Goal: Task Accomplishment & Management: Use online tool/utility

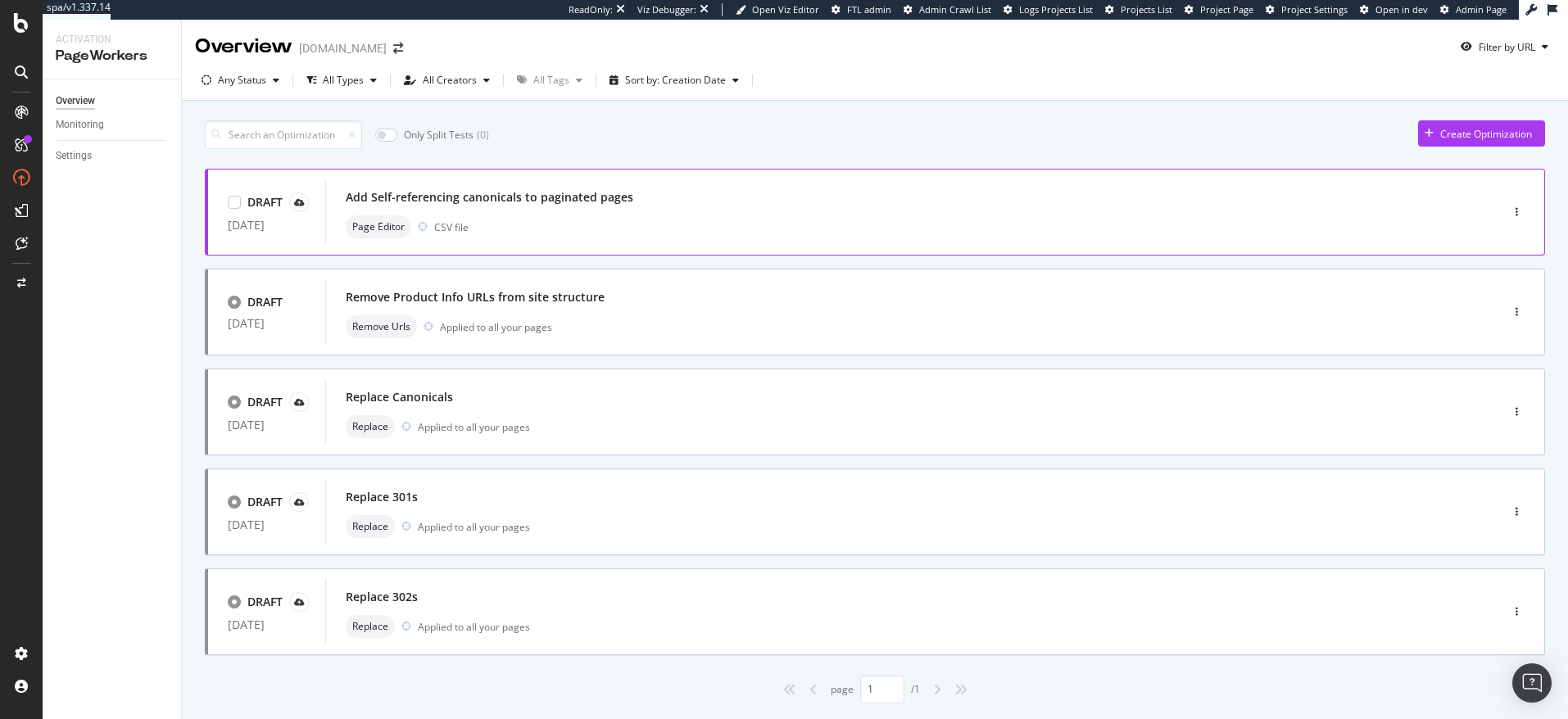
click at [578, 189] on div "Add Self-referencing canonicals to paginated pages" at bounding box center [489, 197] width 288 height 17
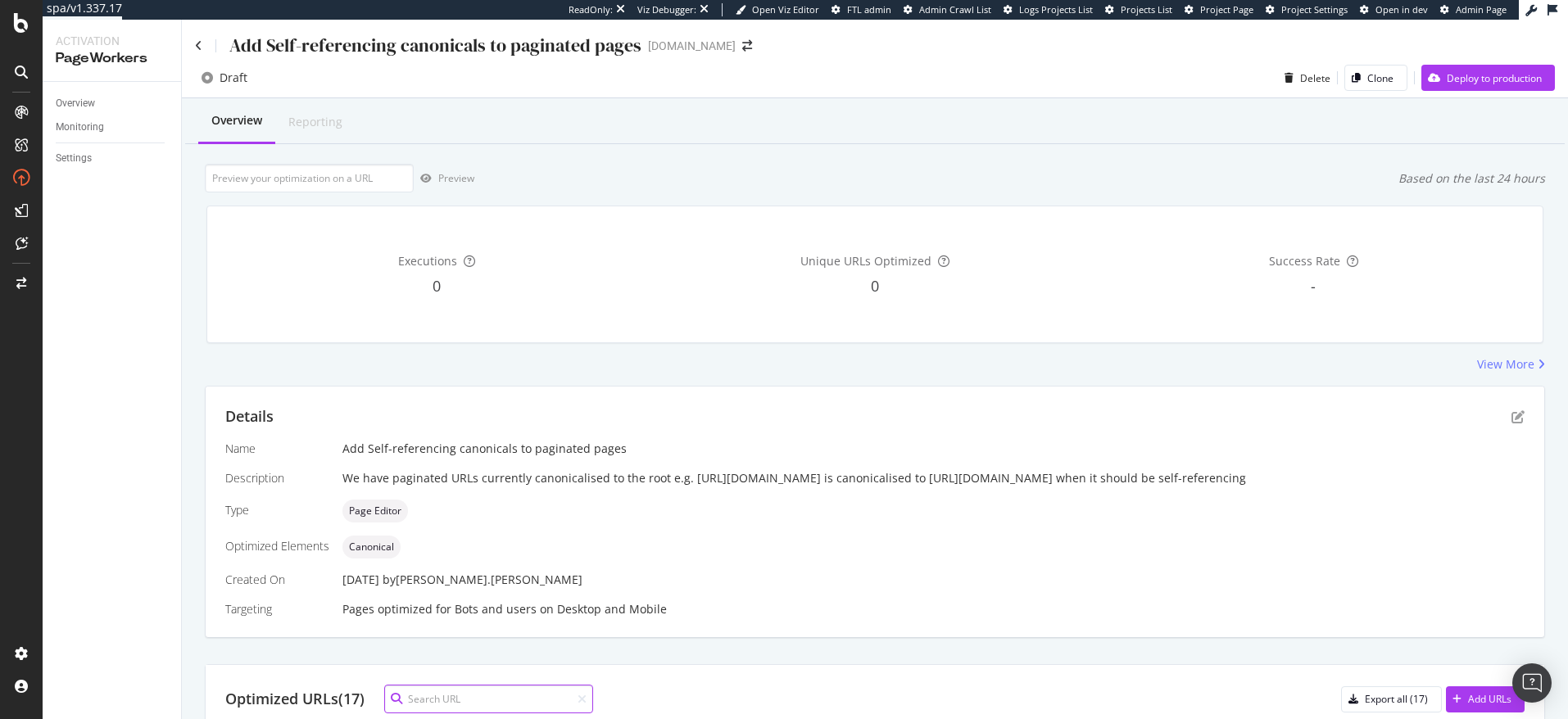
scroll to position [11, 0]
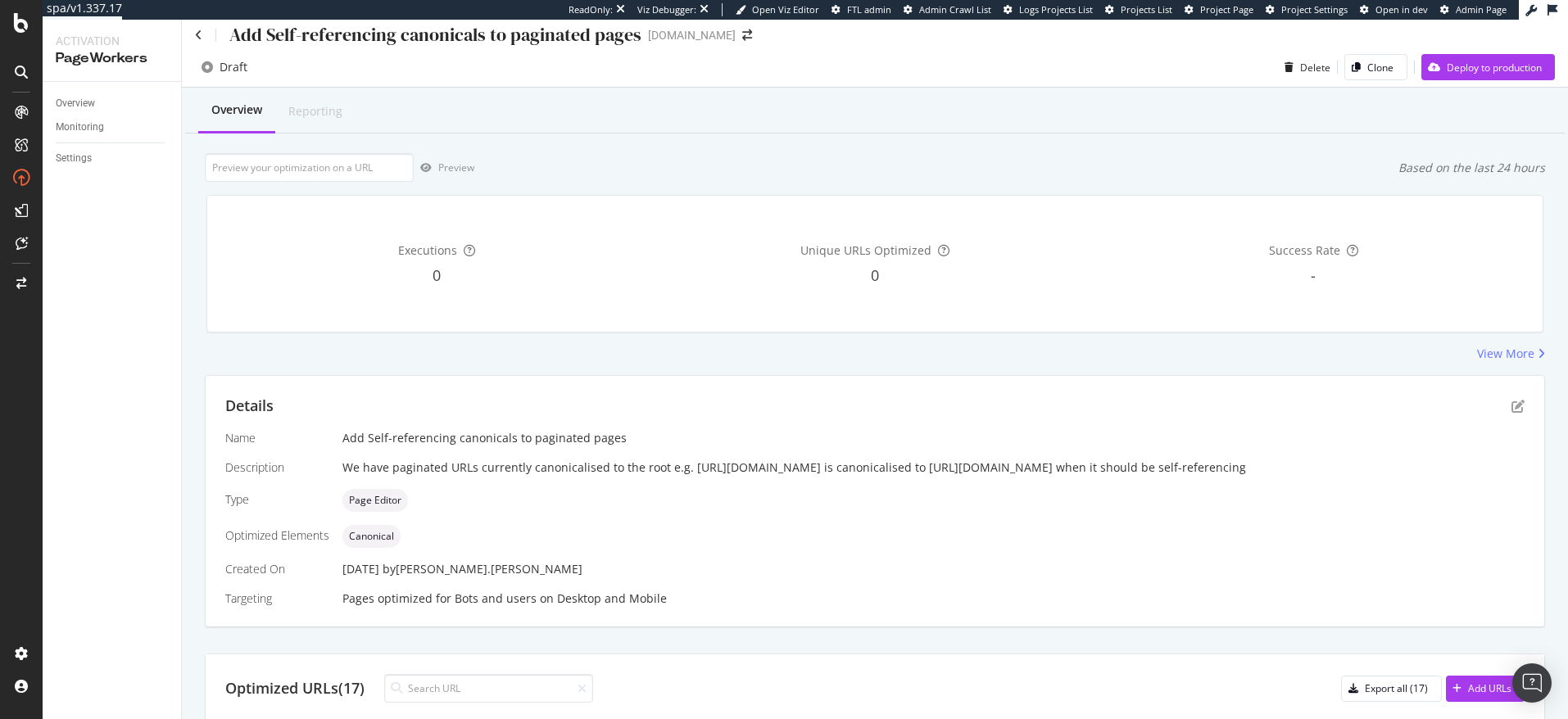
click at [206, 43] on div "Add Self-referencing canonicals to paginated pages" at bounding box center [418, 34] width 447 height 25
click at [200, 40] on icon at bounding box center [198, 35] width 8 height 12
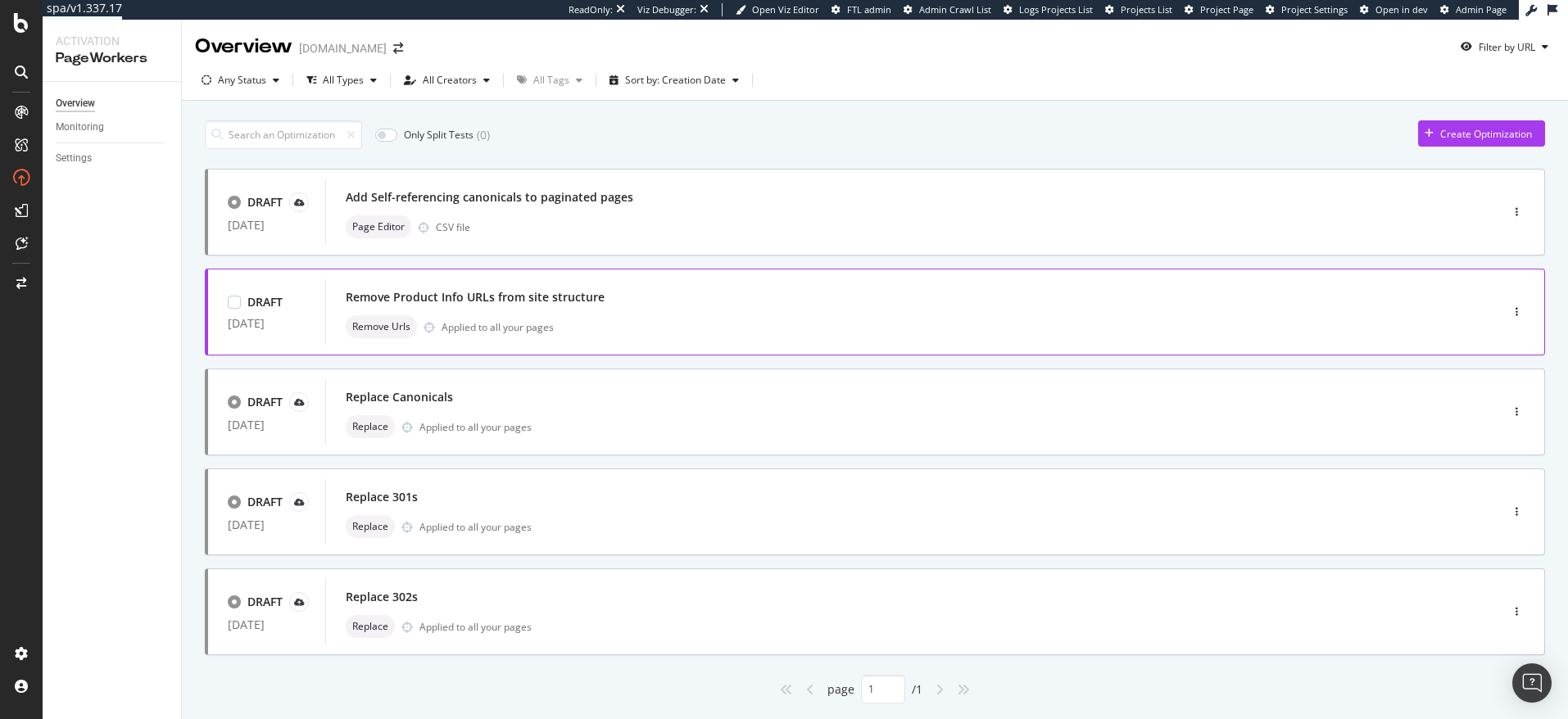
click at [405, 289] on div "Remove Product Info URLs from site structure" at bounding box center [888, 297] width 1085 height 23
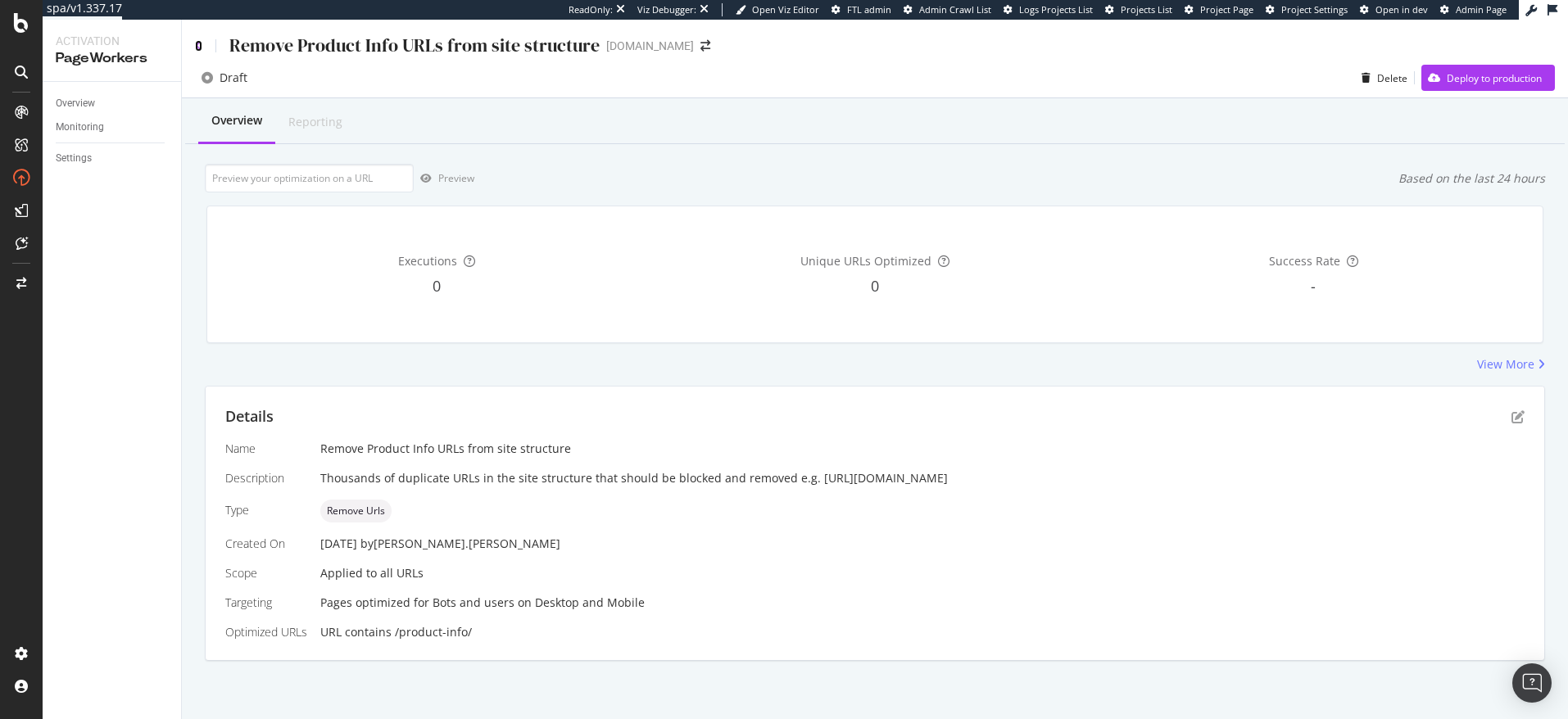
click at [196, 47] on icon at bounding box center [198, 46] width 8 height 12
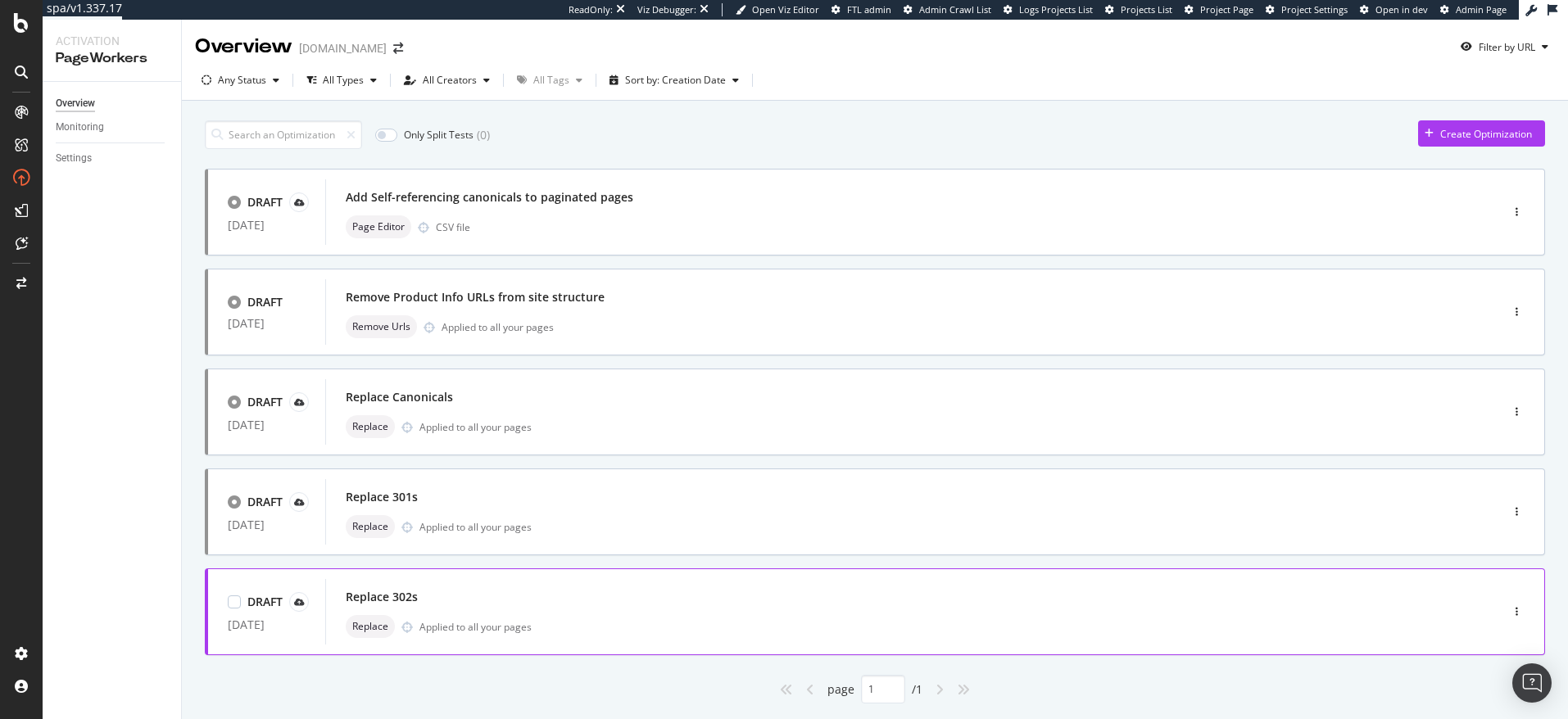
click at [454, 597] on div "Replace 302s" at bounding box center [888, 597] width 1085 height 23
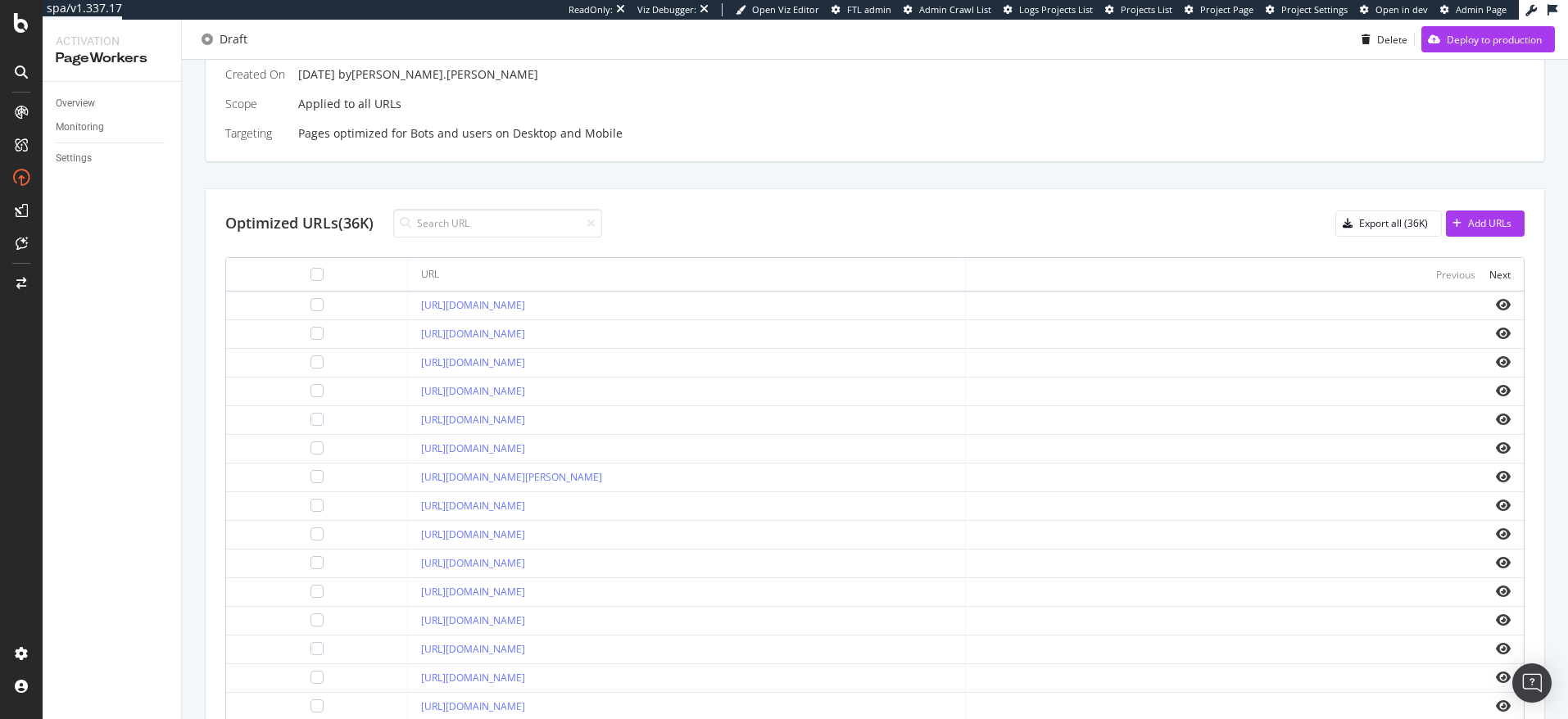
scroll to position [550, 0]
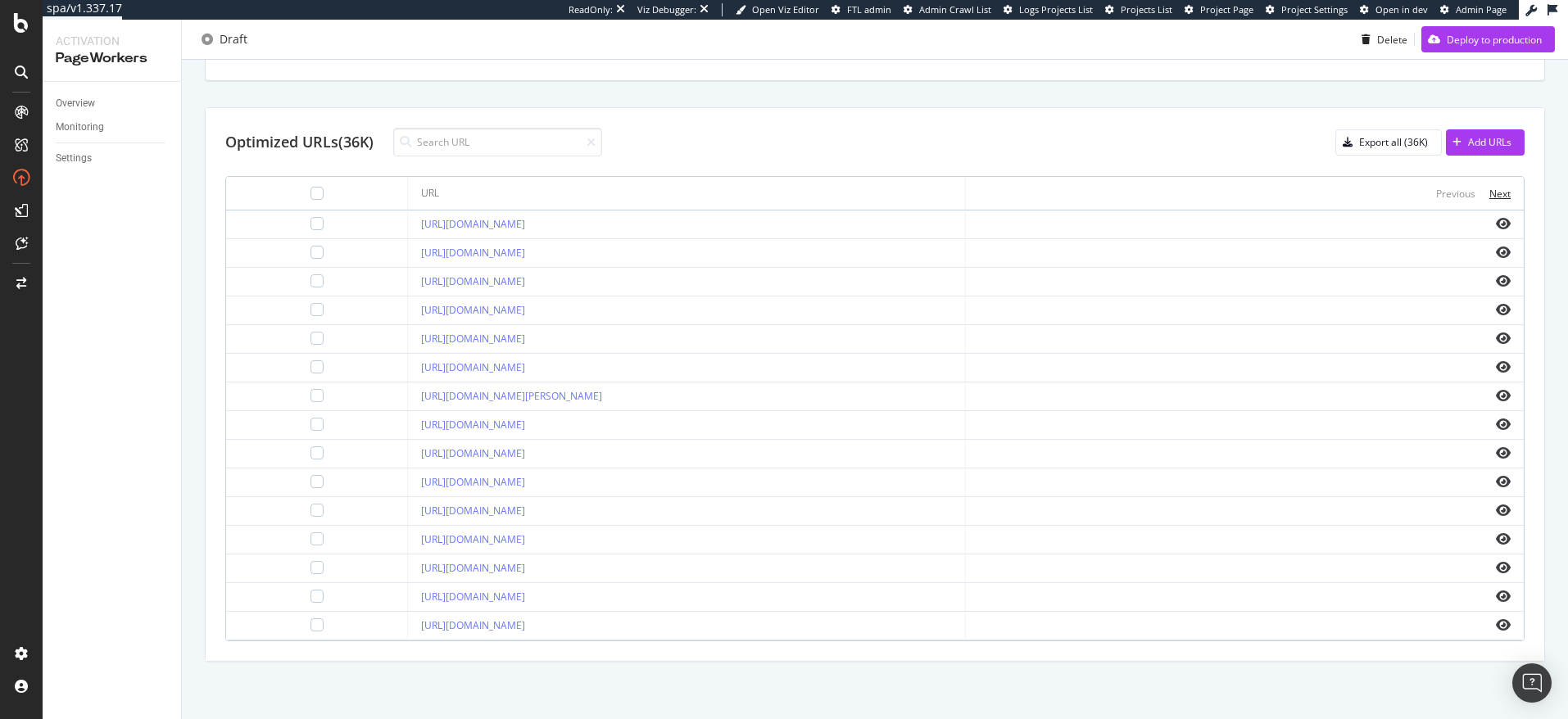
click at [1497, 190] on div "Next" at bounding box center [1499, 194] width 21 height 14
click at [1456, 194] on div "Previous" at bounding box center [1456, 194] width 39 height 14
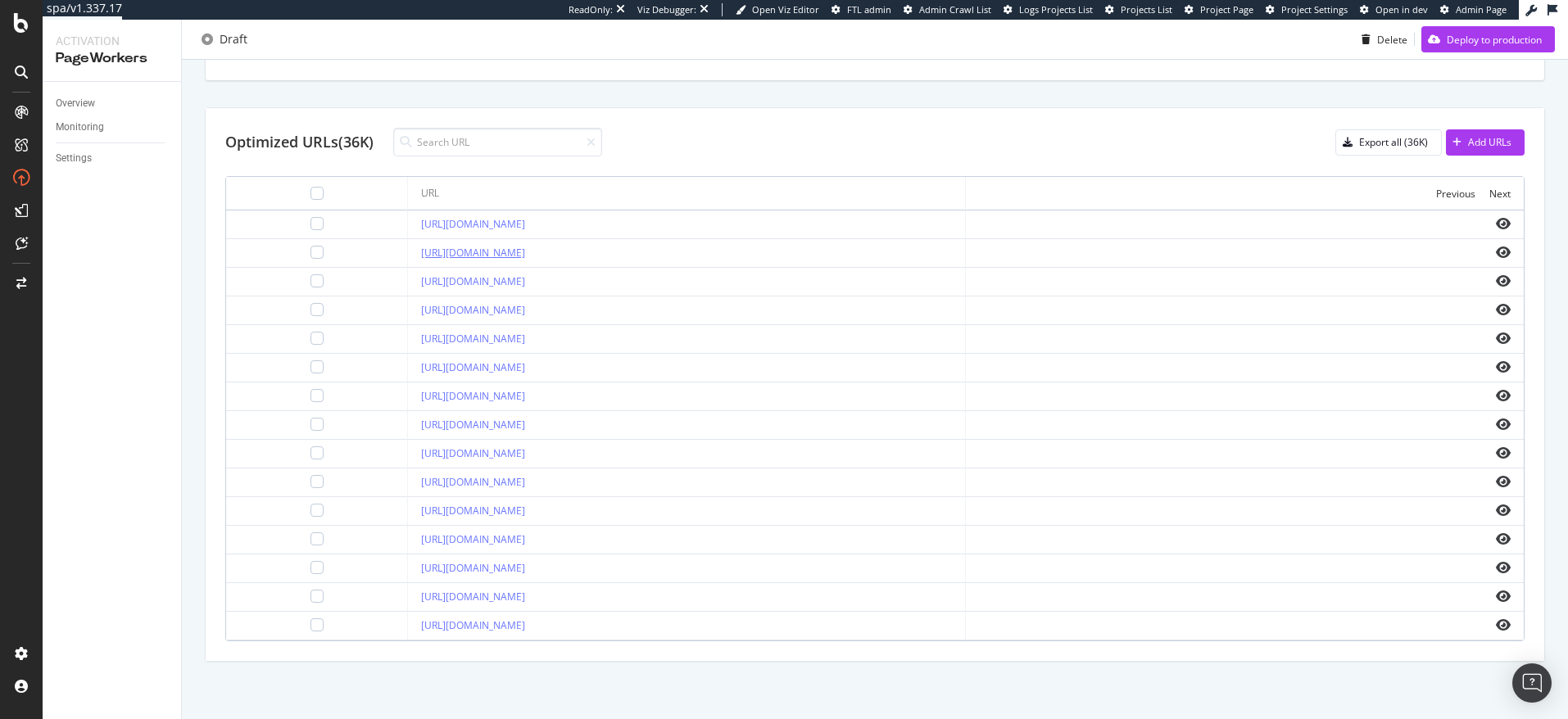
scroll to position [0, 0]
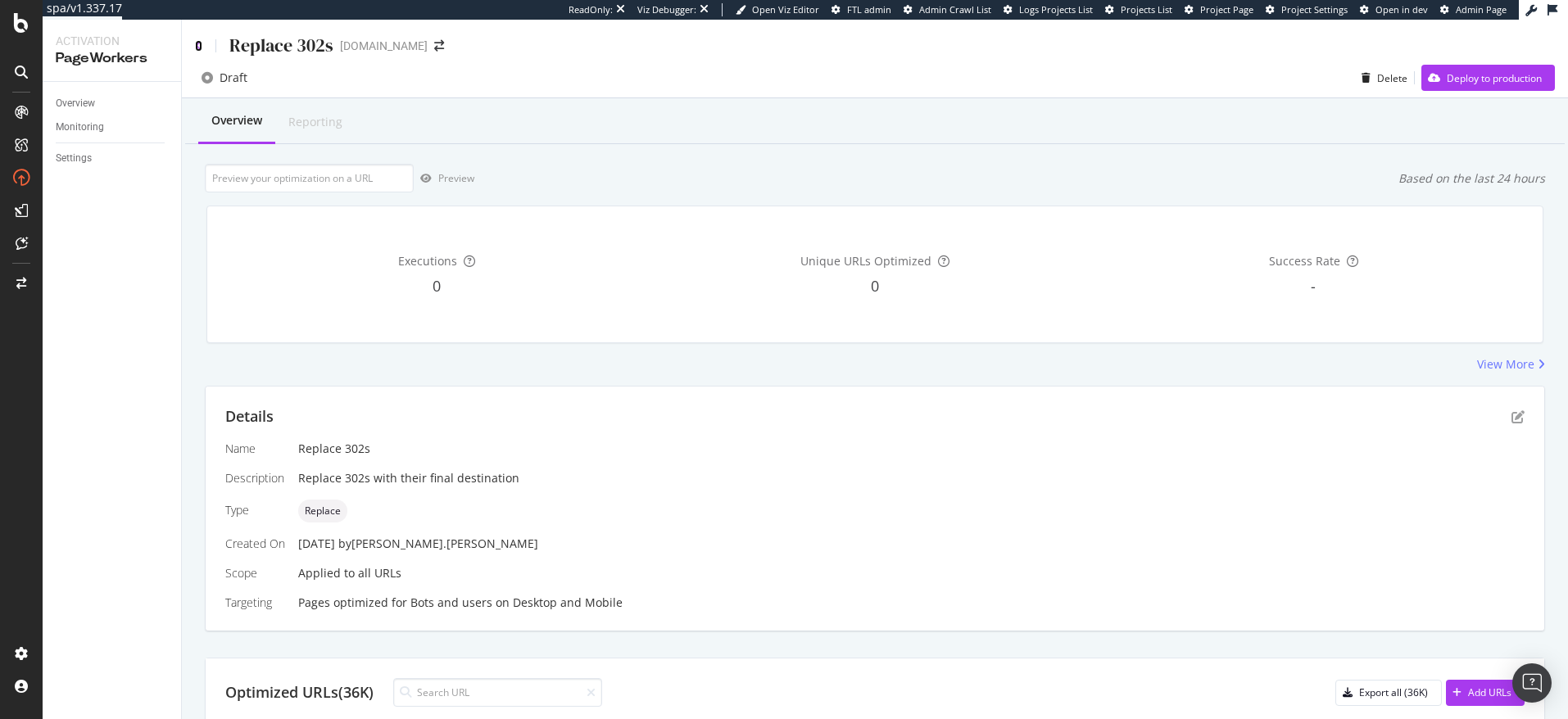
click at [200, 48] on icon at bounding box center [198, 46] width 8 height 12
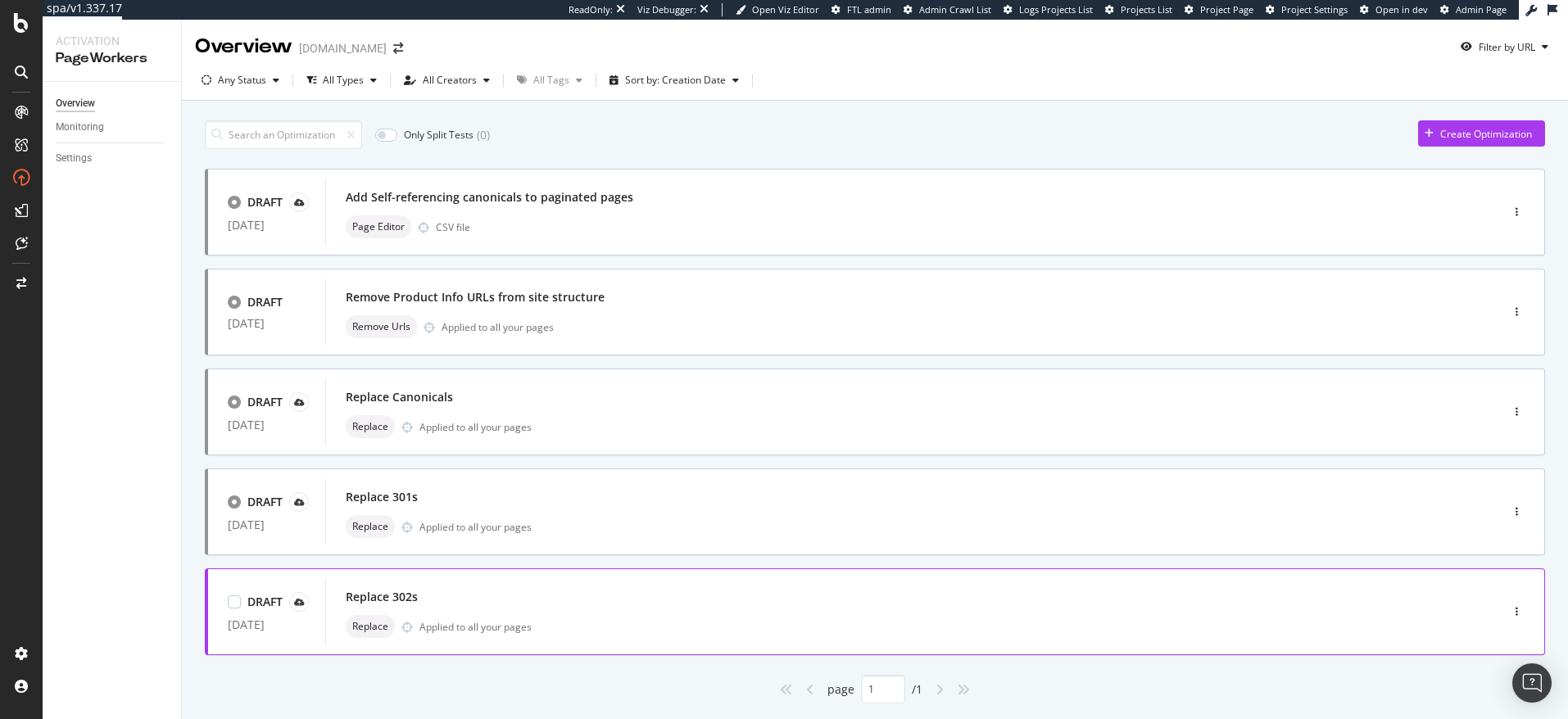
click at [468, 591] on div "Replace 302s" at bounding box center [888, 597] width 1085 height 23
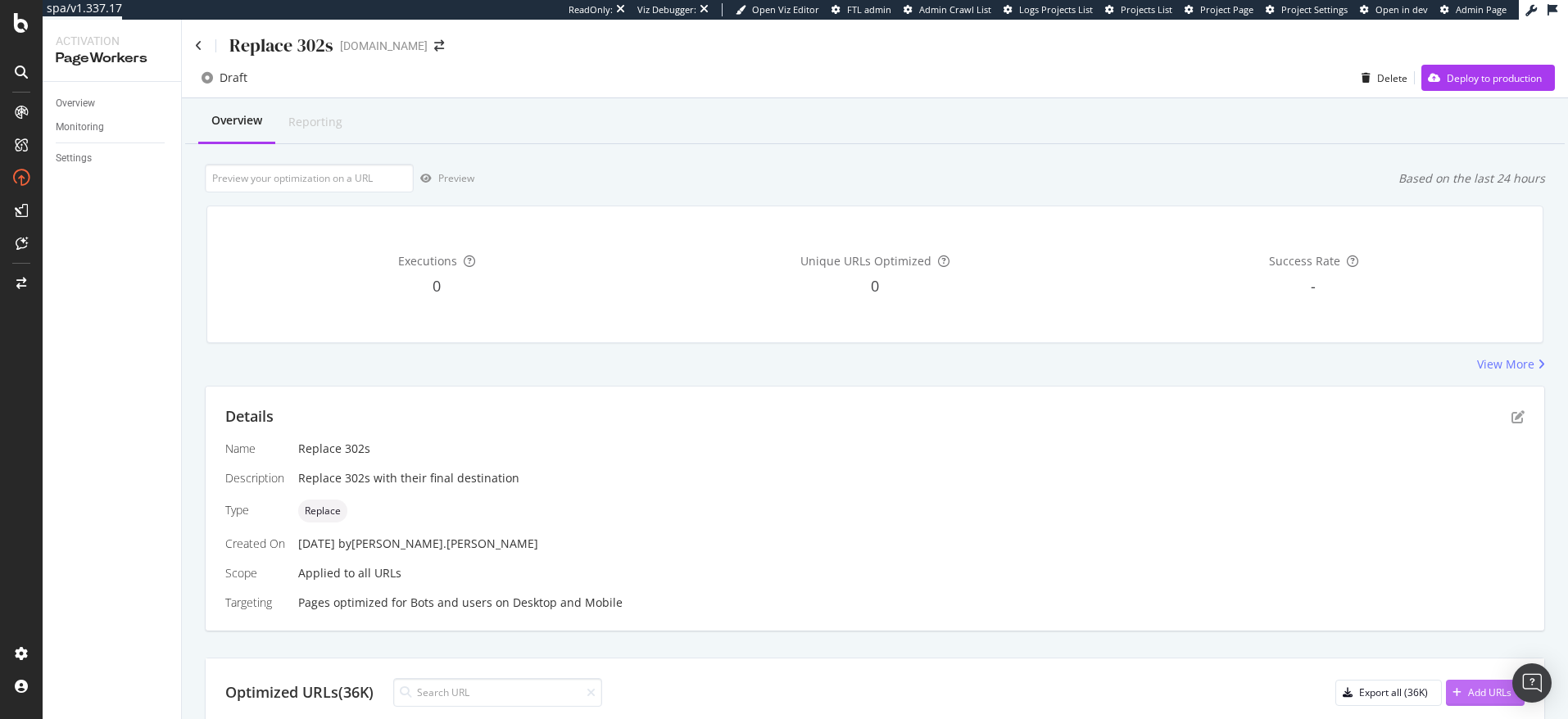
click at [1473, 692] on div "Add URLs" at bounding box center [1490, 692] width 44 height 14
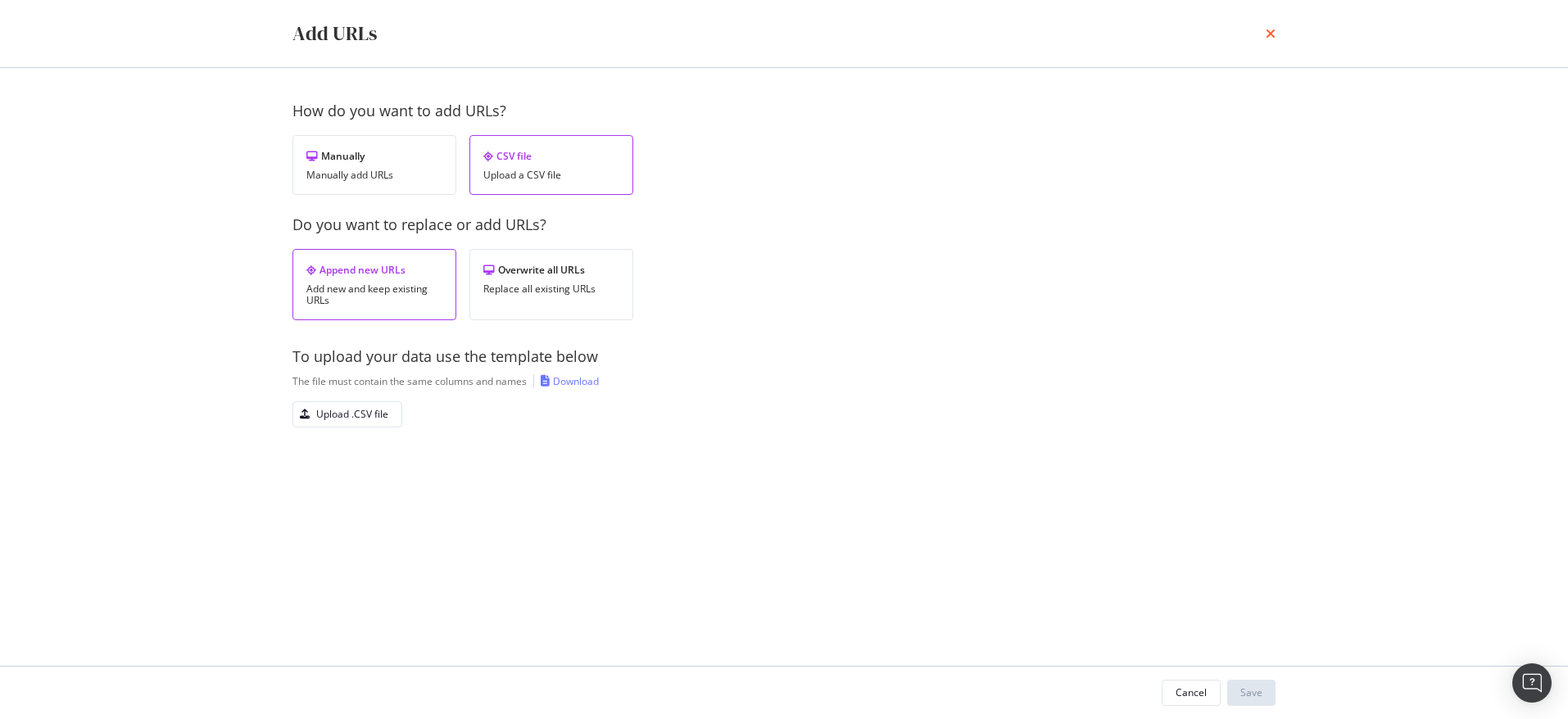
click at [1270, 34] on icon "times" at bounding box center [1271, 34] width 10 height 13
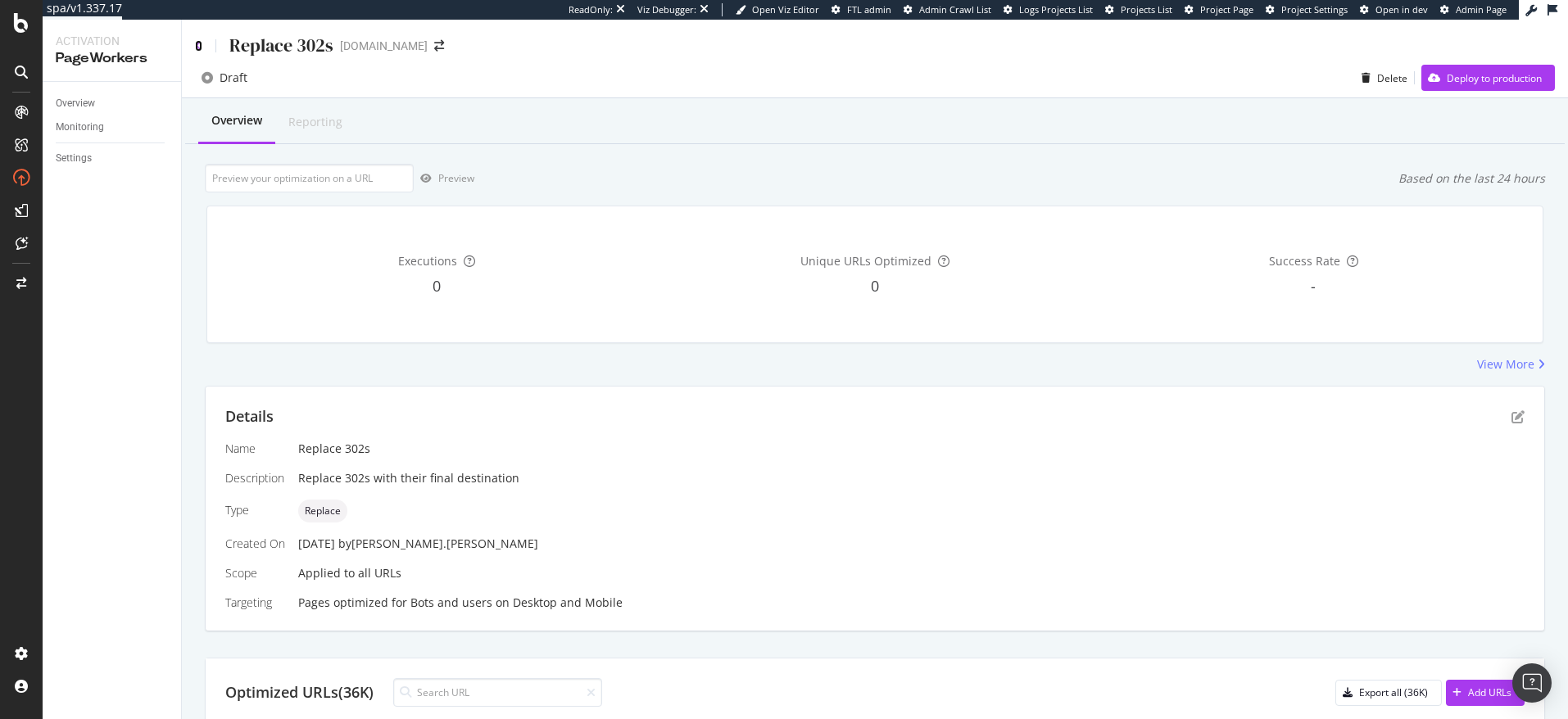
click at [198, 41] on icon at bounding box center [198, 46] width 8 height 12
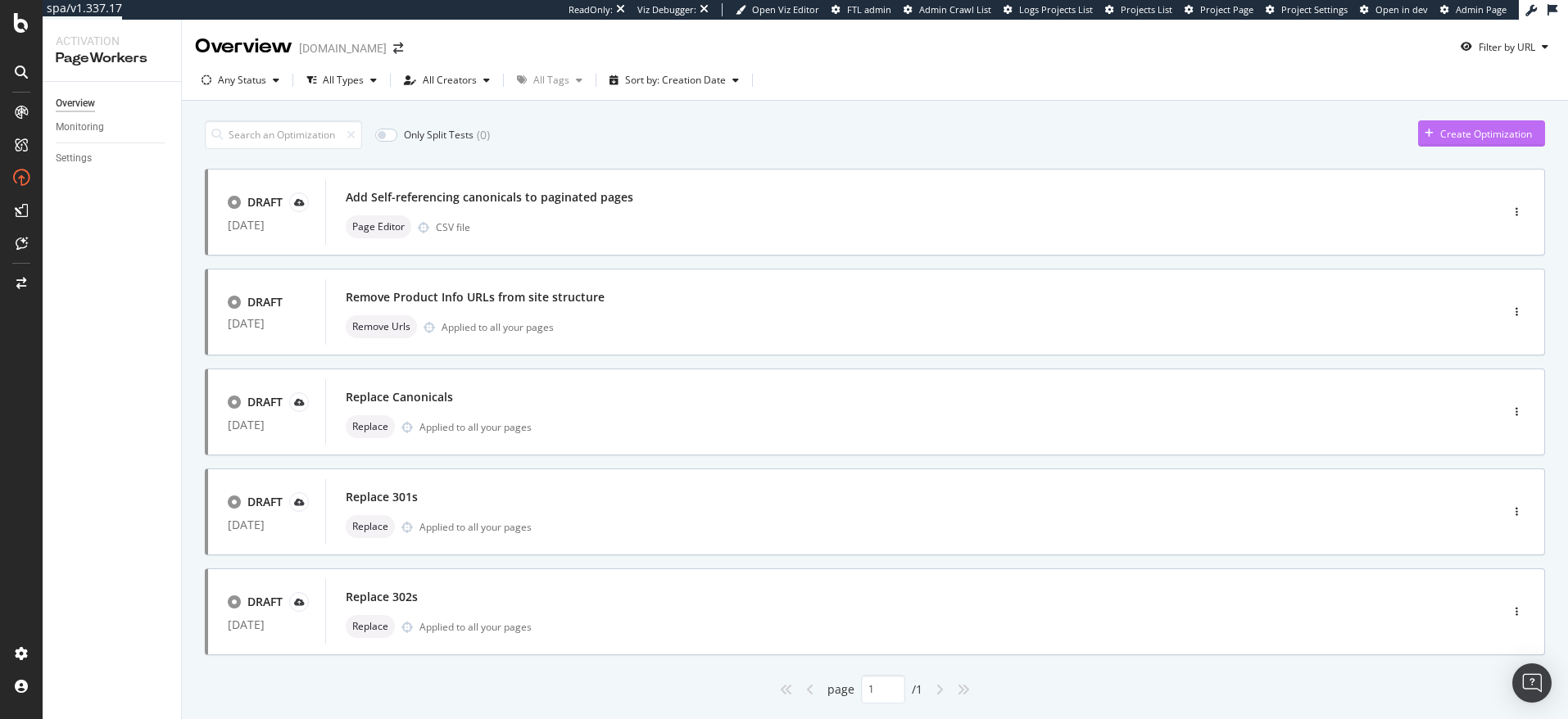
click at [1457, 146] on div "Create Optimization" at bounding box center [1476, 133] width 114 height 24
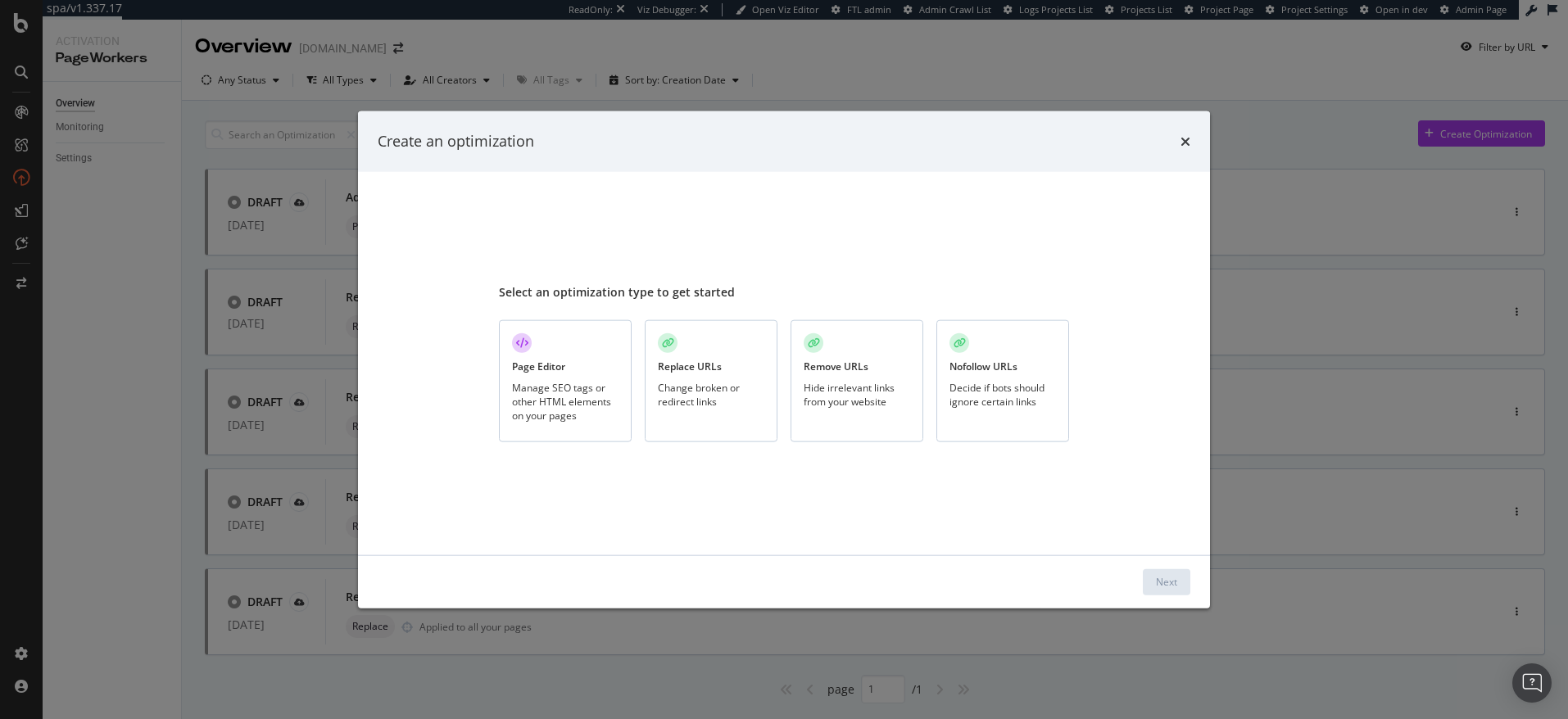
click at [714, 380] on div "Change broken or redirect links" at bounding box center [711, 393] width 107 height 28
click at [1170, 582] on div "Next" at bounding box center [1166, 581] width 21 height 14
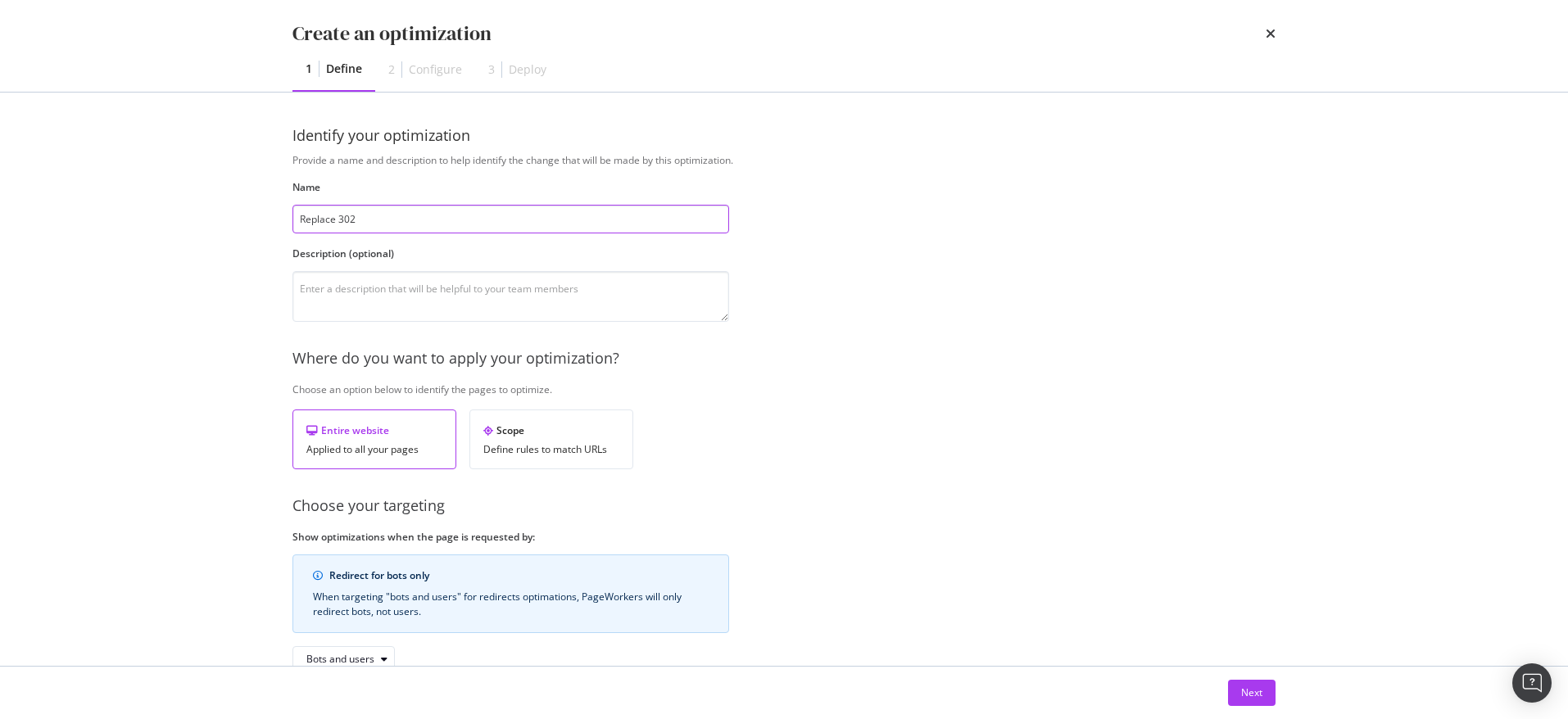
scroll to position [103, 0]
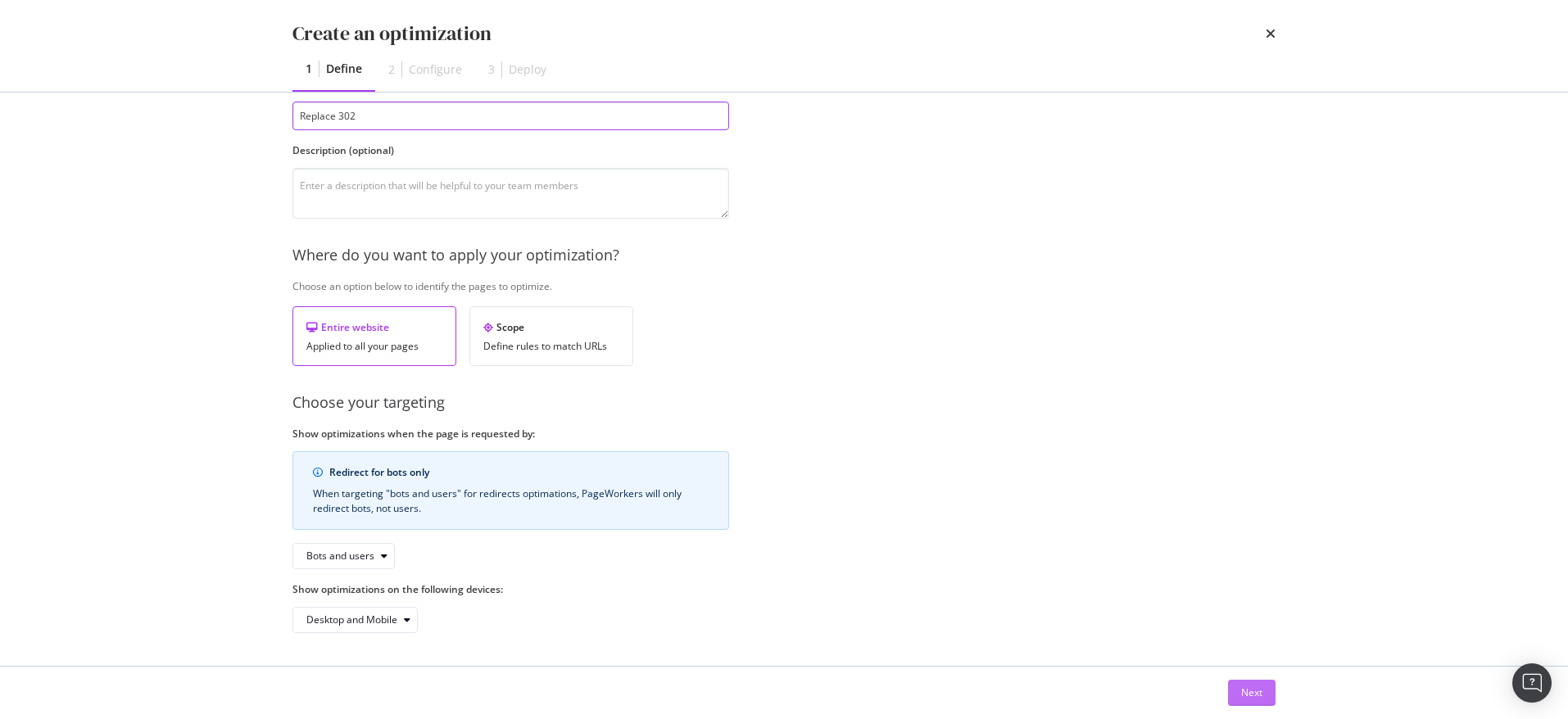
type input "Replace 302"
click at [1237, 685] on button "Next" at bounding box center [1252, 692] width 48 height 26
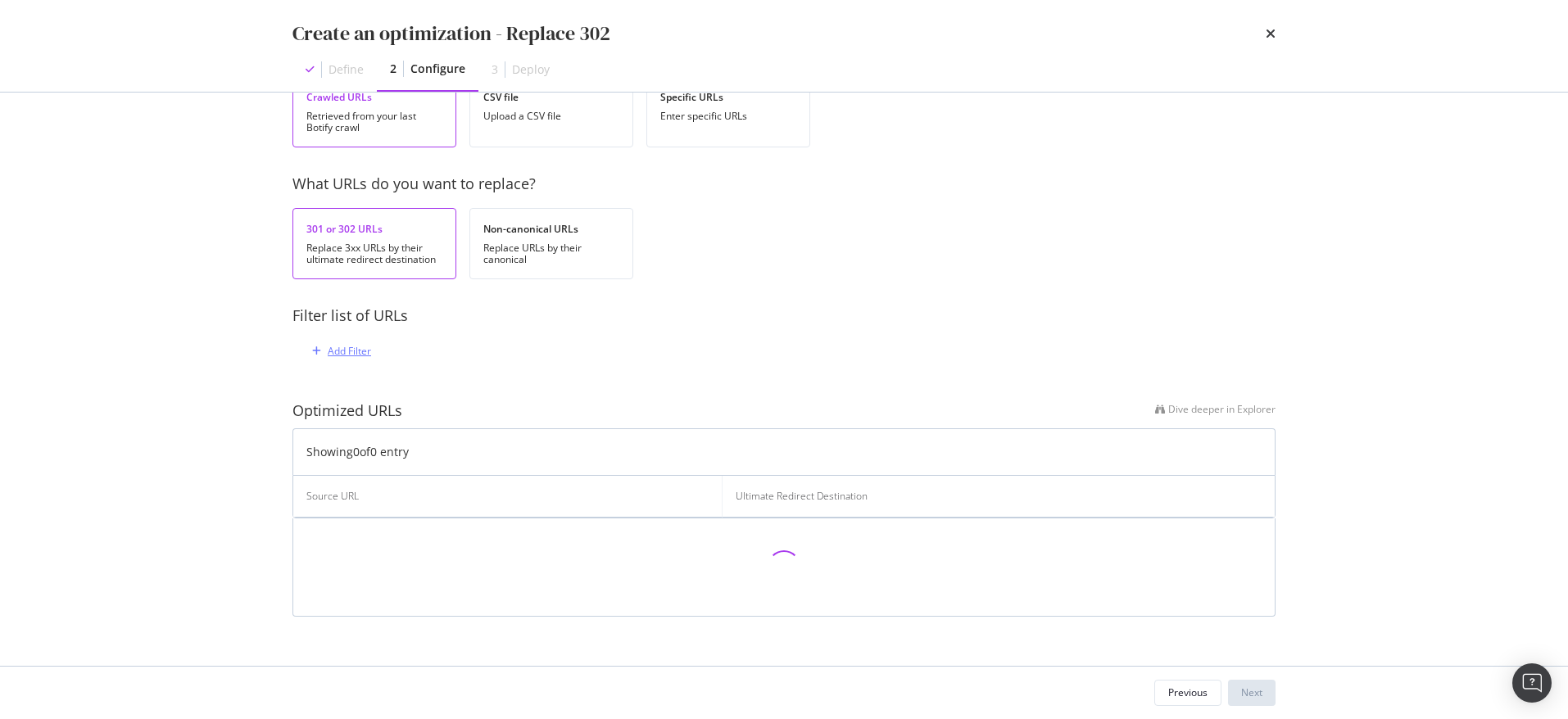
click at [335, 344] on div "Add Filter" at bounding box center [349, 351] width 44 height 14
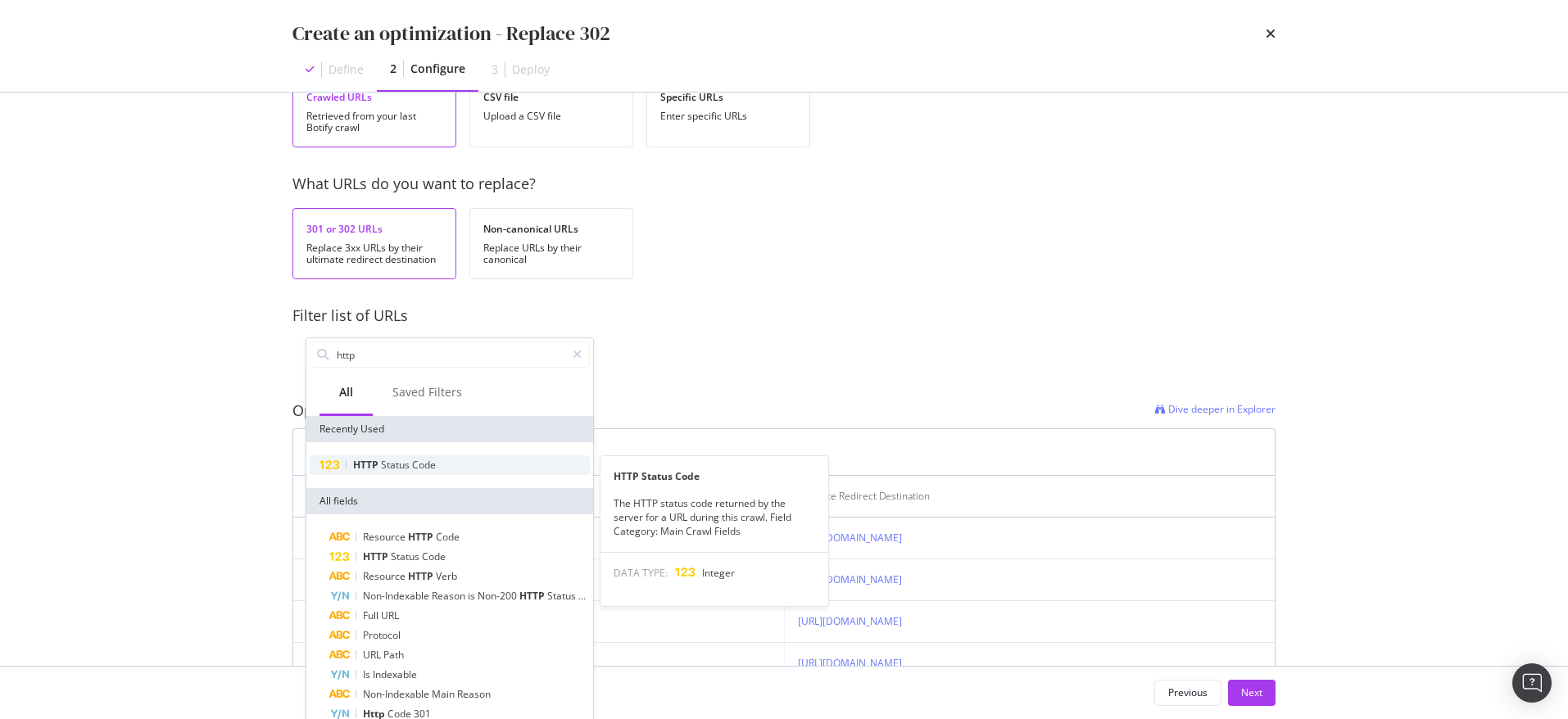
type input "http"
click at [385, 462] on span "Status" at bounding box center [396, 465] width 31 height 14
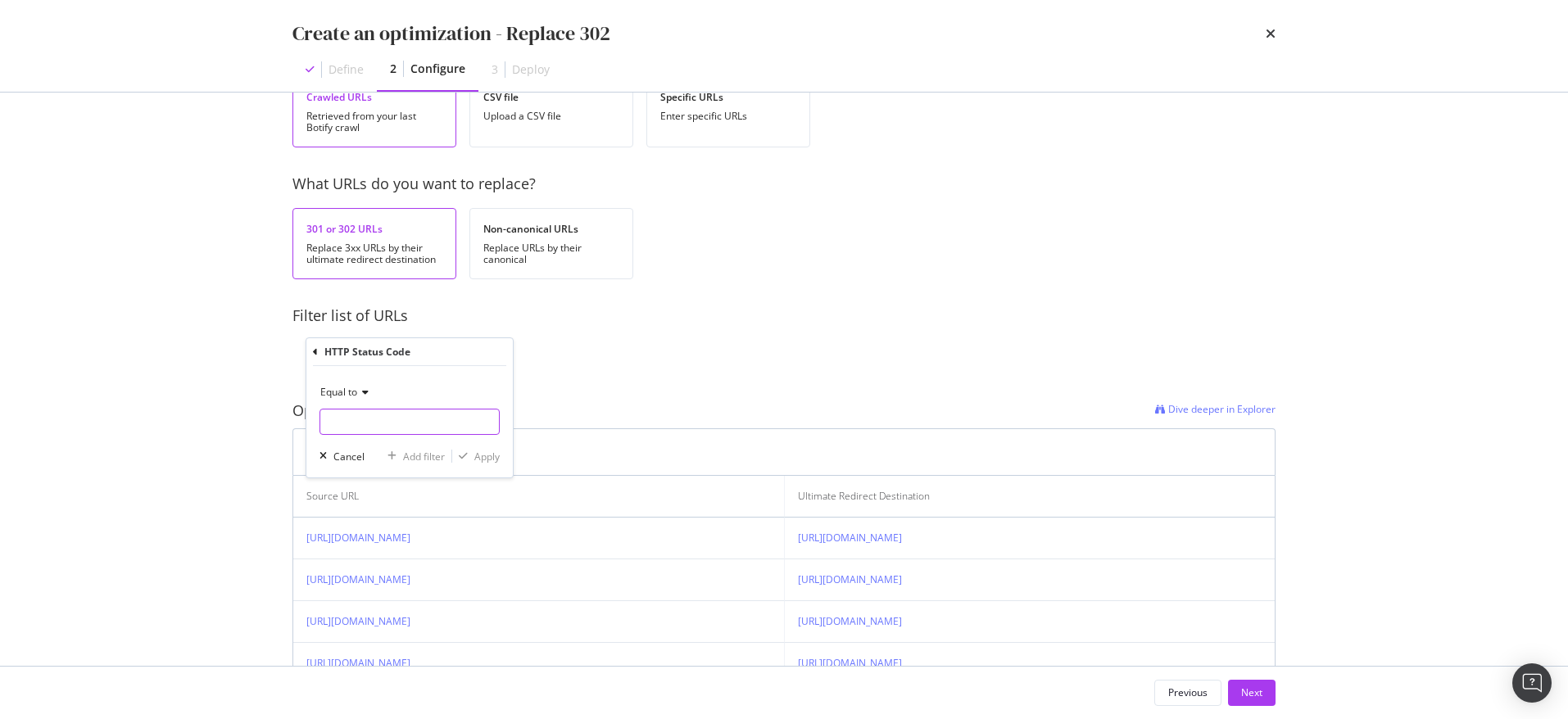
click at [372, 419] on input "modal" at bounding box center [410, 421] width 180 height 26
click at [370, 440] on span "302" at bounding box center [382, 443] width 115 height 14
type input "302"
click at [469, 458] on div "modal" at bounding box center [463, 456] width 22 height 10
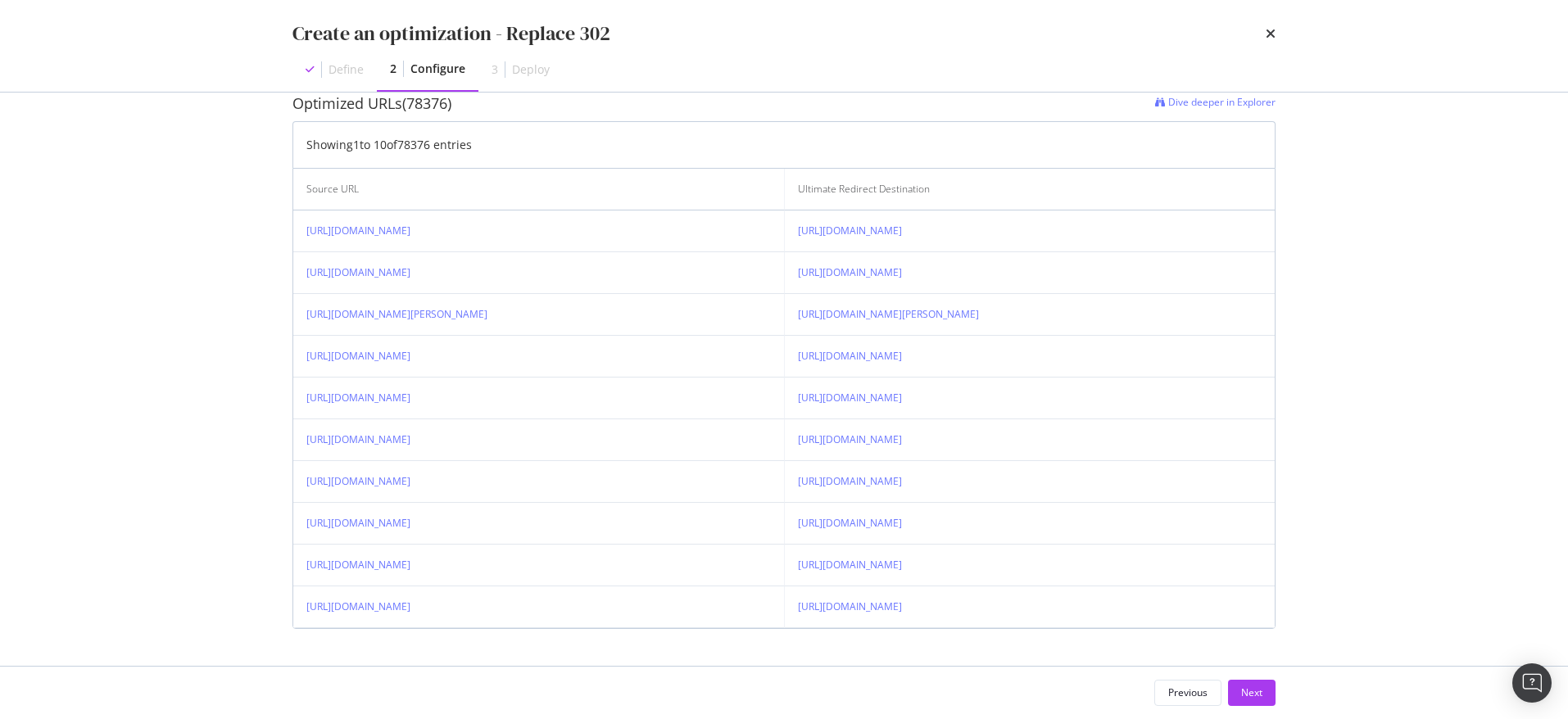
scroll to position [433, 0]
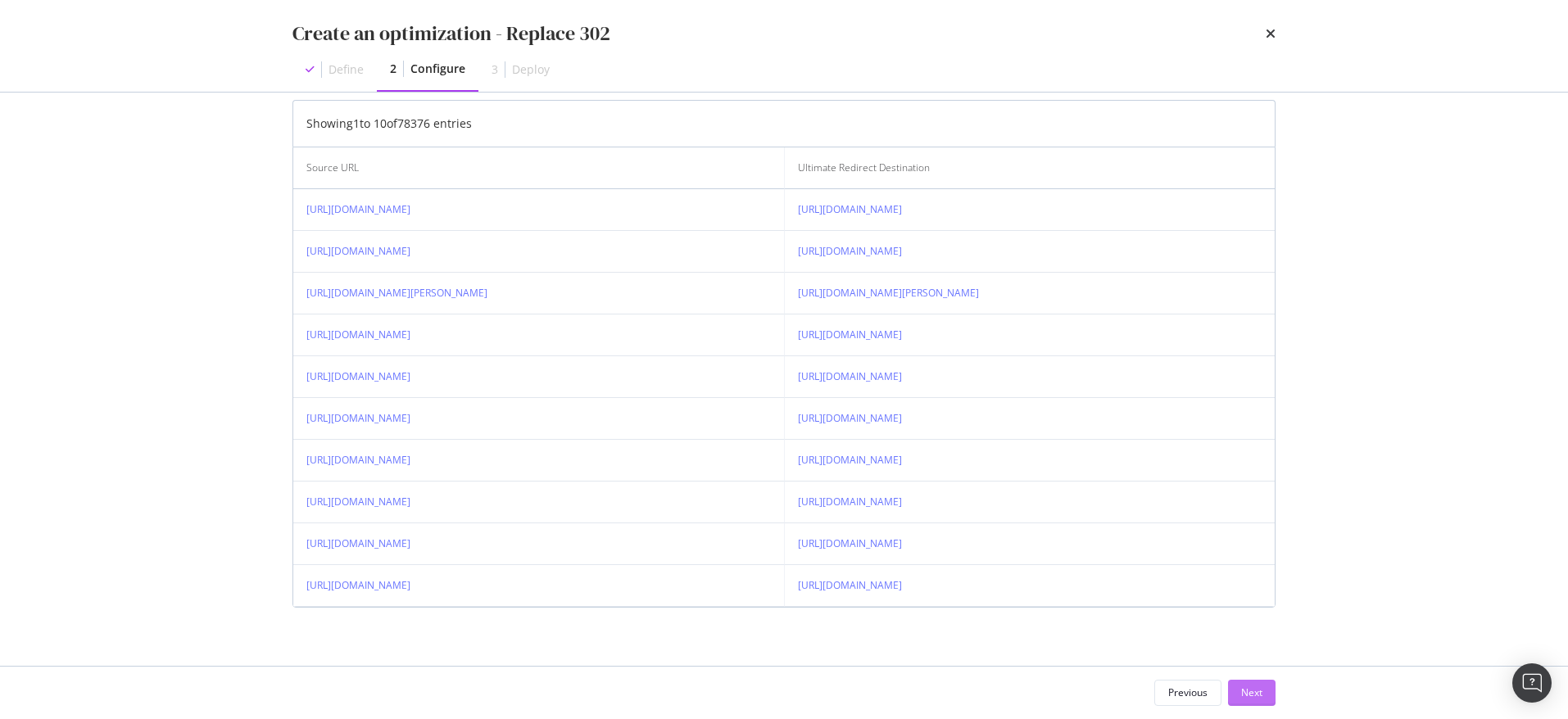
click at [1249, 687] on div "Next" at bounding box center [1252, 692] width 21 height 14
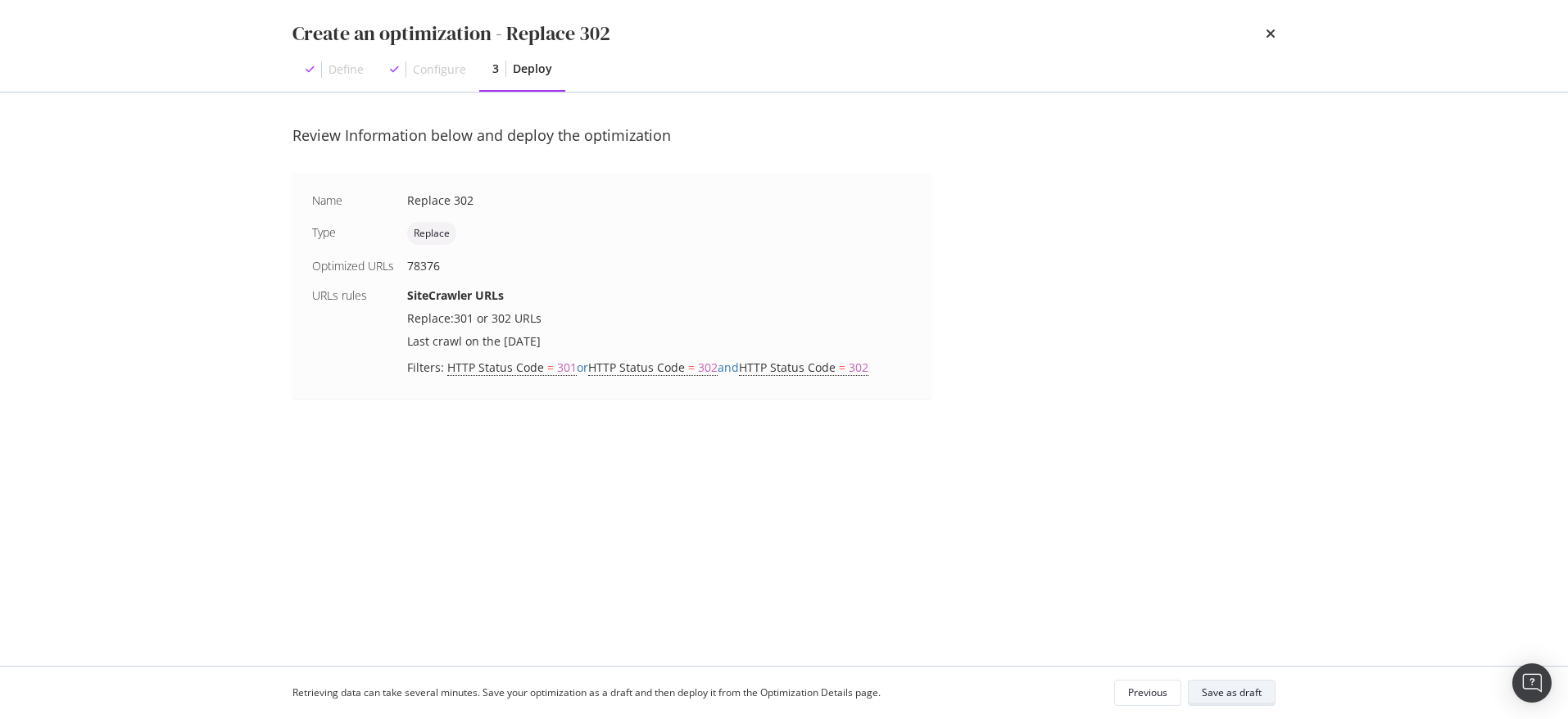
scroll to position [0, 0]
click at [1146, 692] on div "Previous" at bounding box center [1147, 692] width 39 height 14
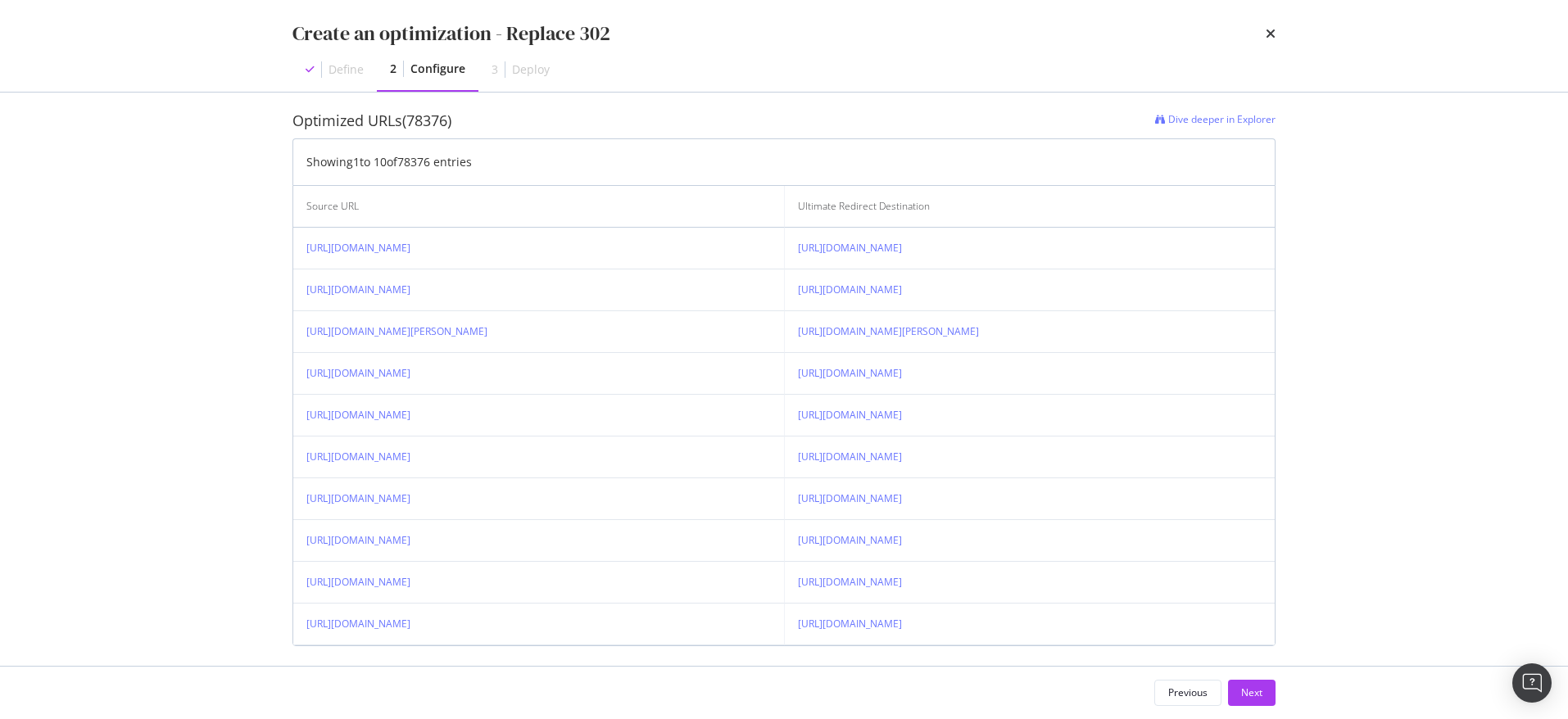
scroll to position [433, 0]
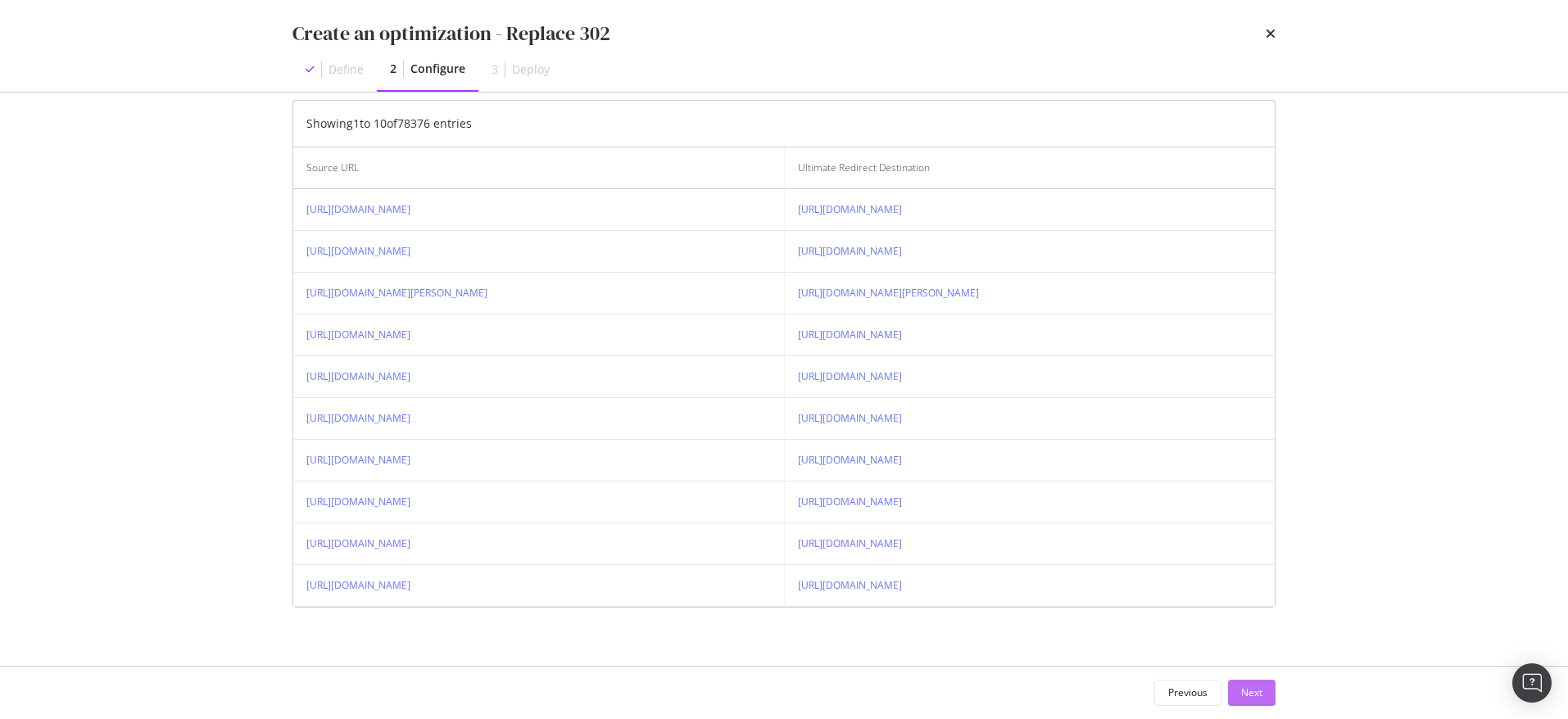
click at [1257, 699] on div "Next" at bounding box center [1252, 692] width 21 height 14
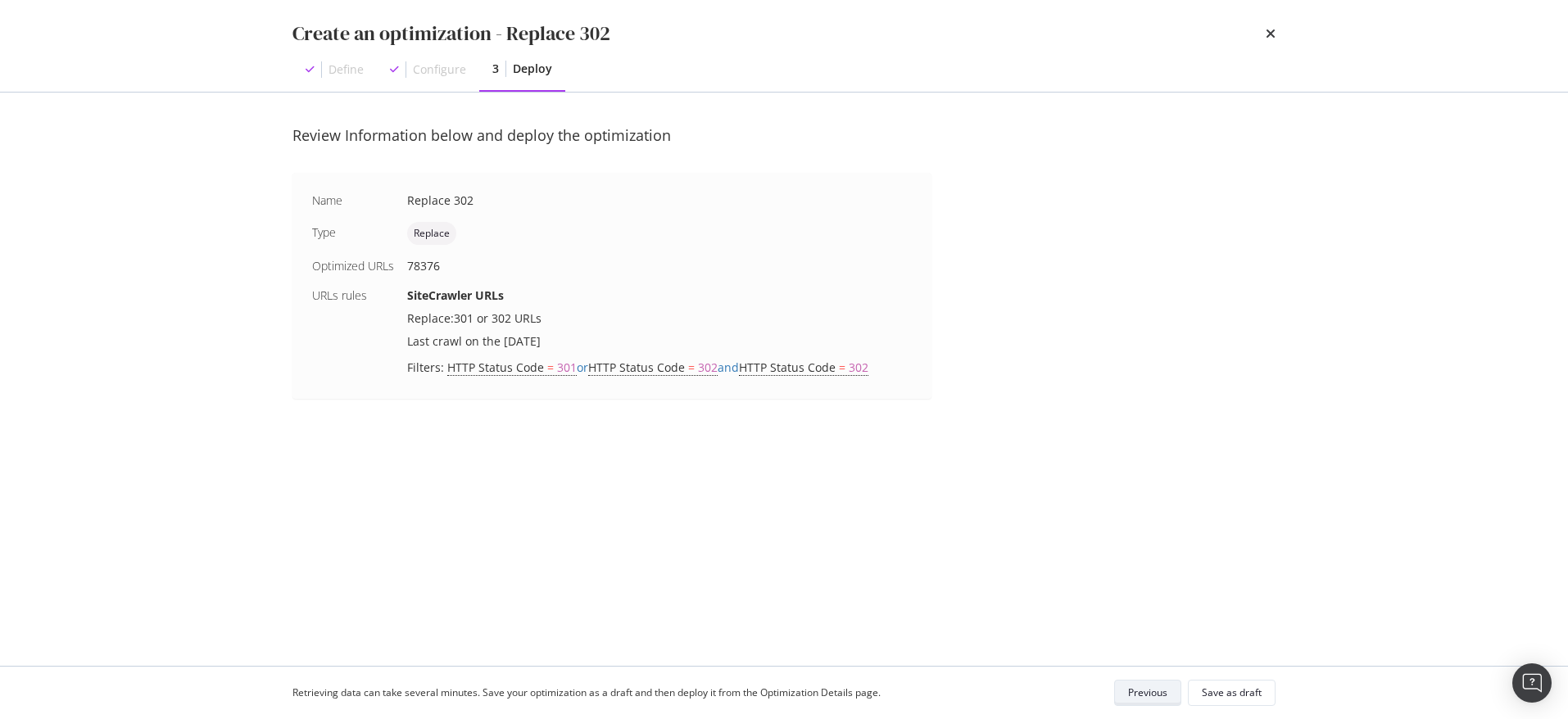
click at [1164, 685] on div "Previous" at bounding box center [1147, 692] width 39 height 14
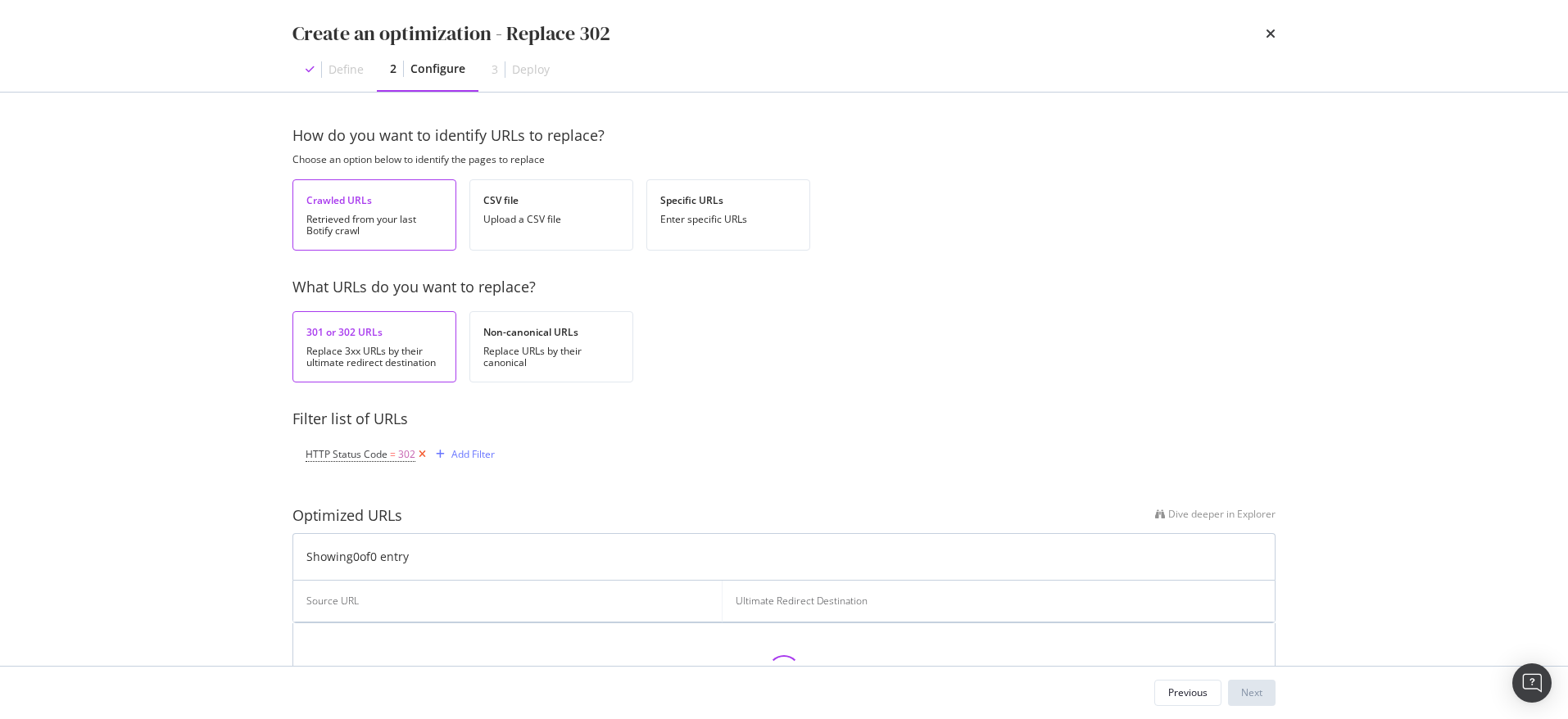
click at [422, 453] on icon "modal" at bounding box center [422, 455] width 14 height 17
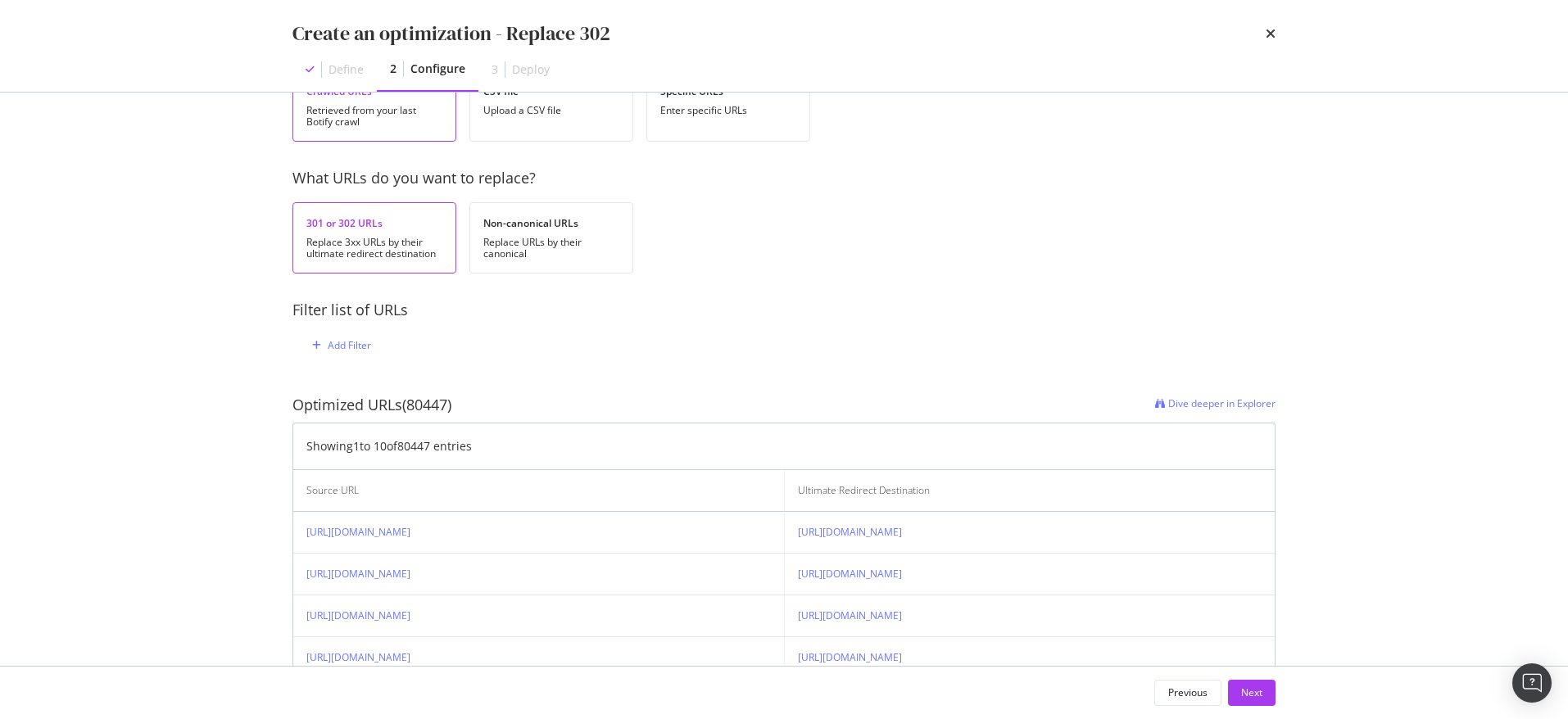
scroll to position [112, 0]
click at [1257, 695] on div "Next" at bounding box center [1252, 692] width 21 height 14
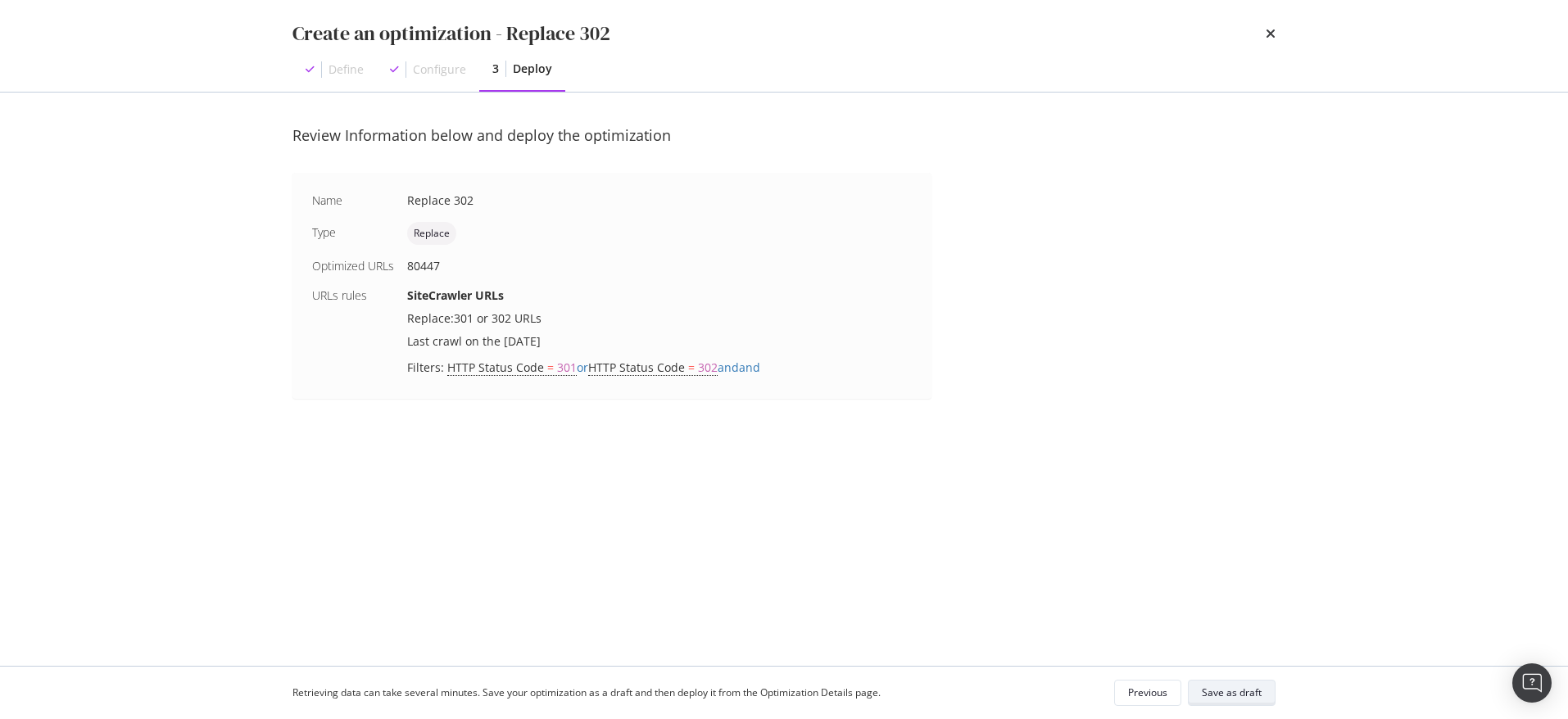
click at [1226, 690] on div "Save as draft" at bounding box center [1231, 692] width 60 height 14
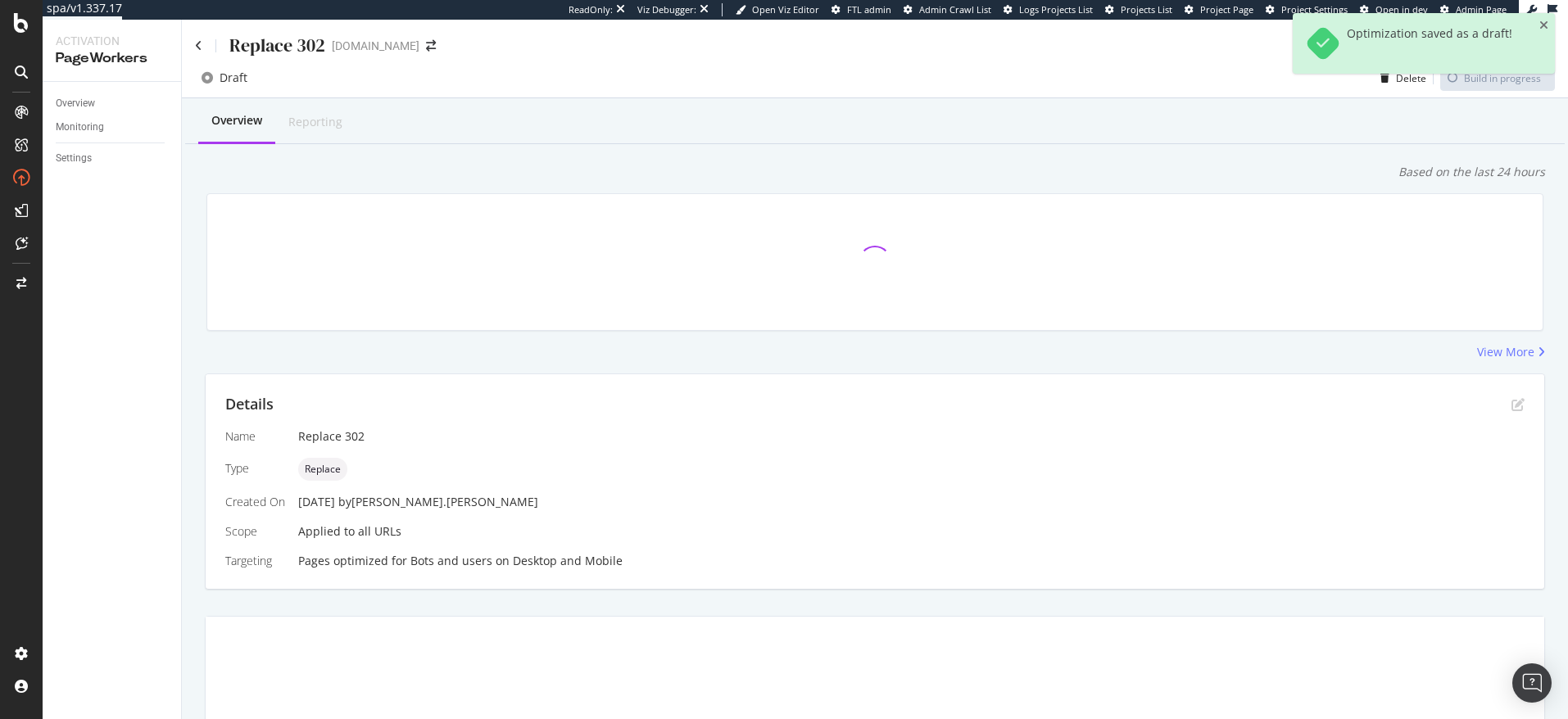
click at [202, 49] on div "Replace 302" at bounding box center [259, 45] width 130 height 25
click at [199, 48] on icon at bounding box center [198, 46] width 8 height 12
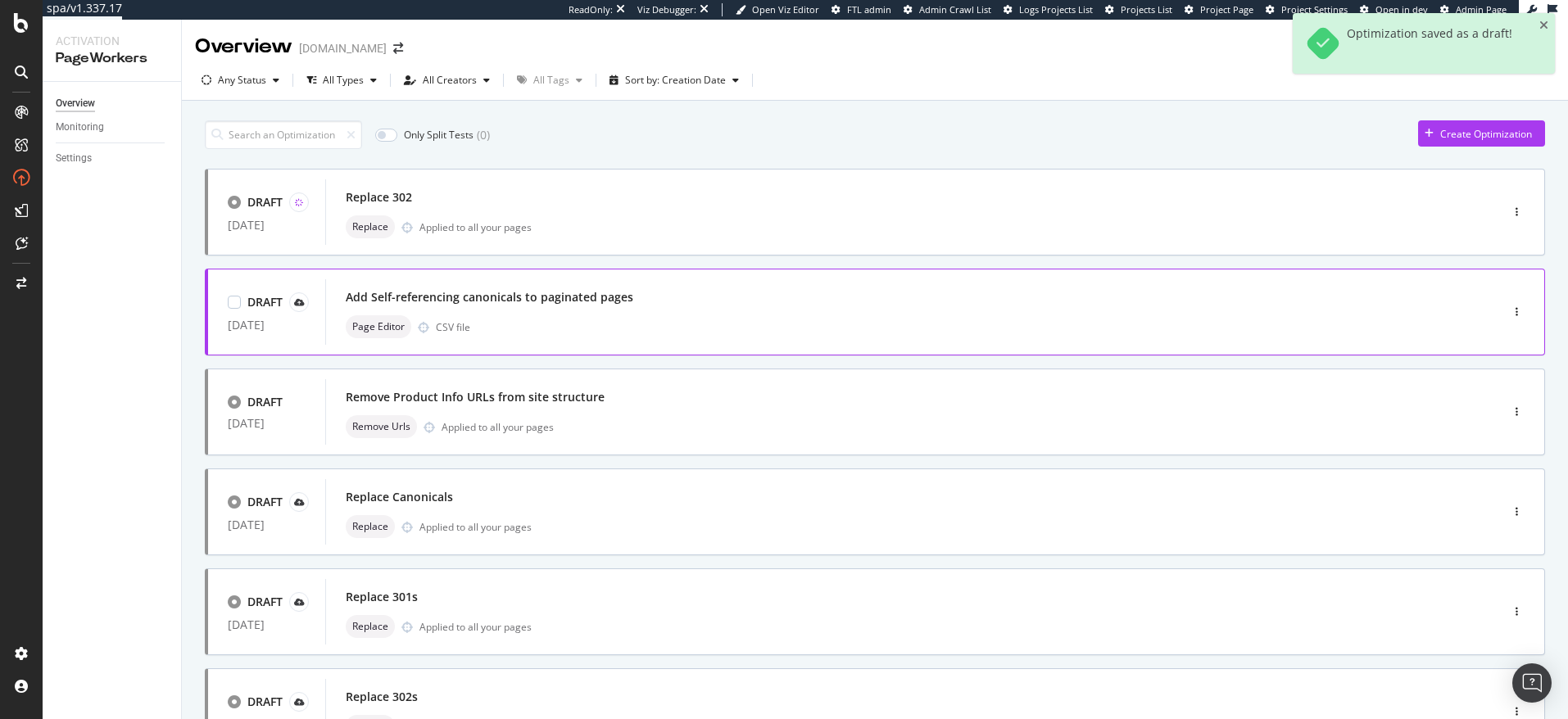
scroll to position [142, 0]
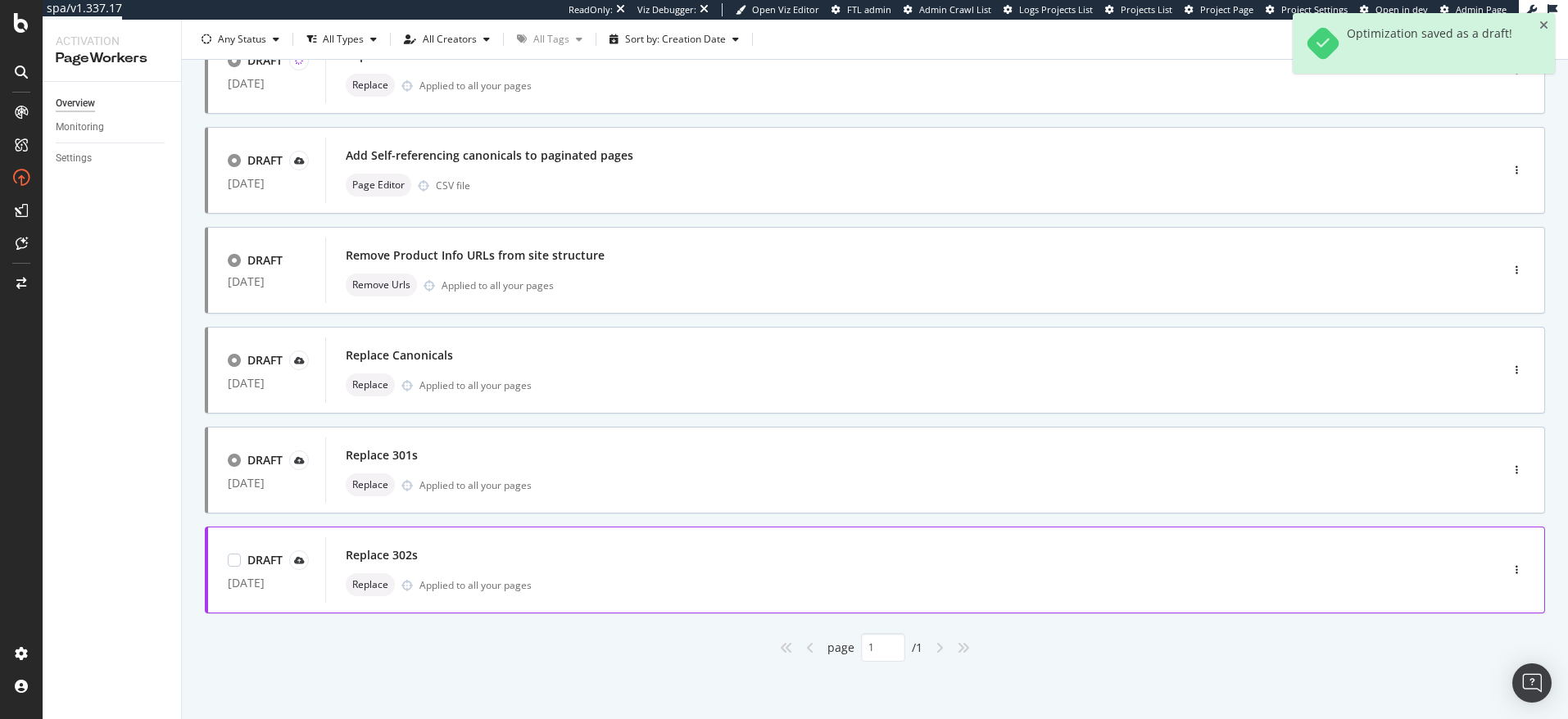
click at [476, 565] on div "Replace 302s" at bounding box center [888, 555] width 1085 height 23
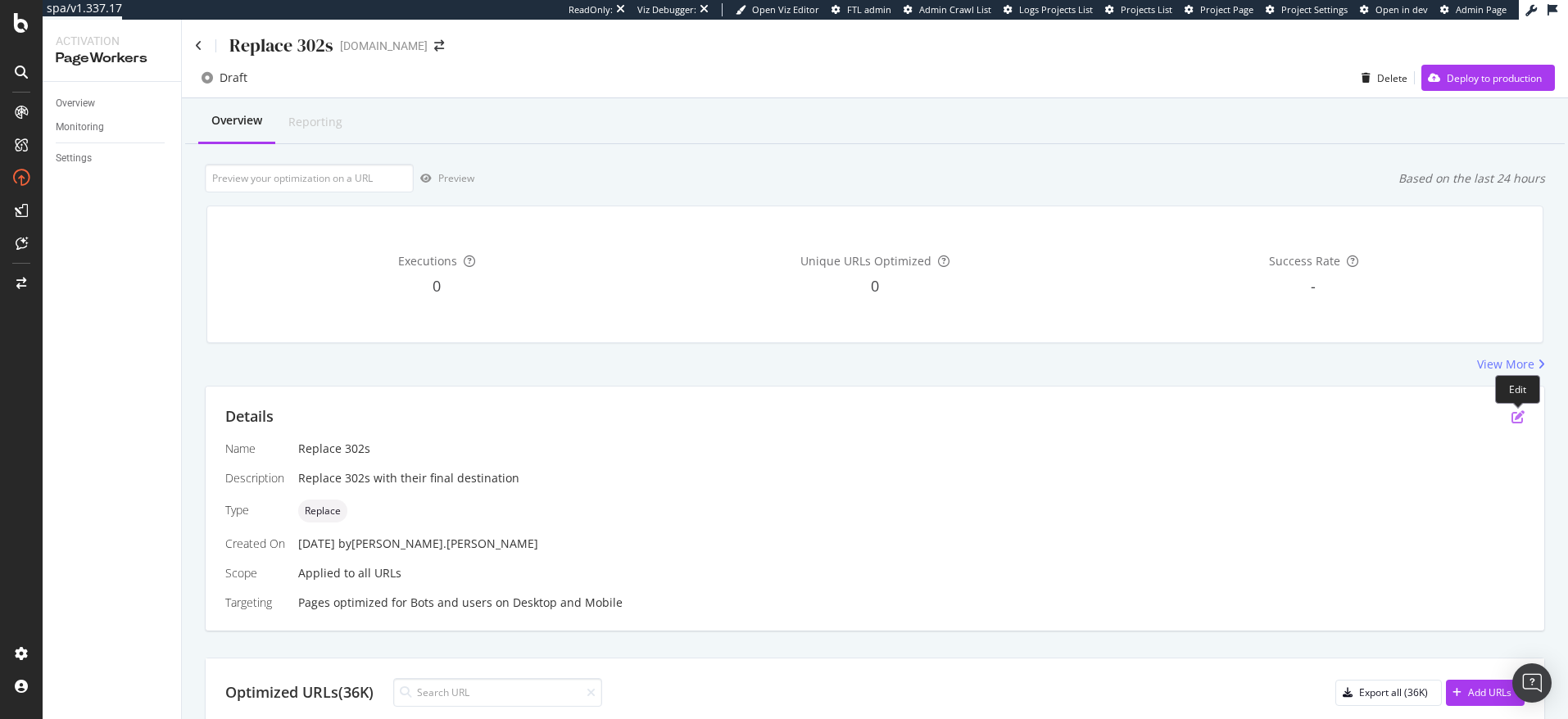
click at [1516, 420] on icon "pen-to-square" at bounding box center [1518, 417] width 13 height 13
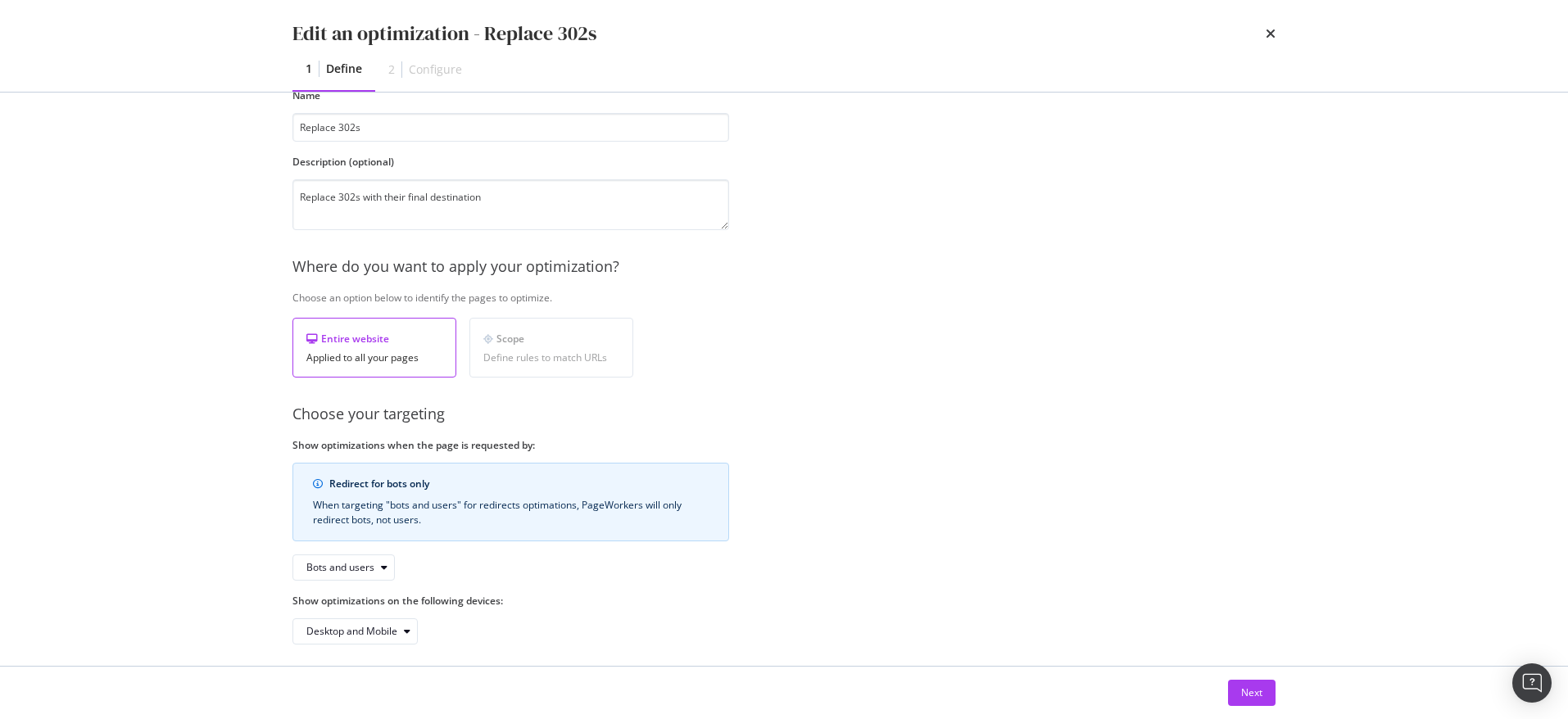
scroll to position [103, 0]
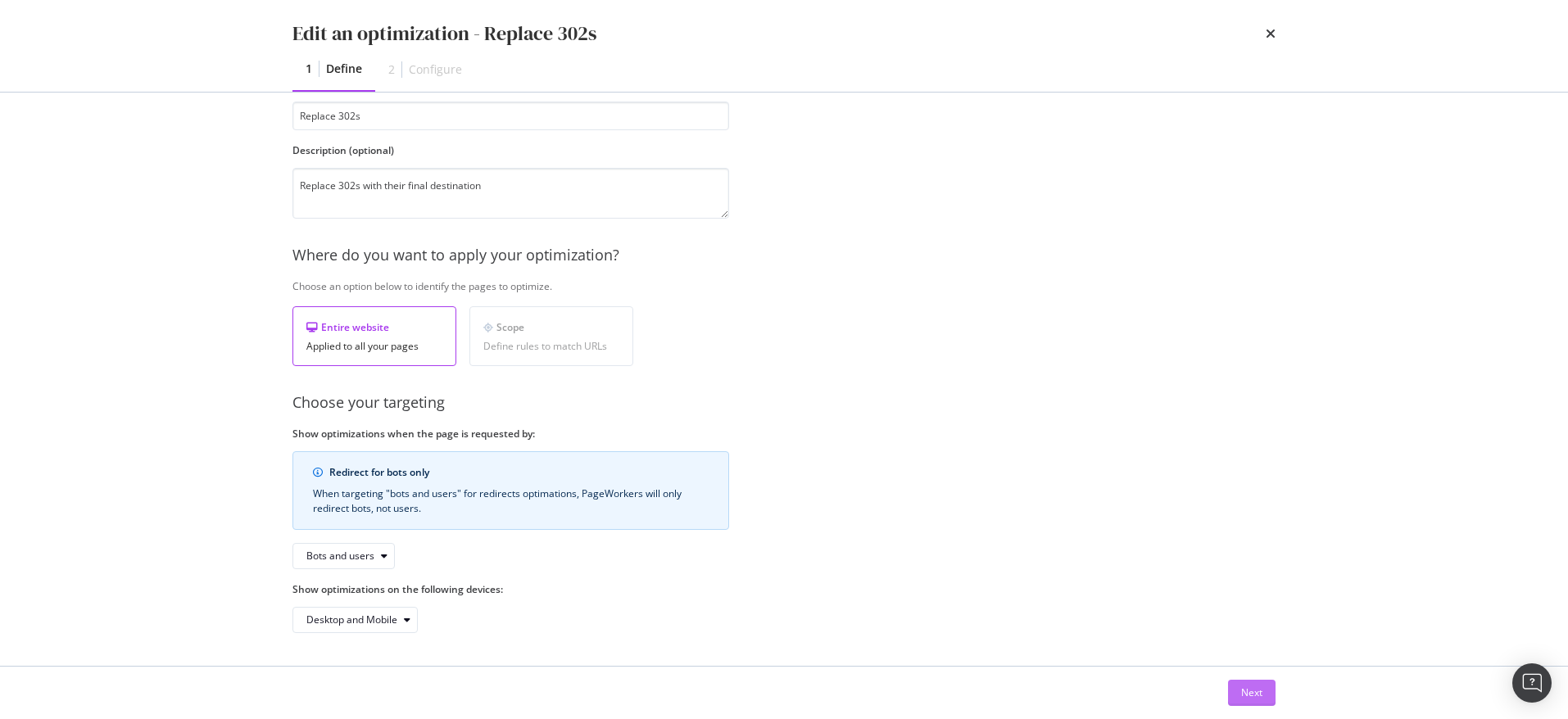
click at [1249, 686] on div "Next" at bounding box center [1252, 692] width 21 height 14
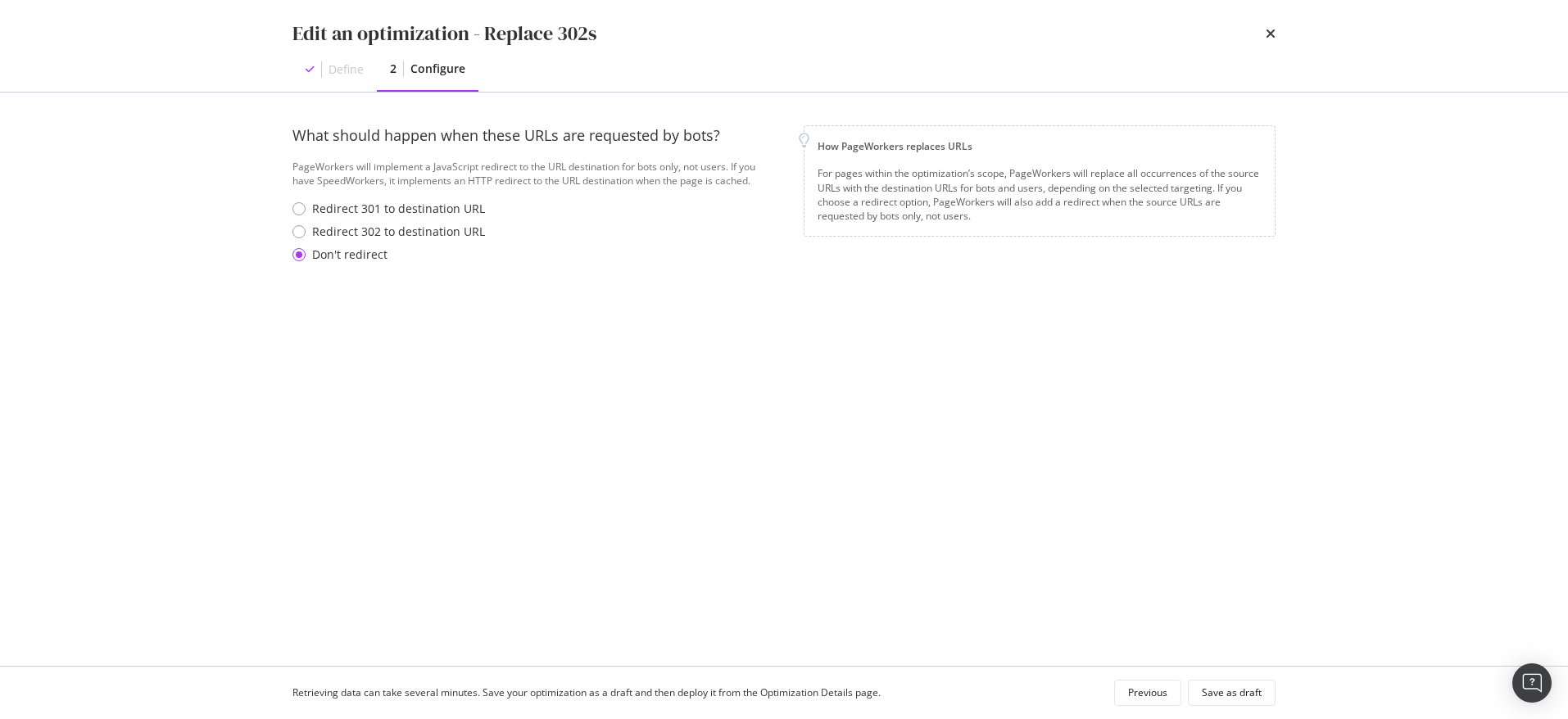
click at [361, 79] on div "Define" at bounding box center [334, 70] width 85 height 43
click at [1277, 32] on div "Edit an optimization - Replace 302s Define 2 Configure" at bounding box center [783, 45] width 1048 height 91
click at [1267, 30] on icon "times" at bounding box center [1271, 34] width 10 height 13
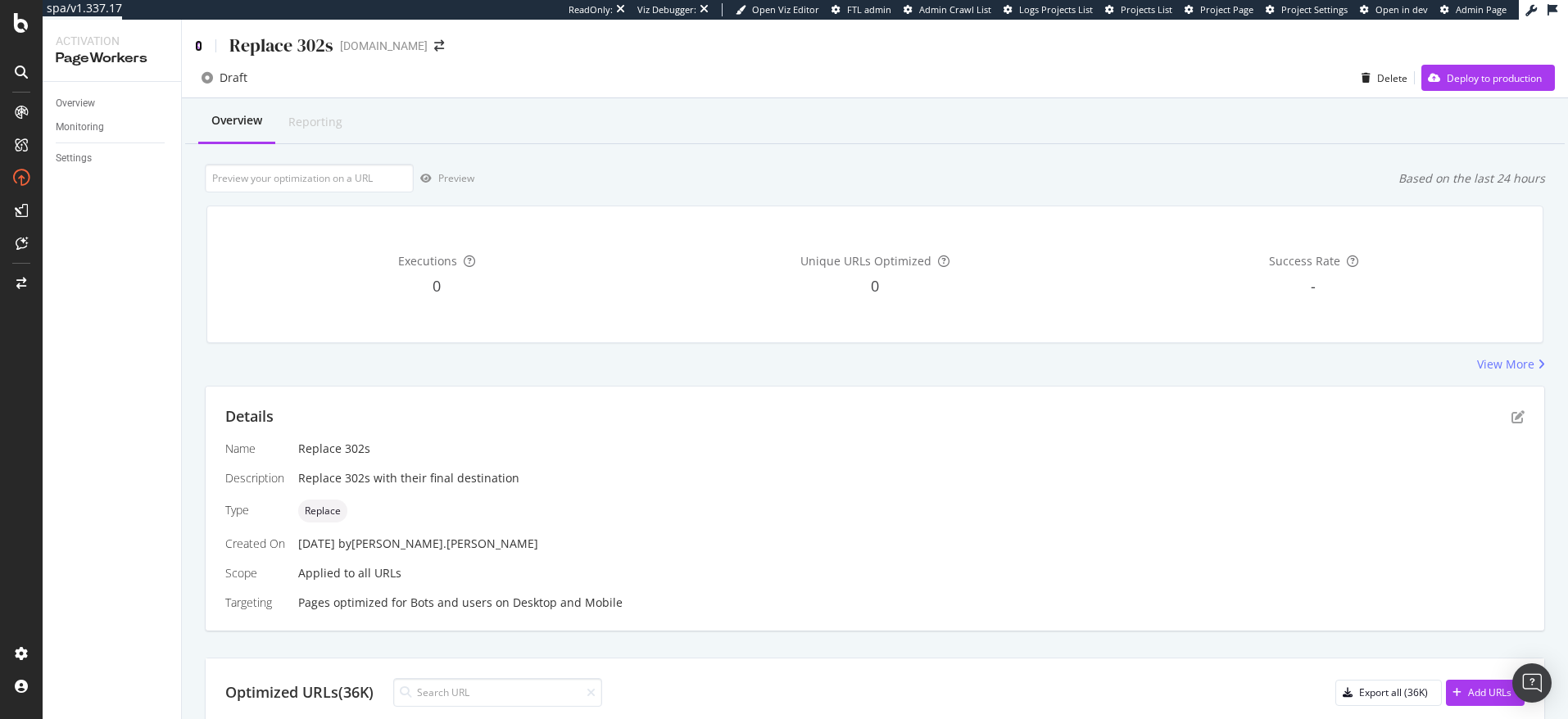
click at [201, 49] on icon at bounding box center [198, 46] width 8 height 12
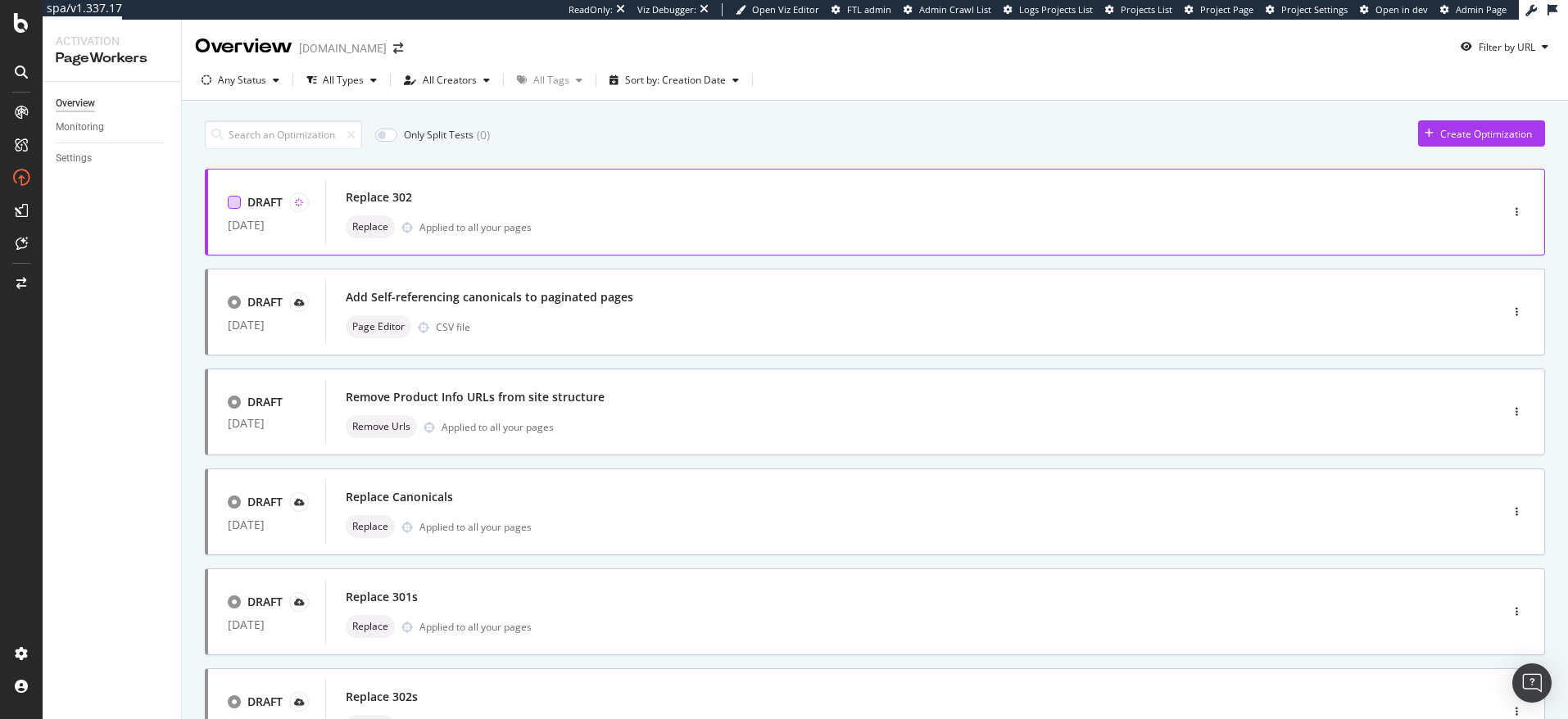
click at [233, 204] on div at bounding box center [234, 202] width 13 height 13
click at [233, 204] on icon at bounding box center [234, 202] width 8 height 8
click at [1521, 216] on div "button" at bounding box center [1517, 212] width 16 height 10
click at [1496, 303] on div "Delete" at bounding box center [1499, 297] width 30 height 14
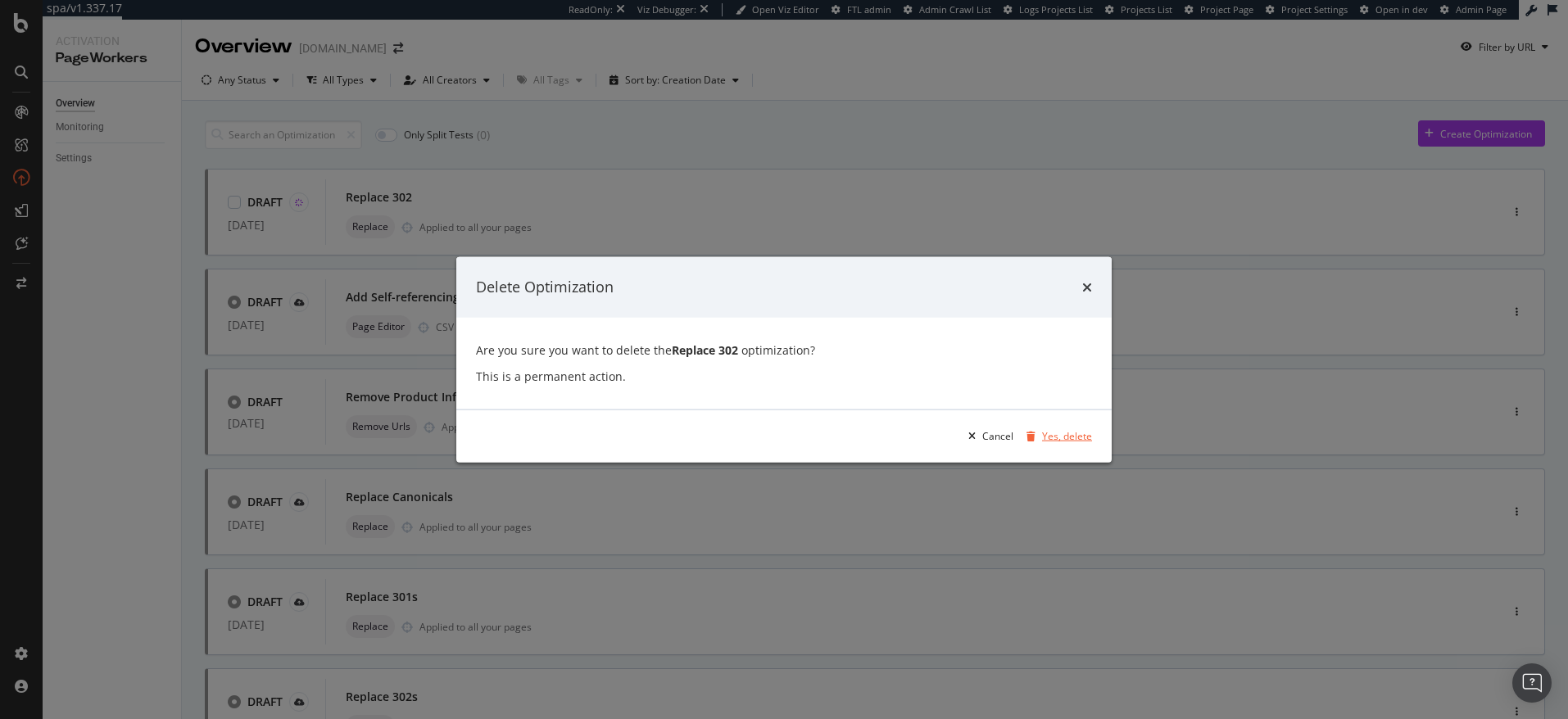
click at [1078, 429] on div "Yes, delete" at bounding box center [1068, 435] width 50 height 14
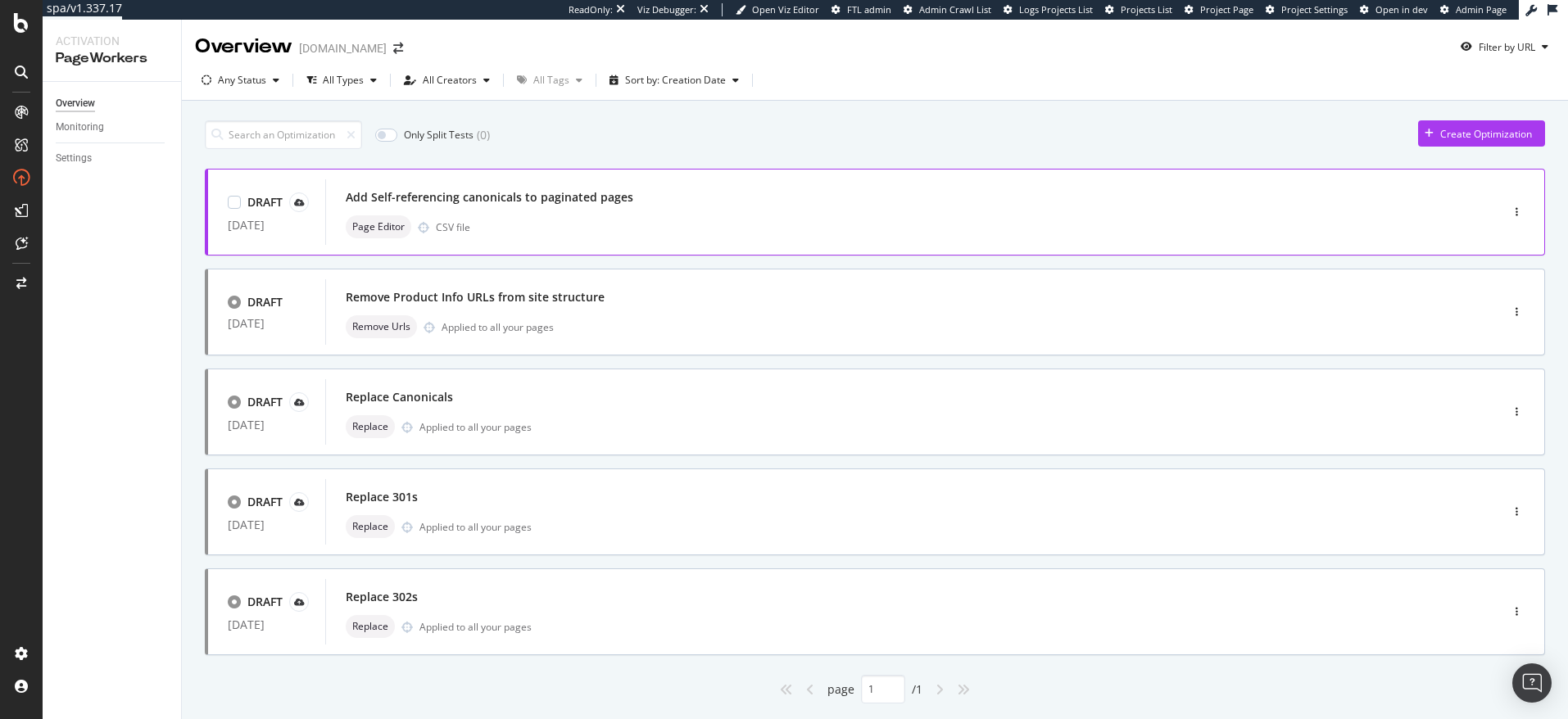
scroll to position [42, 0]
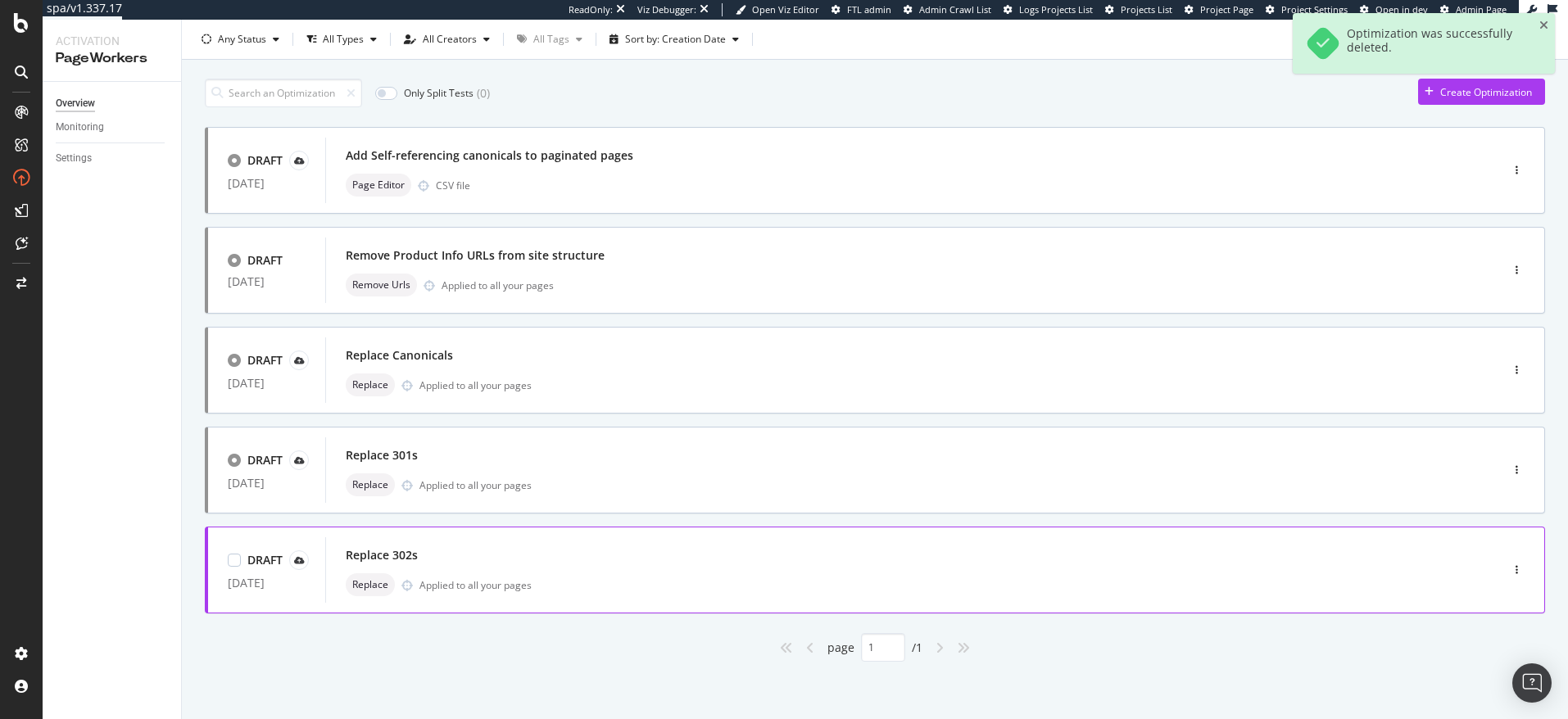
click at [502, 544] on div "Replace 302s" at bounding box center [888, 555] width 1085 height 23
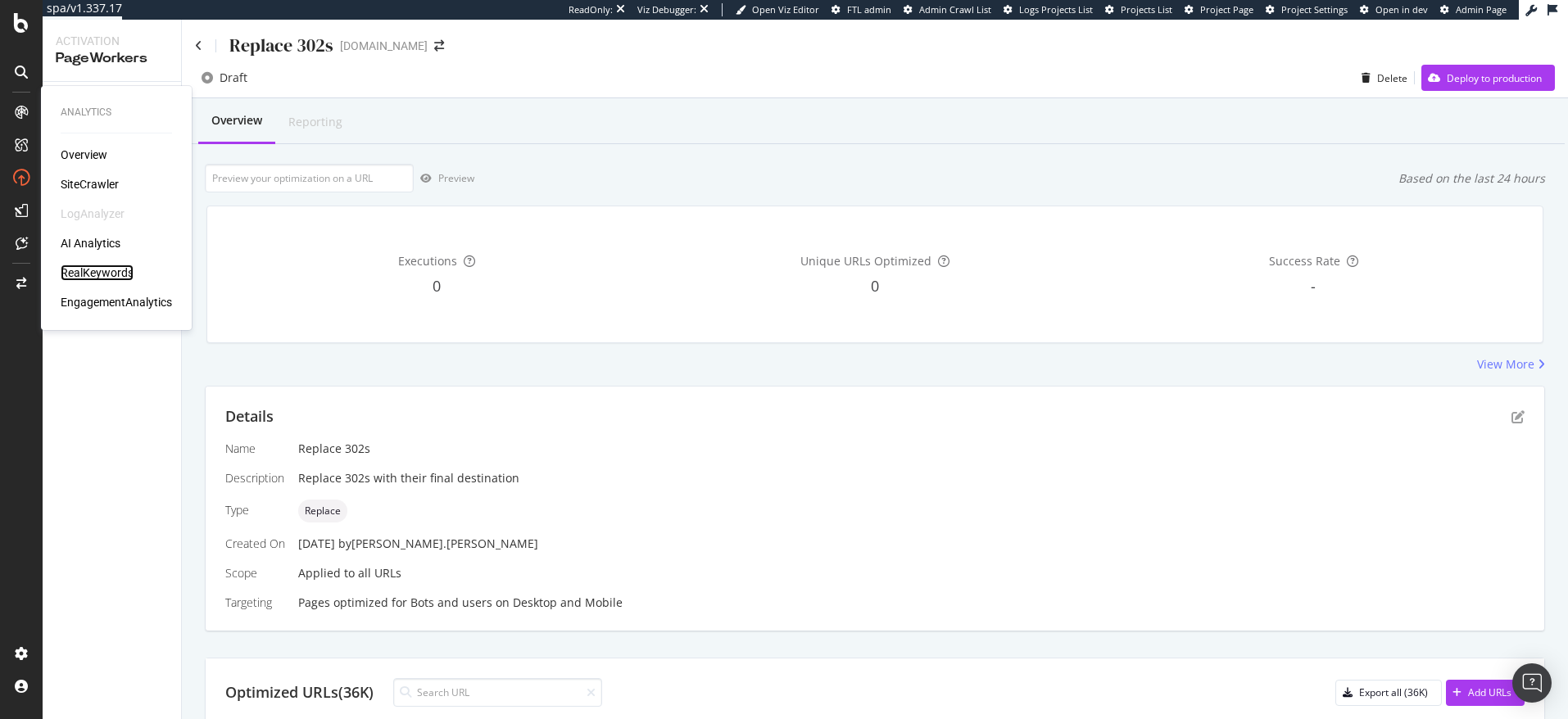
click at [89, 274] on div "RealKeywords" at bounding box center [97, 273] width 73 height 17
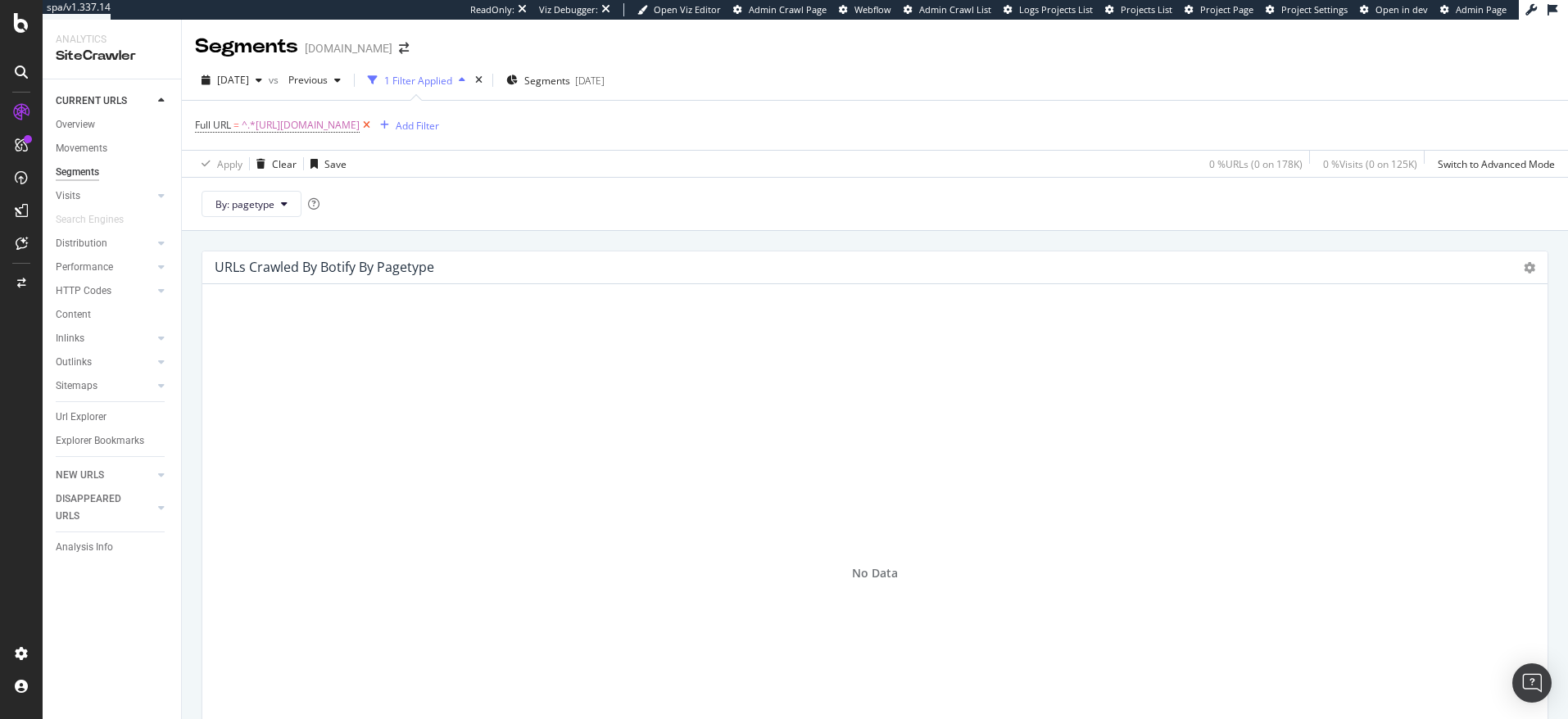
click at [374, 125] on icon at bounding box center [366, 126] width 14 height 17
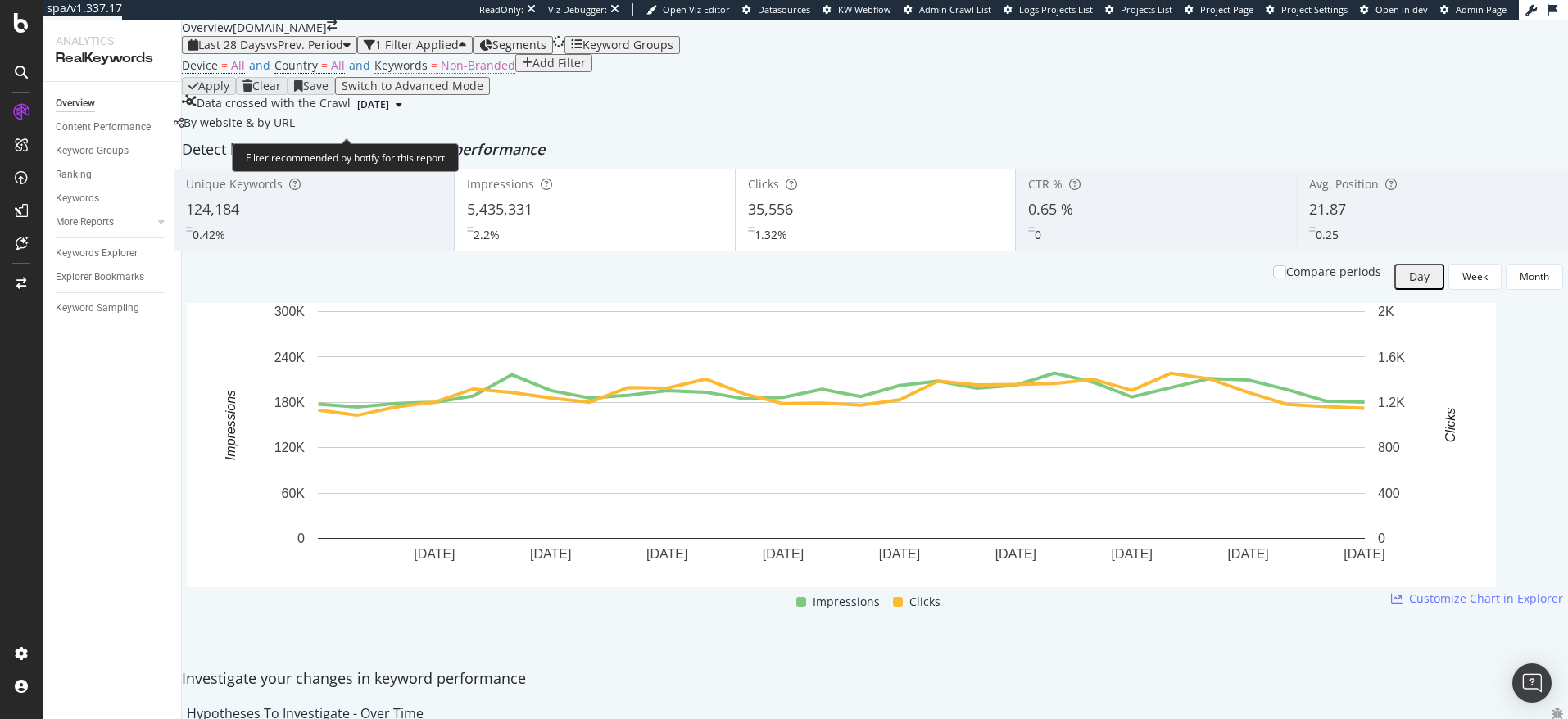
click at [441, 73] on span "Non-Branded" at bounding box center [478, 65] width 75 height 16
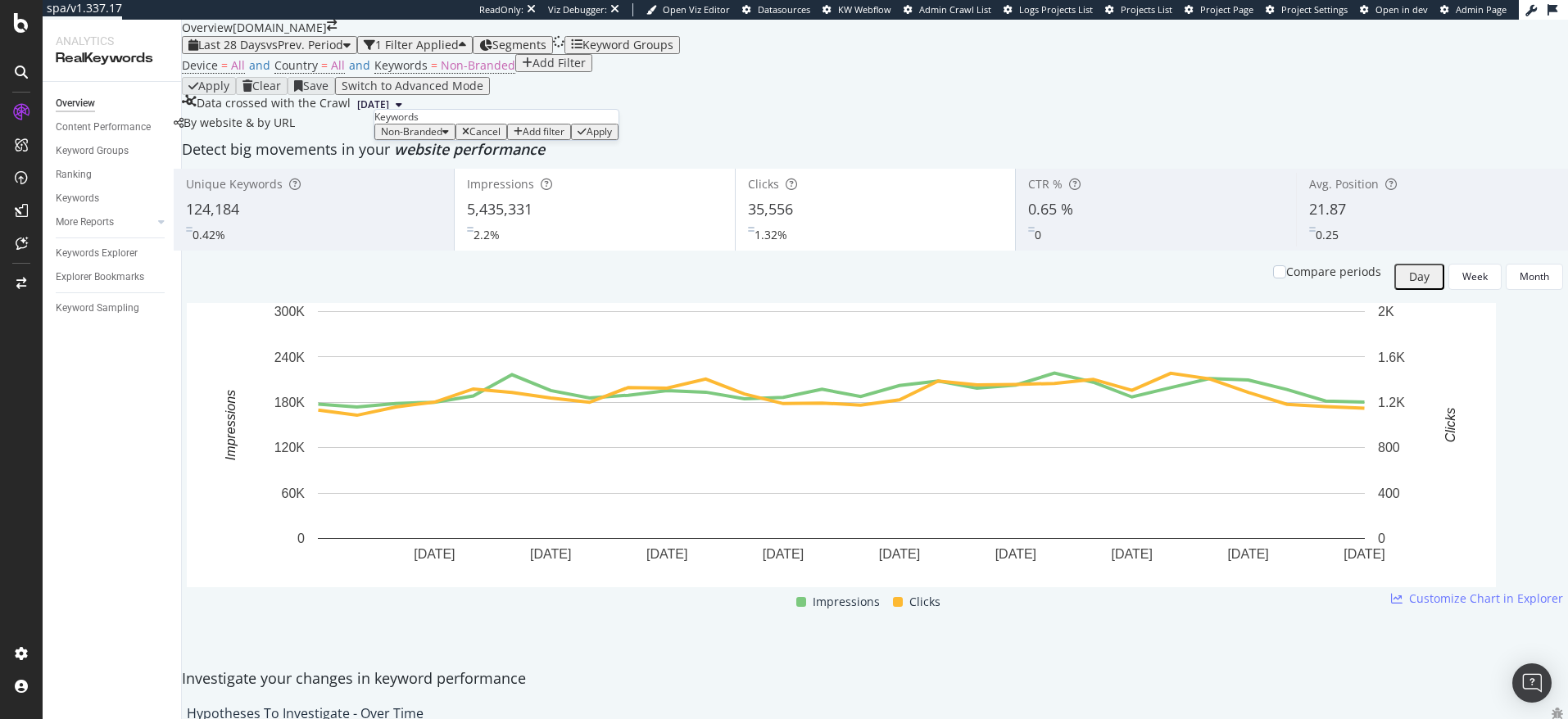
click at [427, 138] on span "Non-Branded" at bounding box center [411, 131] width 61 height 14
click at [421, 310] on span "All" at bounding box center [484, 318] width 167 height 15
click at [557, 140] on button "Apply" at bounding box center [545, 132] width 48 height 17
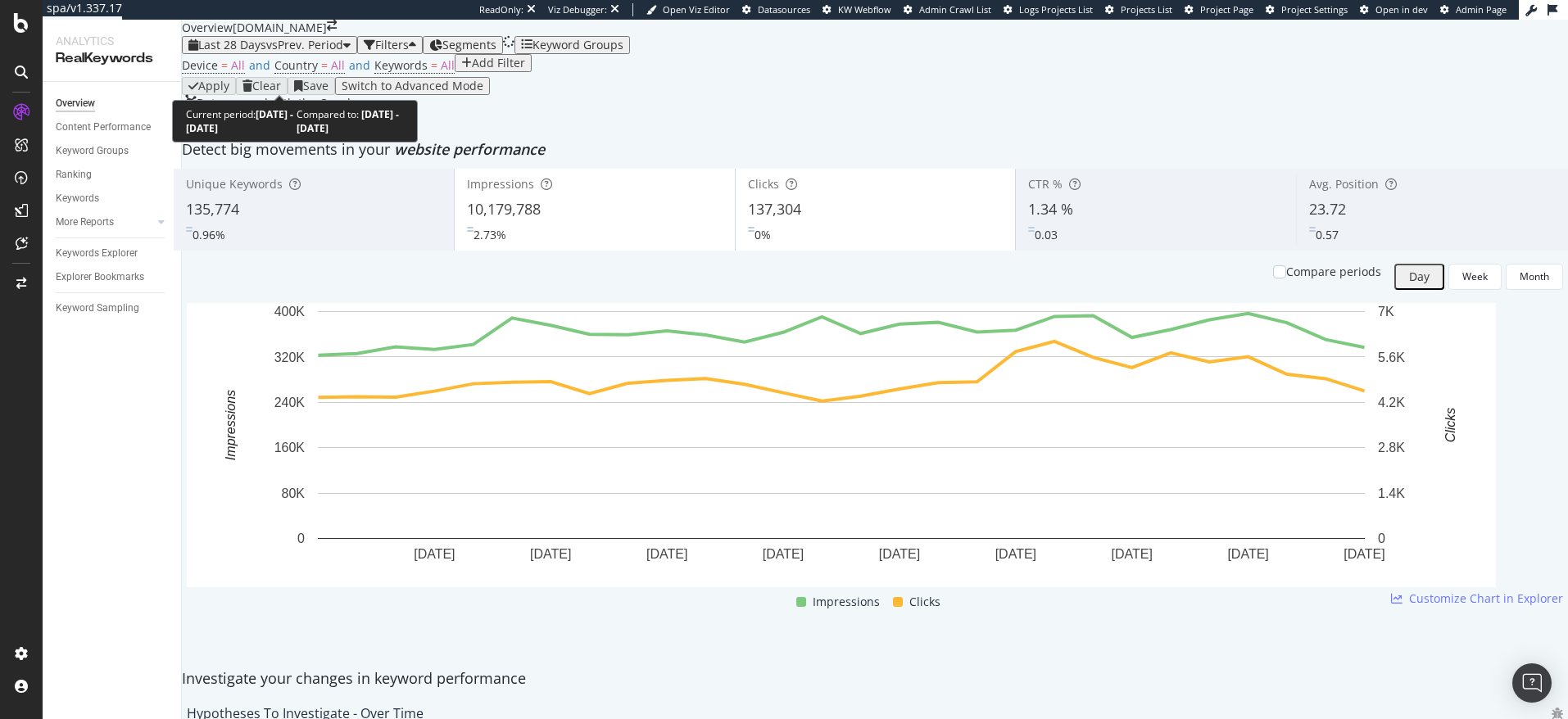
click at [251, 52] on span "Last 28 Days" at bounding box center [232, 44] width 68 height 16
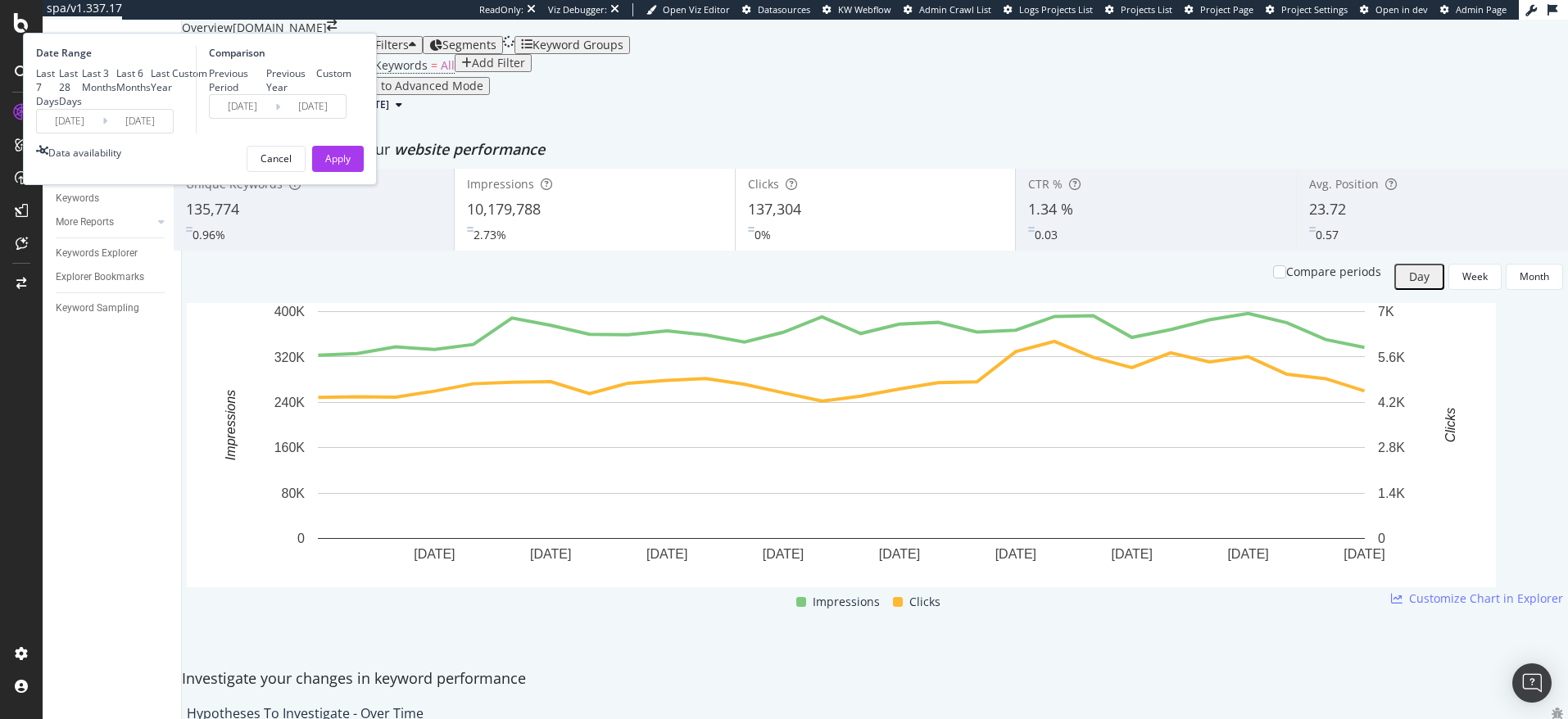
click at [102, 133] on input "2025/08/08" at bounding box center [70, 121] width 65 height 23
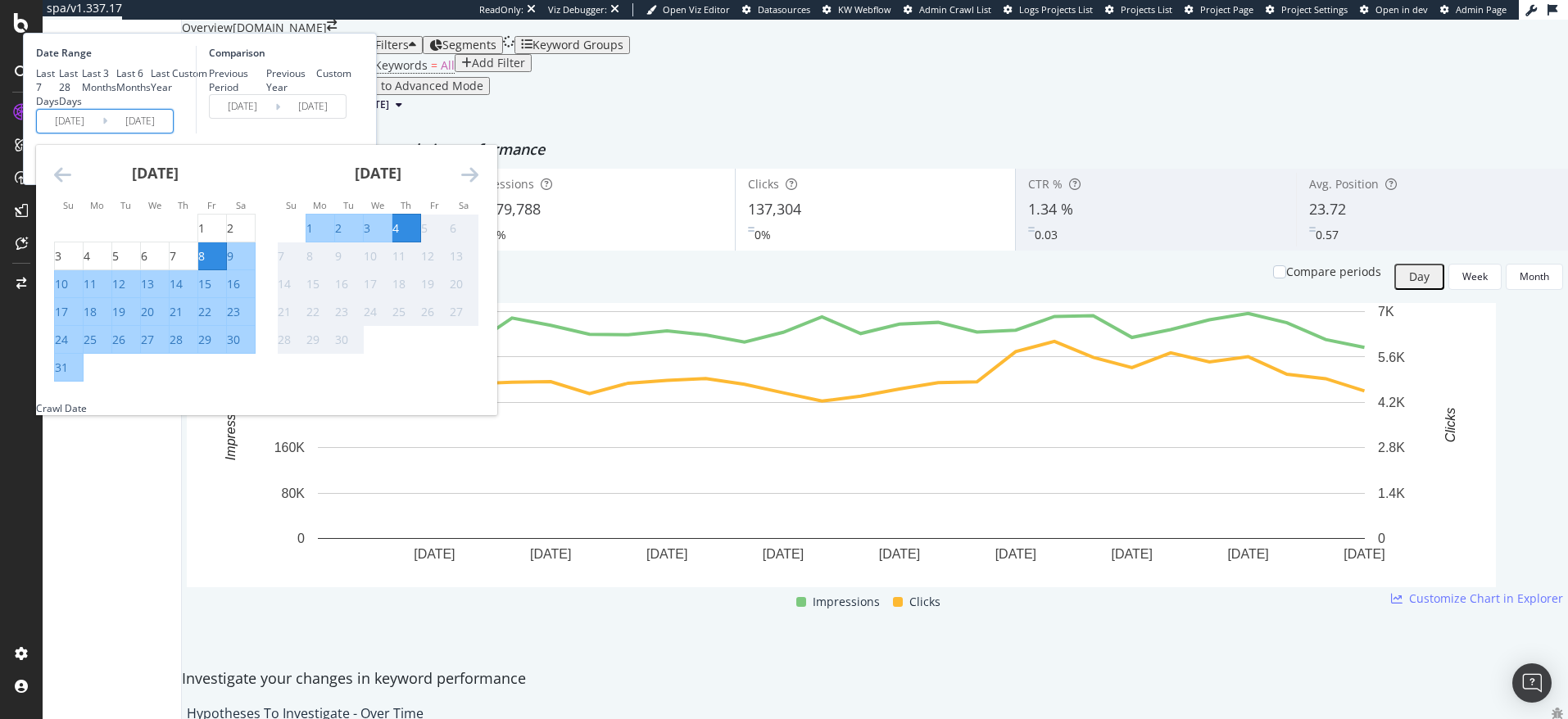
click at [71, 185] on icon "Move backward to switch to the previous month." at bounding box center [62, 174] width 17 height 19
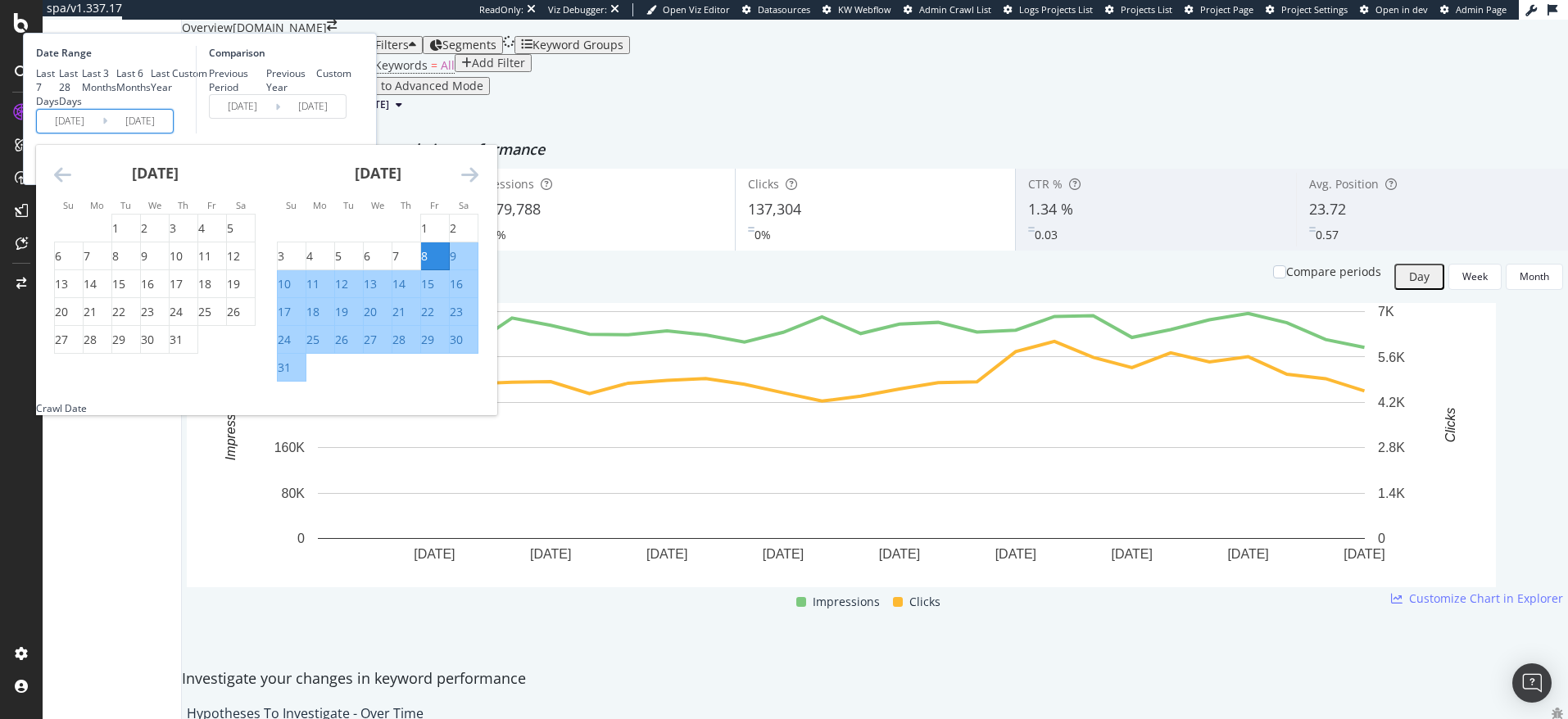
click at [71, 185] on icon "Move backward to switch to the previous month." at bounding box center [62, 174] width 17 height 19
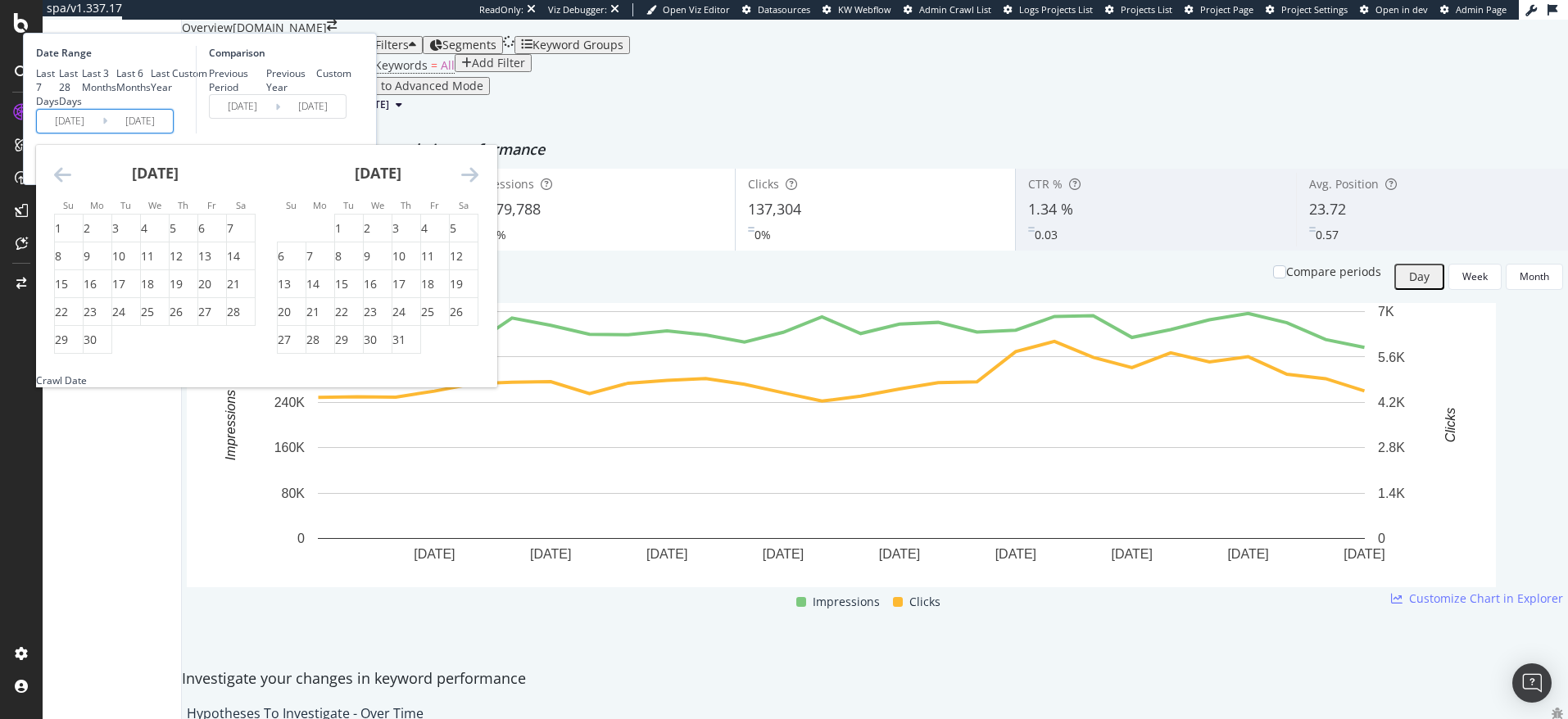
click at [71, 185] on icon "Move backward to switch to the previous month." at bounding box center [62, 174] width 17 height 19
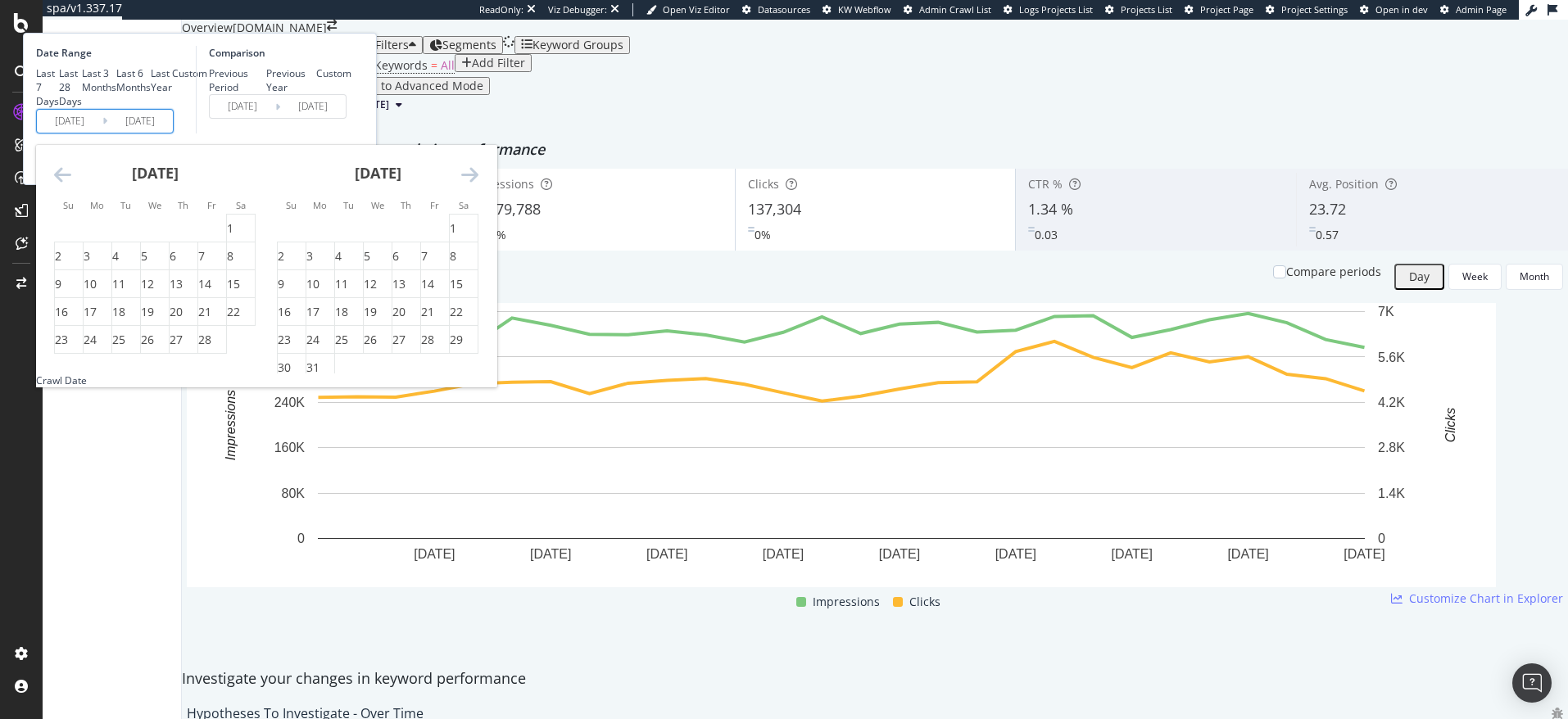
click at [71, 185] on icon "Move backward to switch to the previous month." at bounding box center [62, 174] width 17 height 19
click at [428, 237] on div "1" at bounding box center [425, 229] width 7 height 17
type input "2024/11/01"
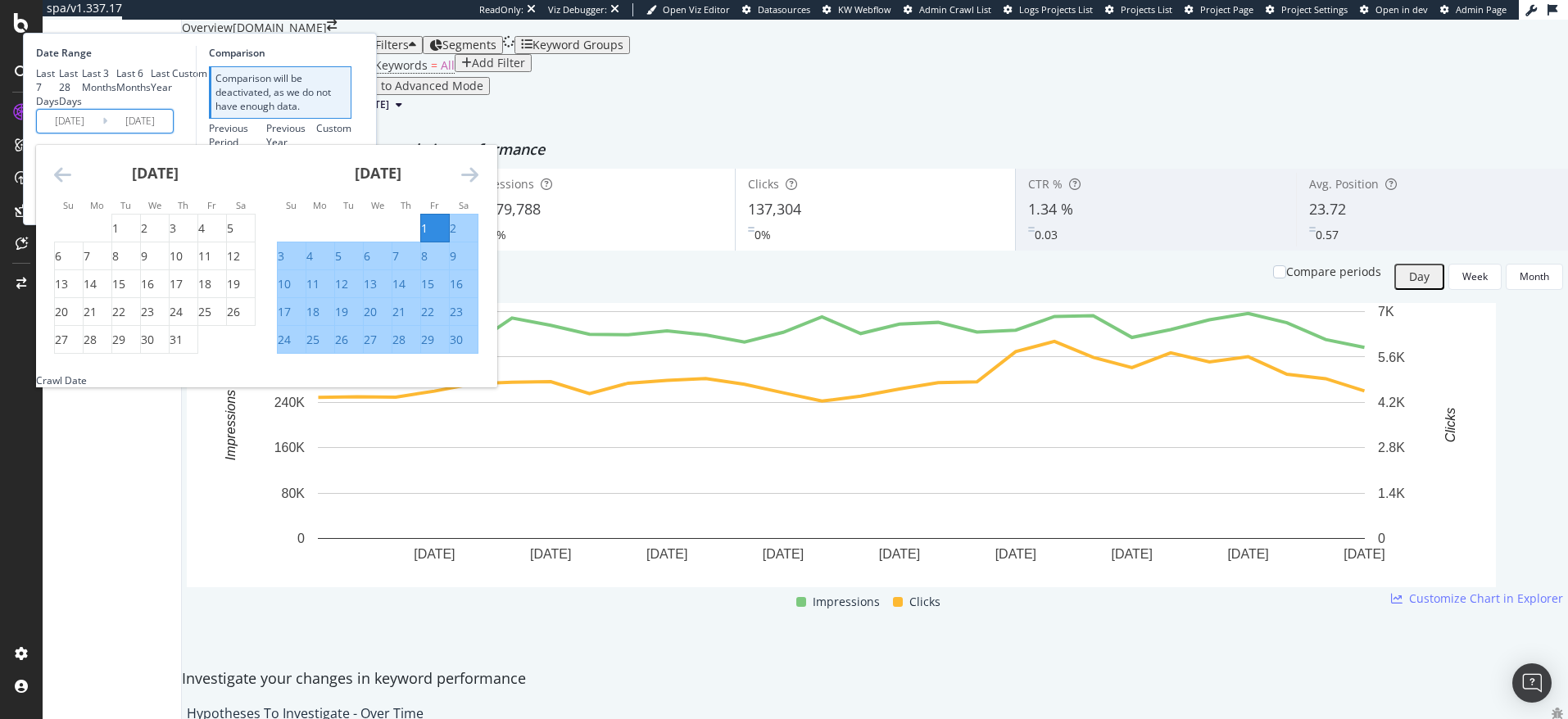
click at [463, 348] on div "30" at bounding box center [457, 340] width 13 height 17
type input "2024/11/30"
type input "2024/10/01"
type input "2024/10/31"
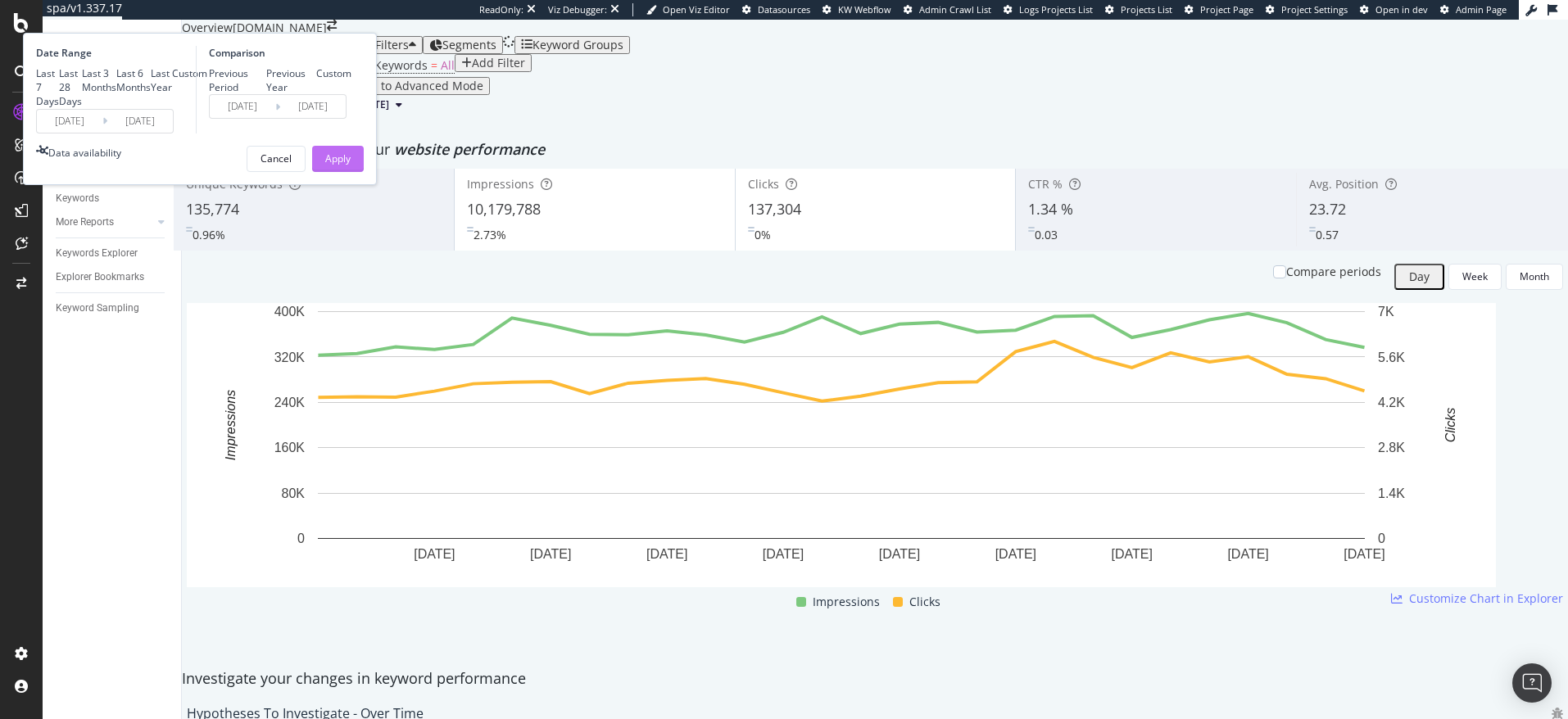
click at [351, 165] on div "Apply" at bounding box center [337, 159] width 25 height 14
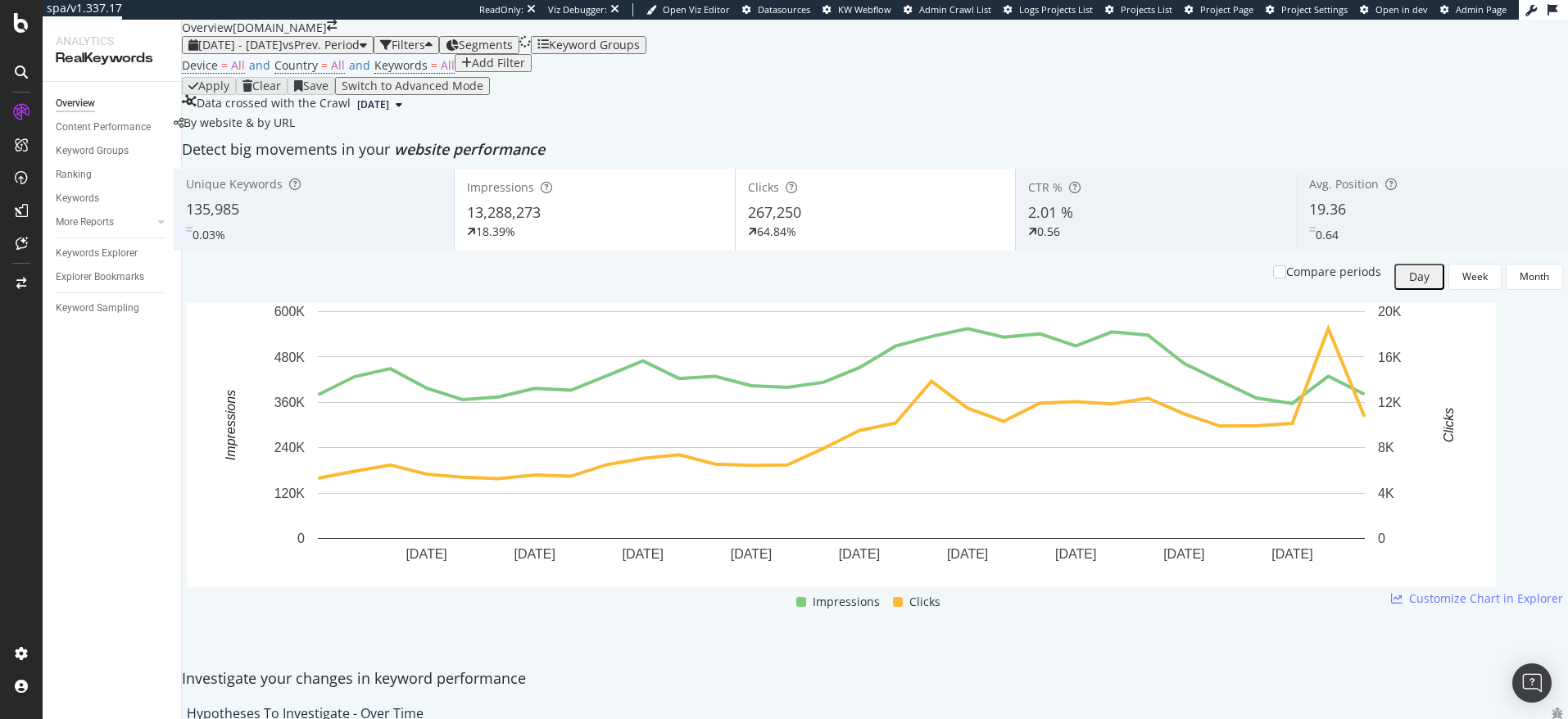
click at [472, 70] on div "Add Filter" at bounding box center [498, 63] width 53 height 13
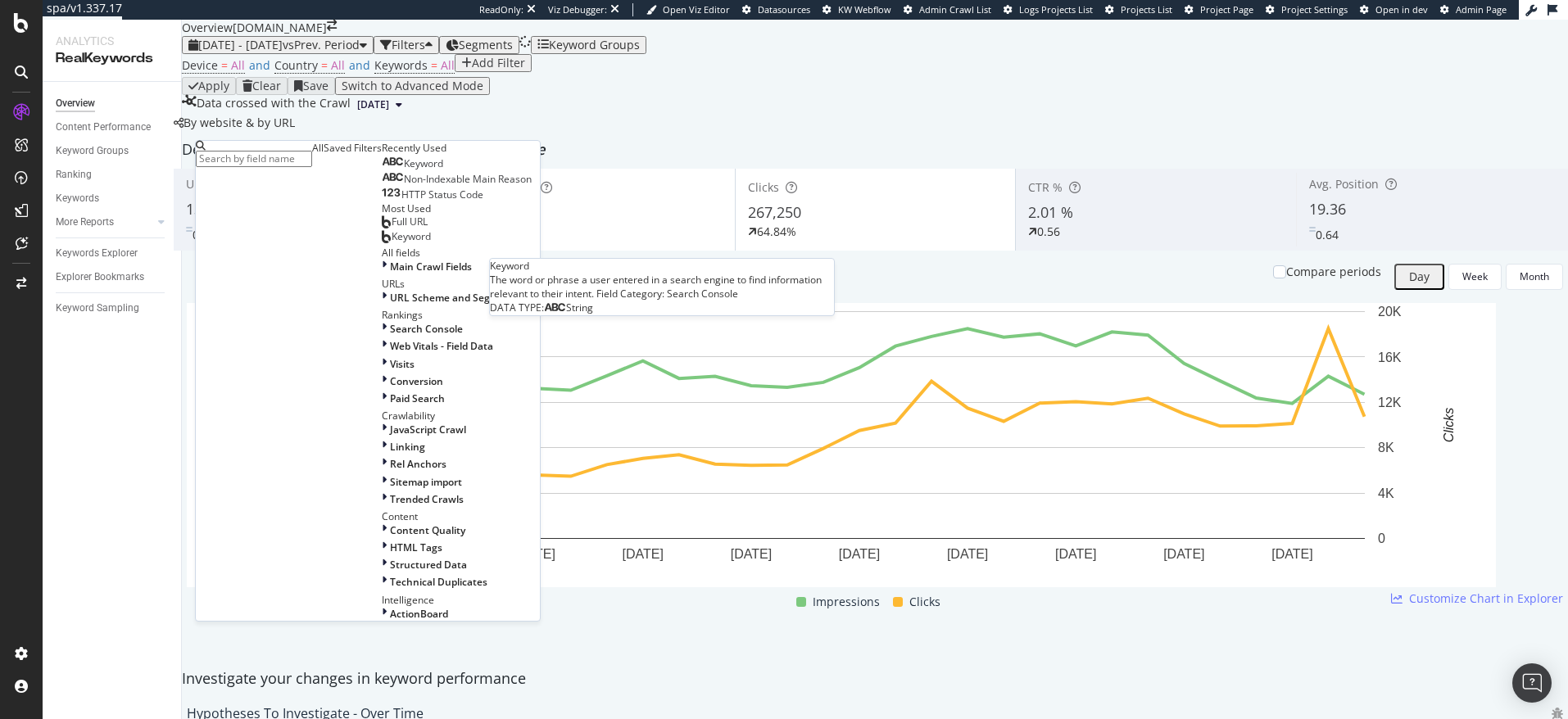
click at [404, 170] on span "Keyword" at bounding box center [423, 163] width 39 height 14
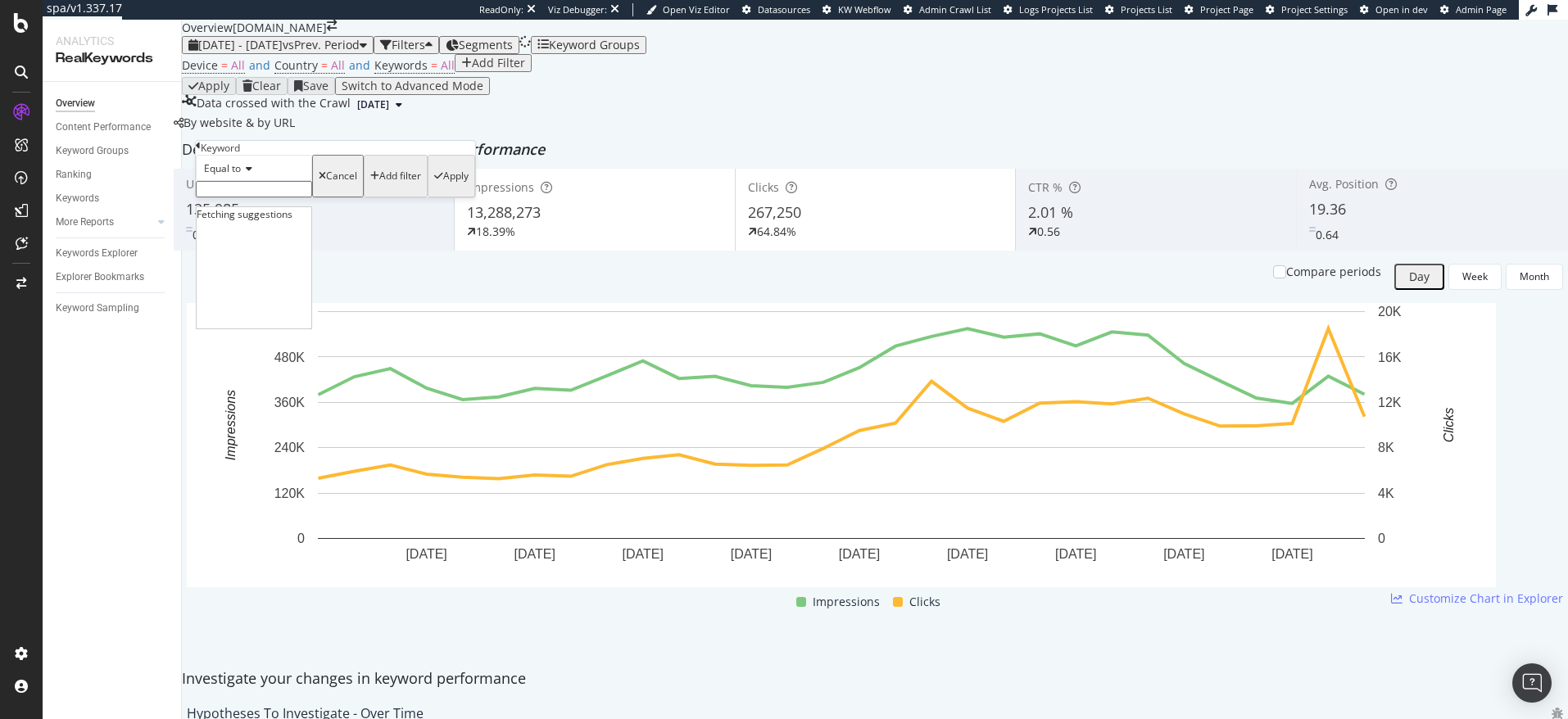
click at [264, 197] on input "text" at bounding box center [253, 190] width 117 height 17
click at [241, 175] on span "Equal to" at bounding box center [222, 168] width 37 height 14
click at [241, 300] on span "Contains" at bounding box center [221, 294] width 40 height 14
click at [256, 197] on input "text" at bounding box center [253, 190] width 117 height 17
type input "black friday"
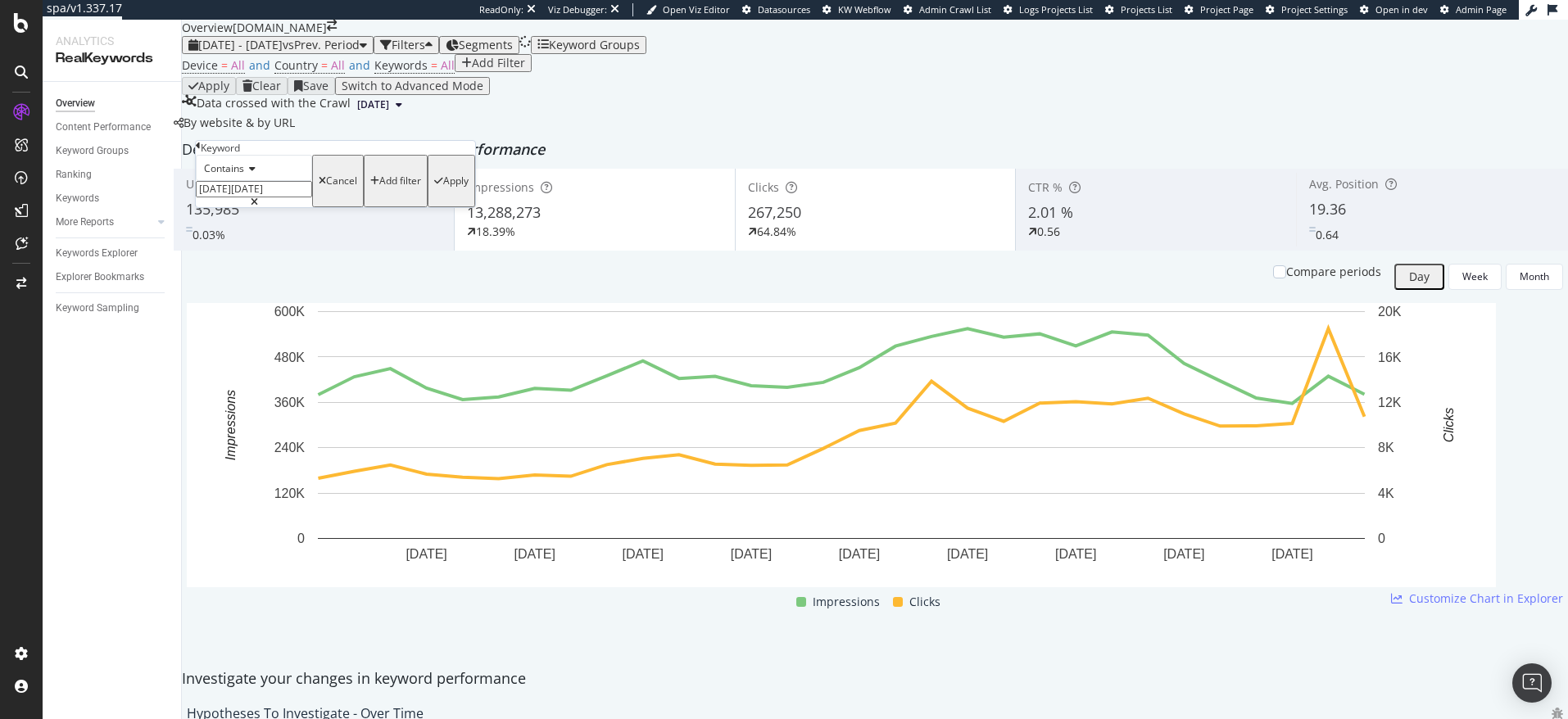
click at [434, 186] on div "button" at bounding box center [438, 181] width 9 height 10
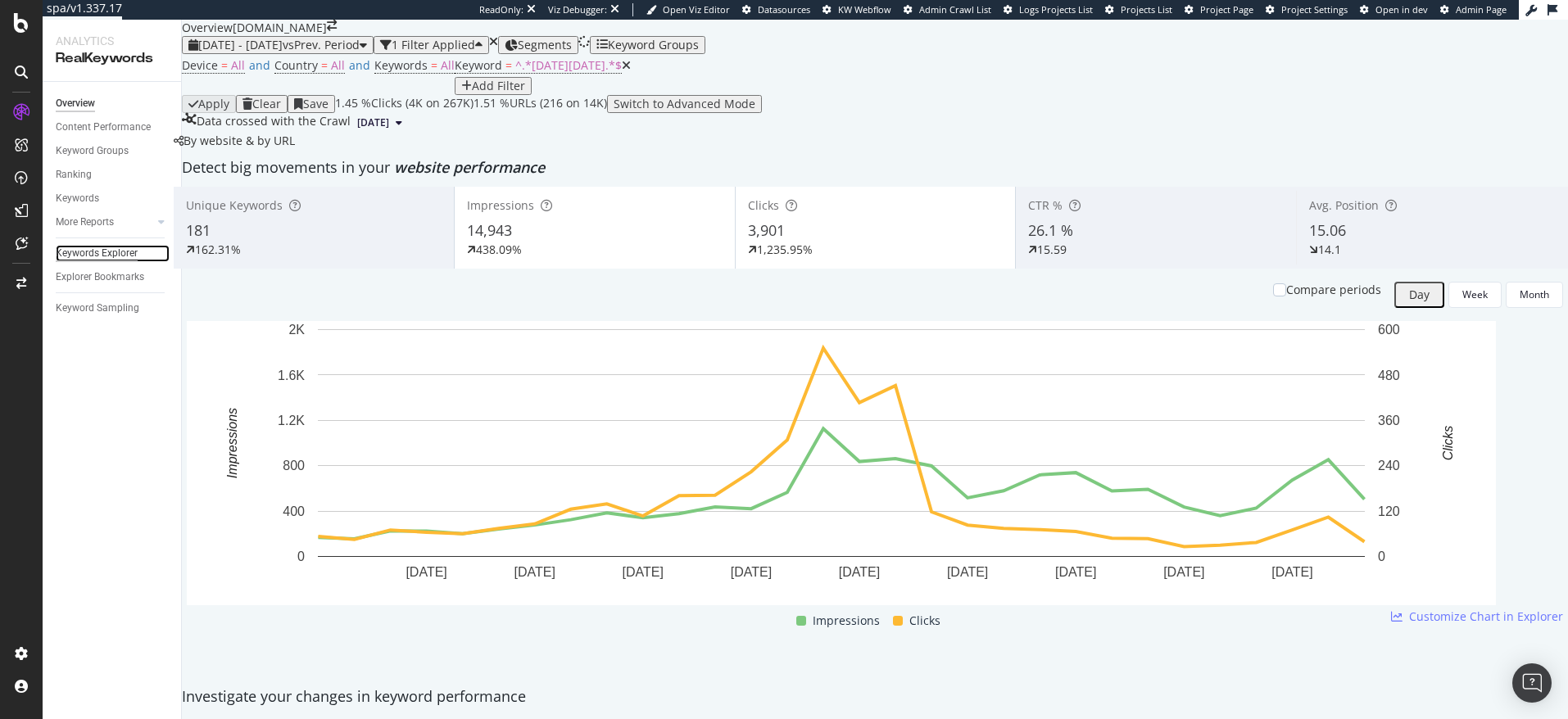
click at [87, 247] on div "Keywords Explorer" at bounding box center [97, 253] width 82 height 17
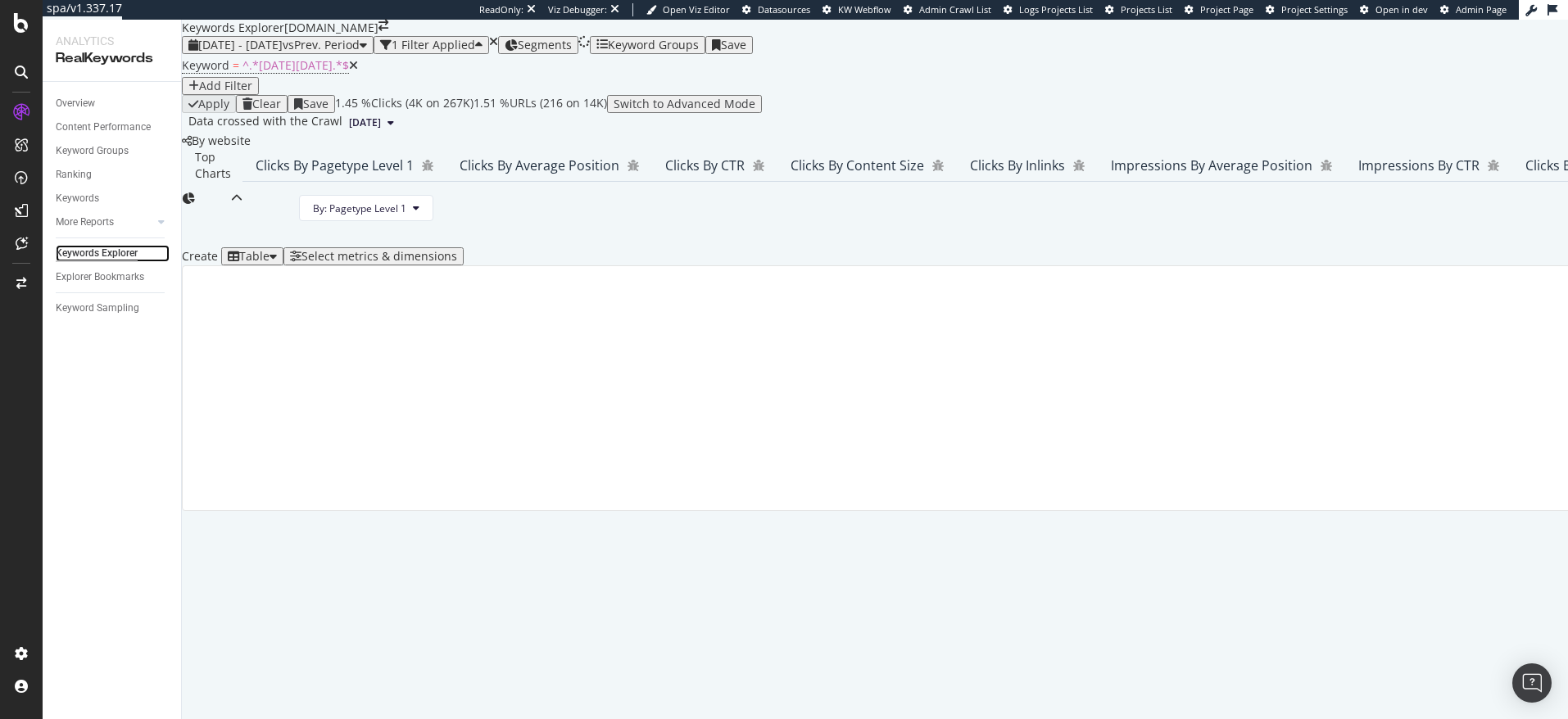
scroll to position [229, 0]
click at [457, 263] on div "Select metrics & dimensions" at bounding box center [379, 257] width 155 height 13
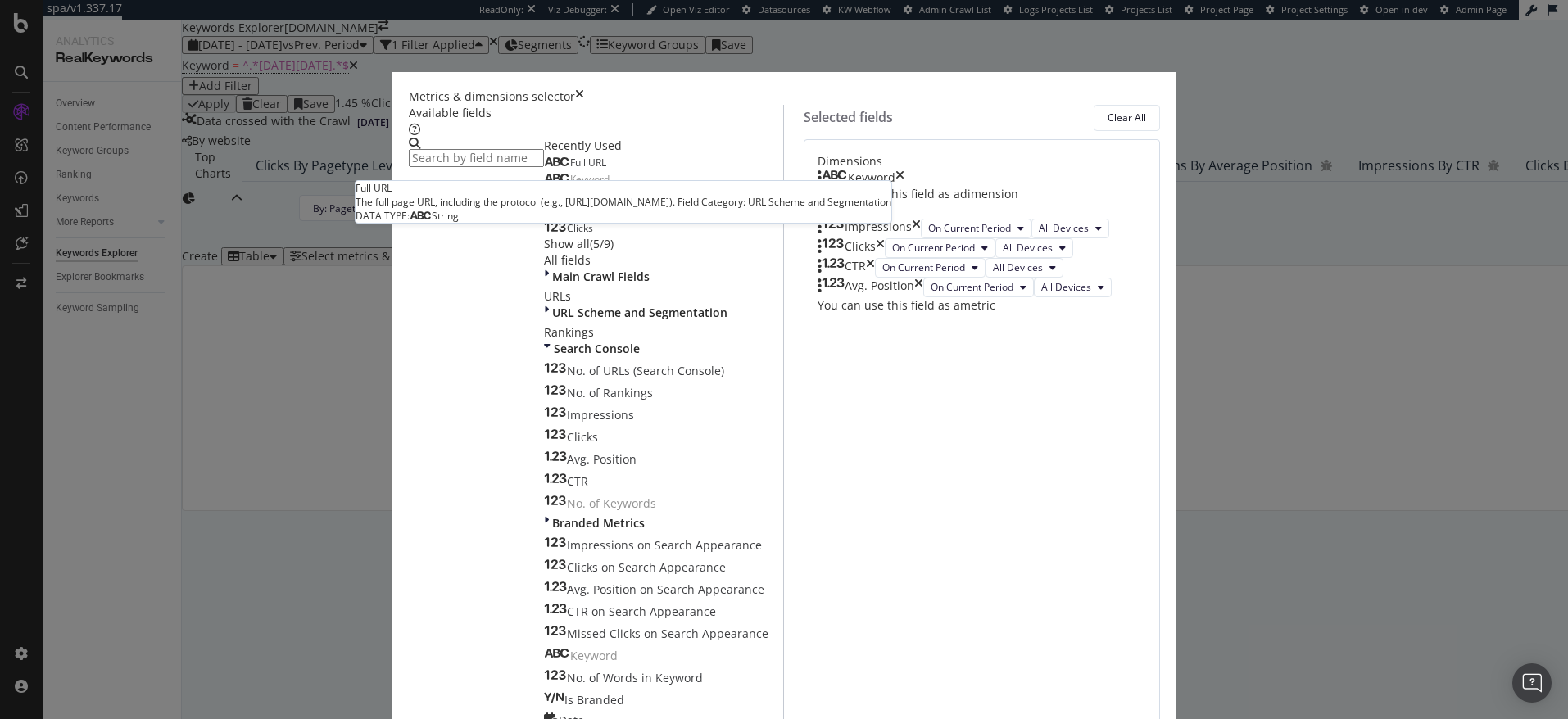
click at [570, 169] on span "Full URL" at bounding box center [588, 162] width 36 height 14
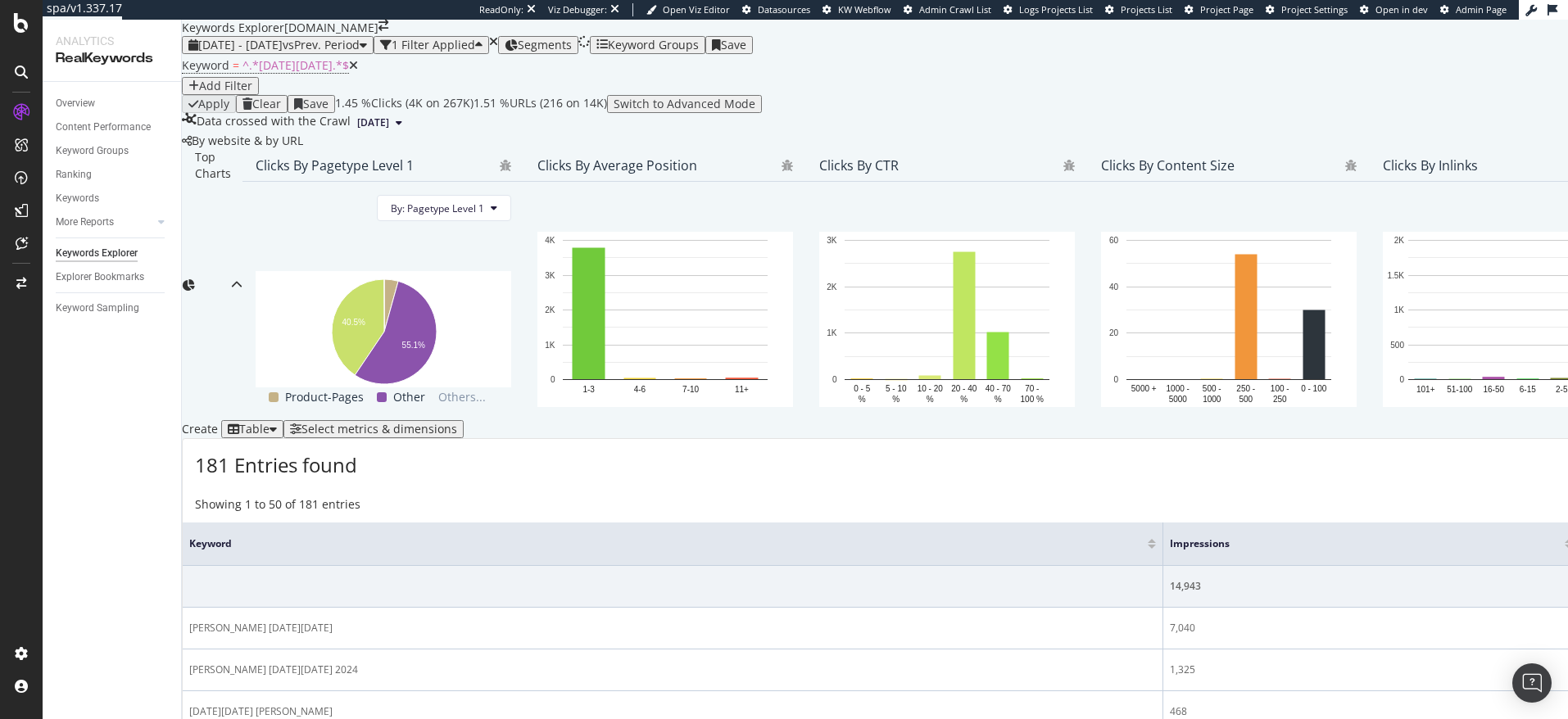
scroll to position [368, 0]
click at [457, 423] on div "Select metrics & dimensions" at bounding box center [379, 430] width 155 height 13
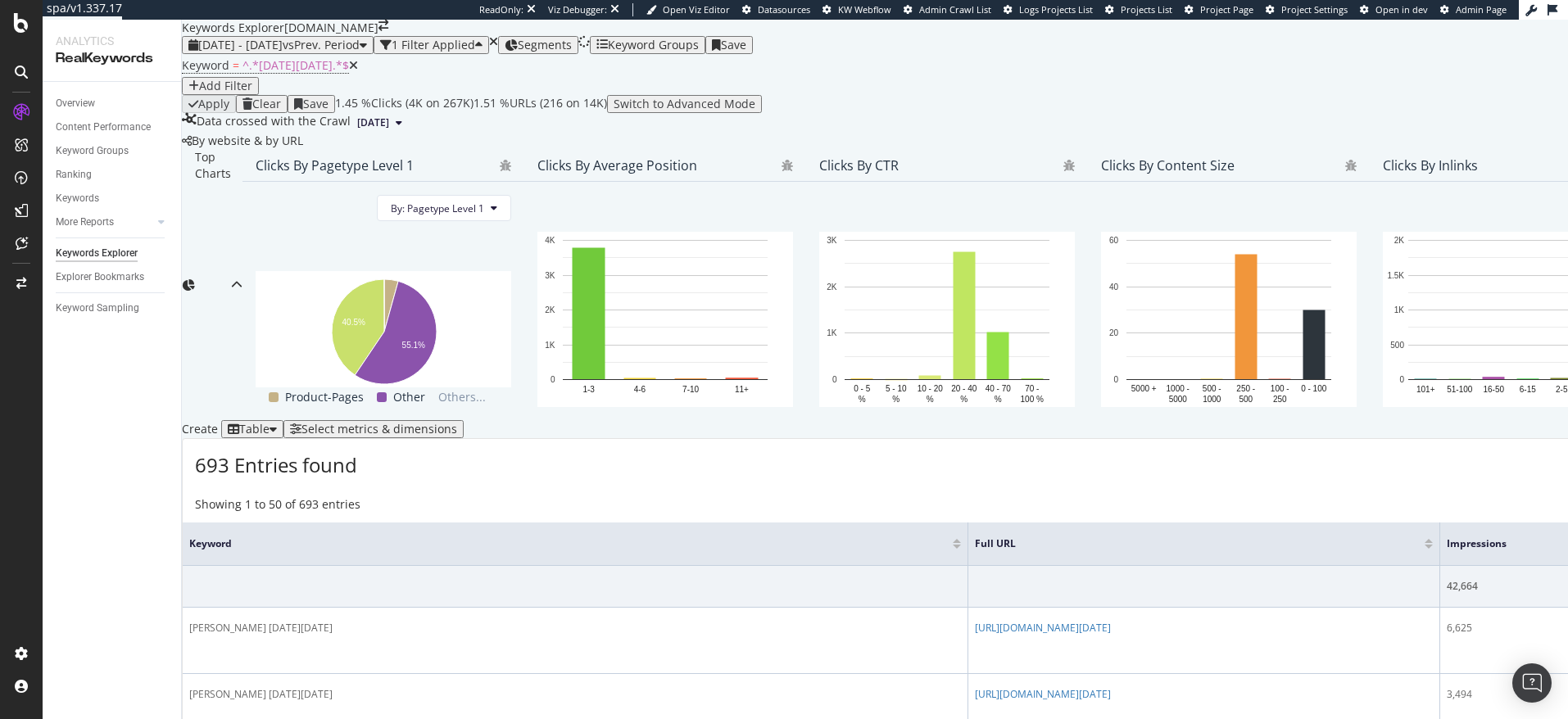
scroll to position [597, 0]
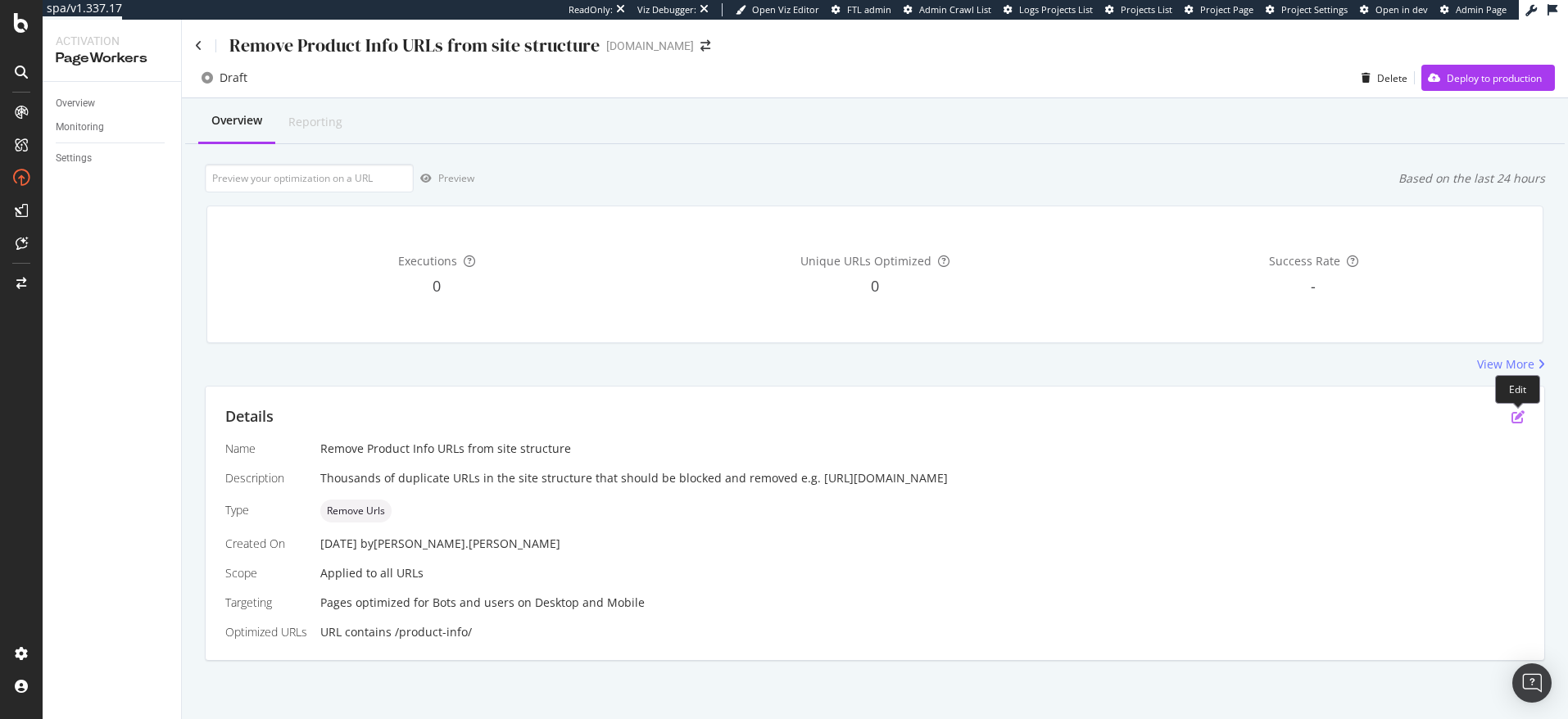
click at [1518, 419] on icon "pen-to-square" at bounding box center [1518, 417] width 13 height 13
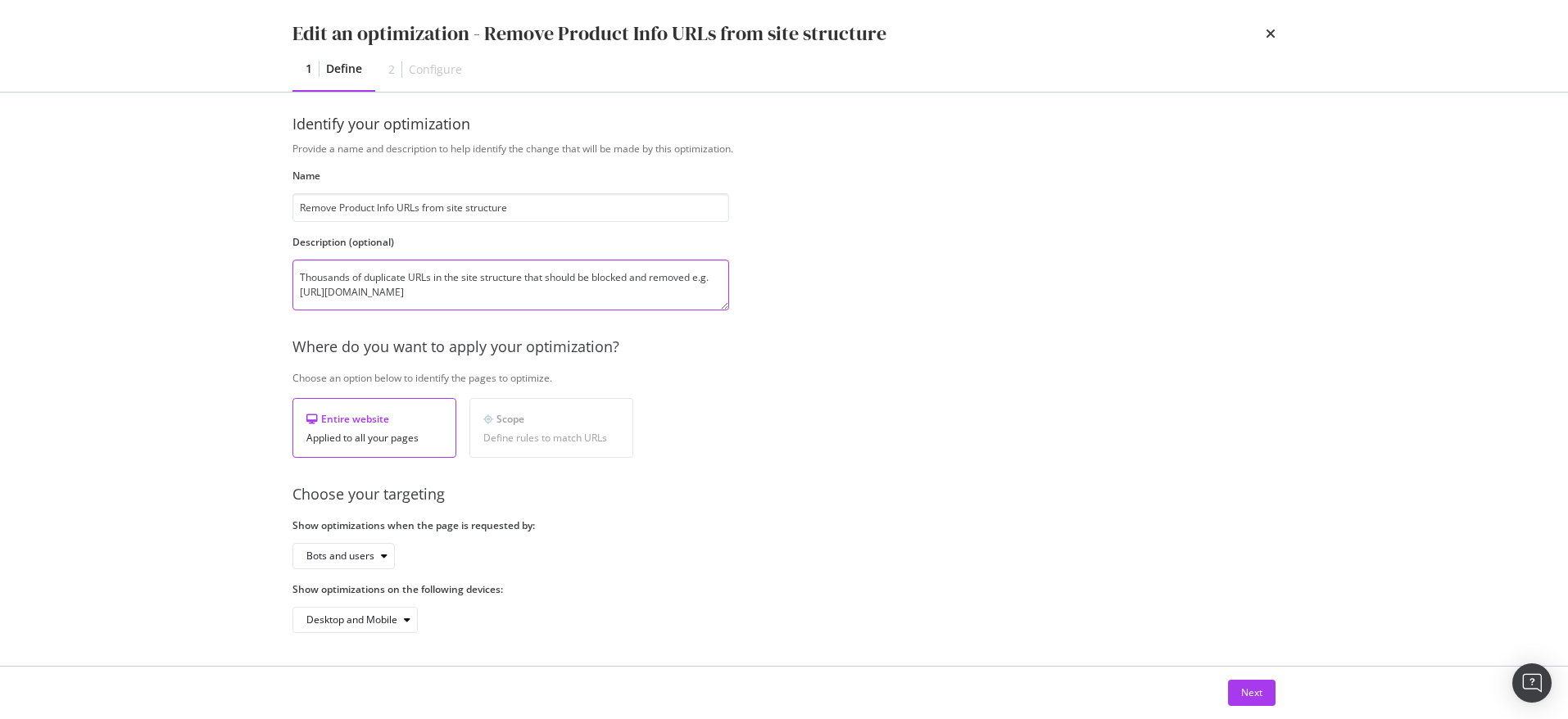
scroll to position [15, 0]
drag, startPoint x: 512, startPoint y: 295, endPoint x: 450, endPoint y: 284, distance: 63.0
click at [450, 284] on textarea "Thousands of duplicate URLs in the site structure that should be blocked and re…" at bounding box center [510, 284] width 436 height 51
click at [1249, 695] on div "Next" at bounding box center [1252, 692] width 21 height 14
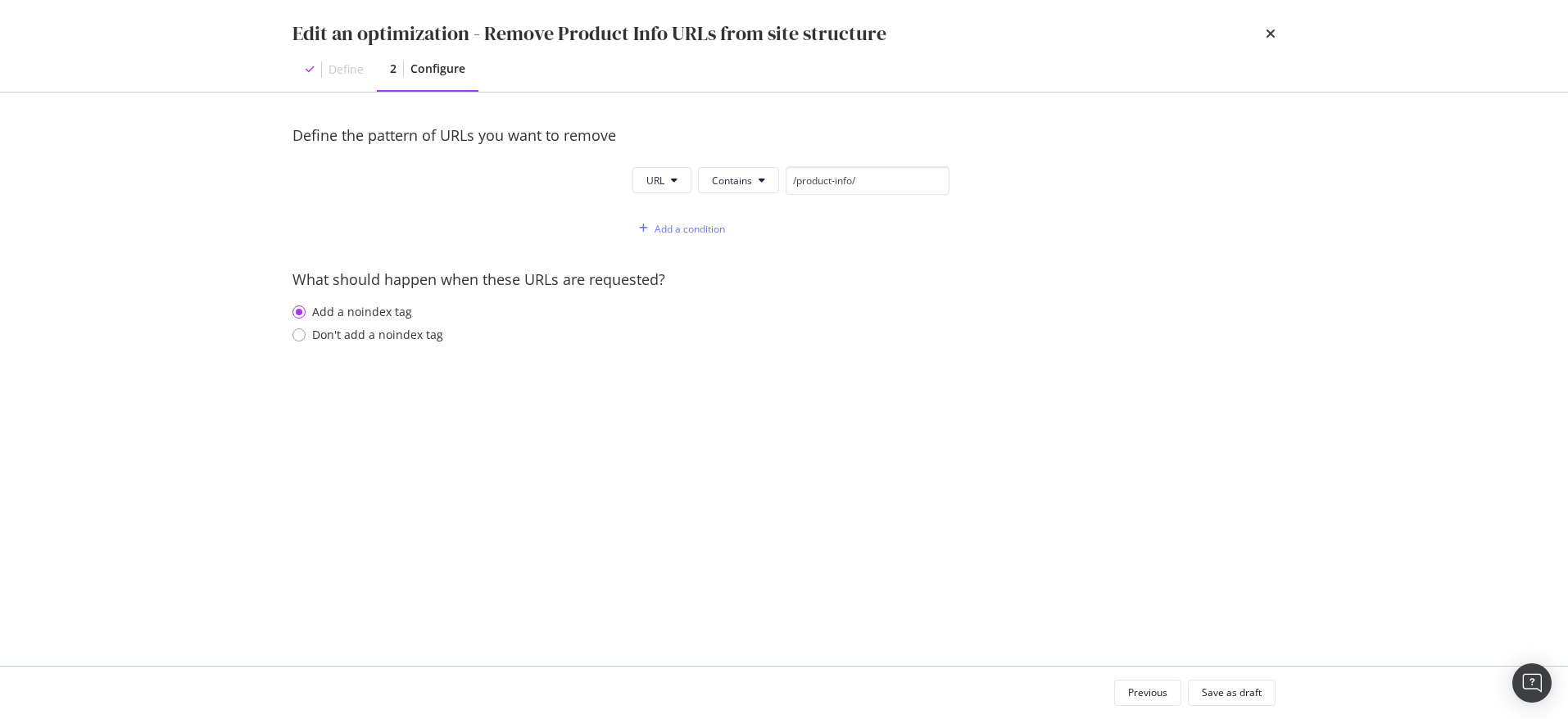
click at [389, 133] on div "Define the pattern of URLs you want to remove" at bounding box center [783, 135] width 983 height 21
click at [828, 178] on input "/product-info/" at bounding box center [867, 180] width 164 height 29
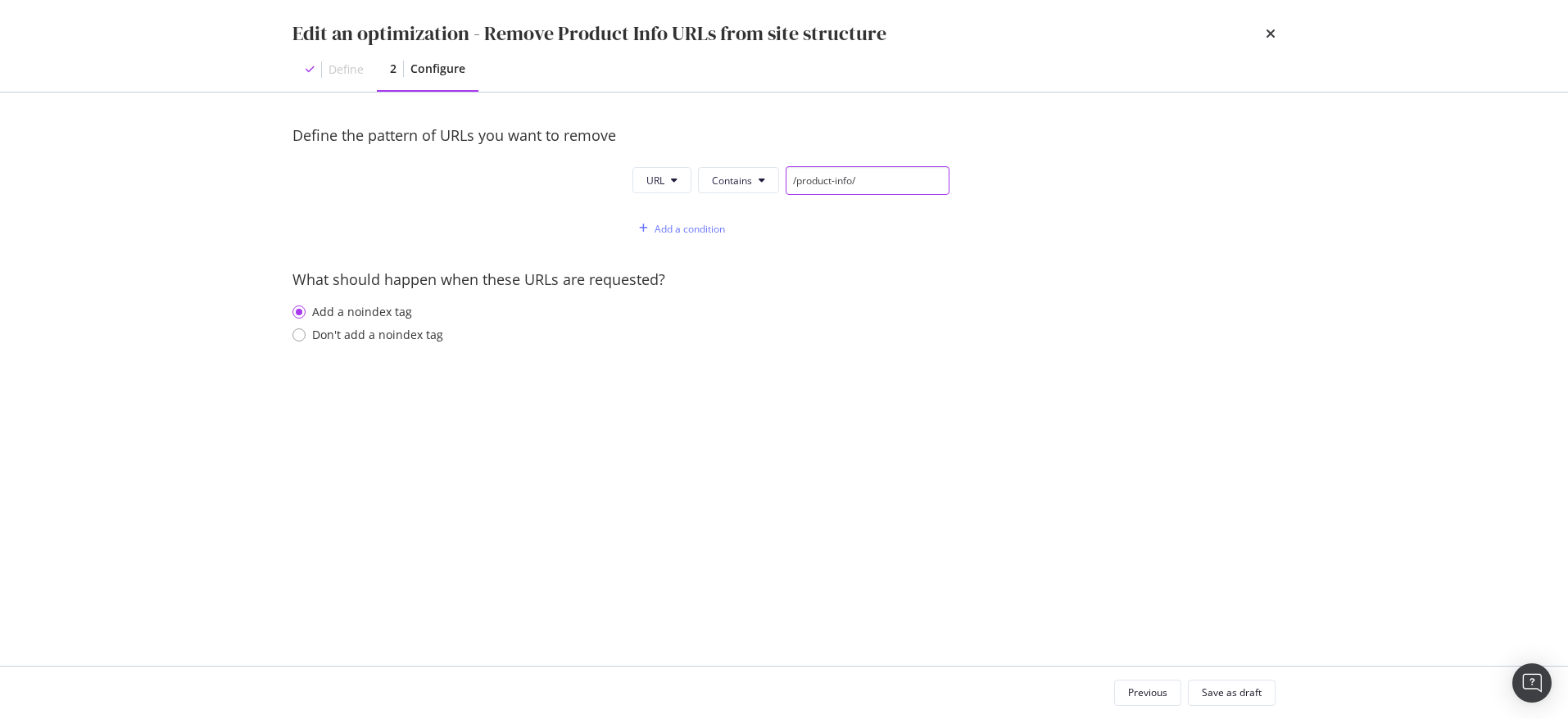
click at [828, 178] on input "/product-info/" at bounding box center [867, 180] width 164 height 29
click at [1267, 36] on icon "times" at bounding box center [1271, 34] width 10 height 13
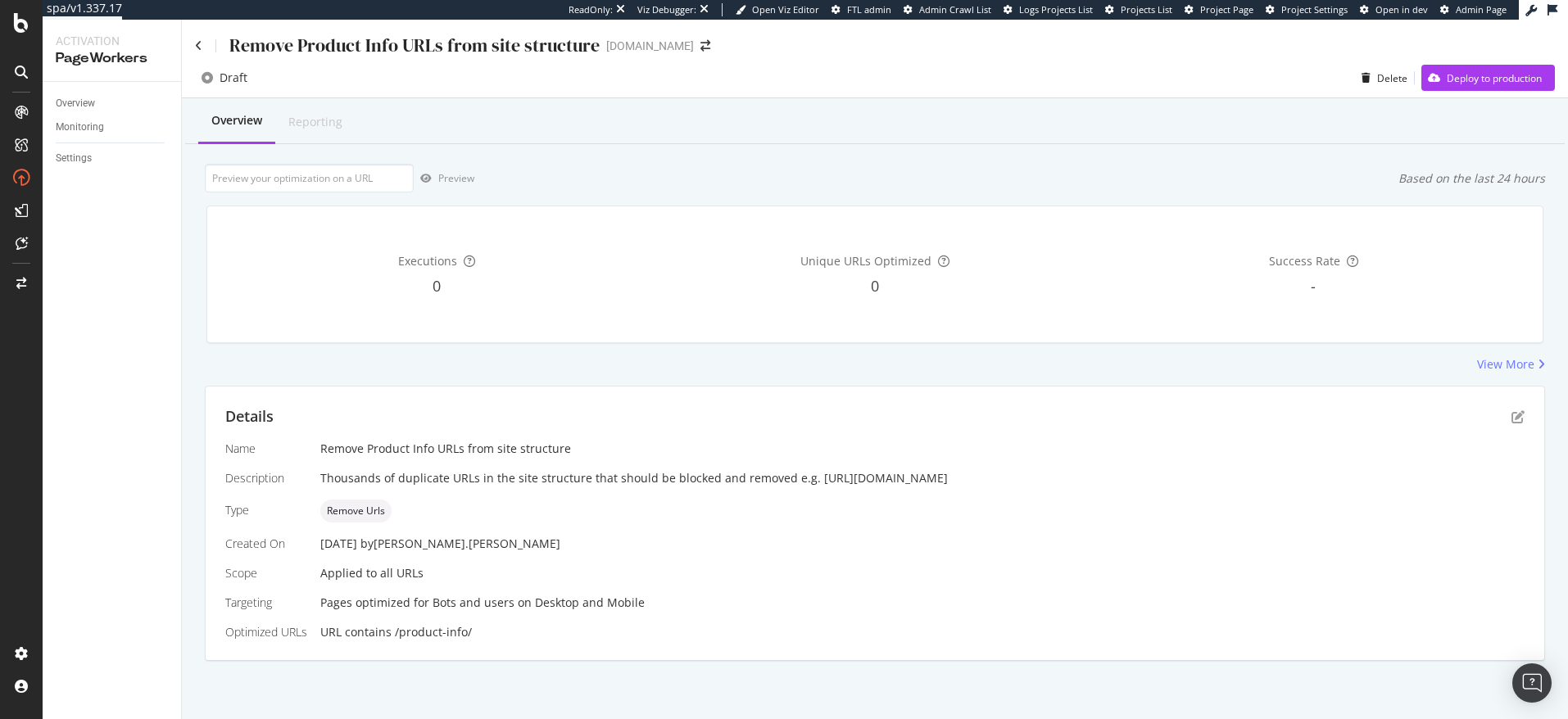
drag, startPoint x: 808, startPoint y: 480, endPoint x: 1304, endPoint y: 472, distance: 496.1
click at [1304, 472] on div "Thousands of duplicate URLs in the site structure that should be blocked and re…" at bounding box center [923, 478] width 1205 height 17
copy div "[URL][DOMAIN_NAME]"
click at [1043, 157] on div "Overview Reporting Preview Based on the last 24 hours Executions 0 Unique URLs …" at bounding box center [875, 408] width 1386 height 620
click at [348, 49] on div "Remove Product Info URLs from site structure" at bounding box center [414, 45] width 370 height 25
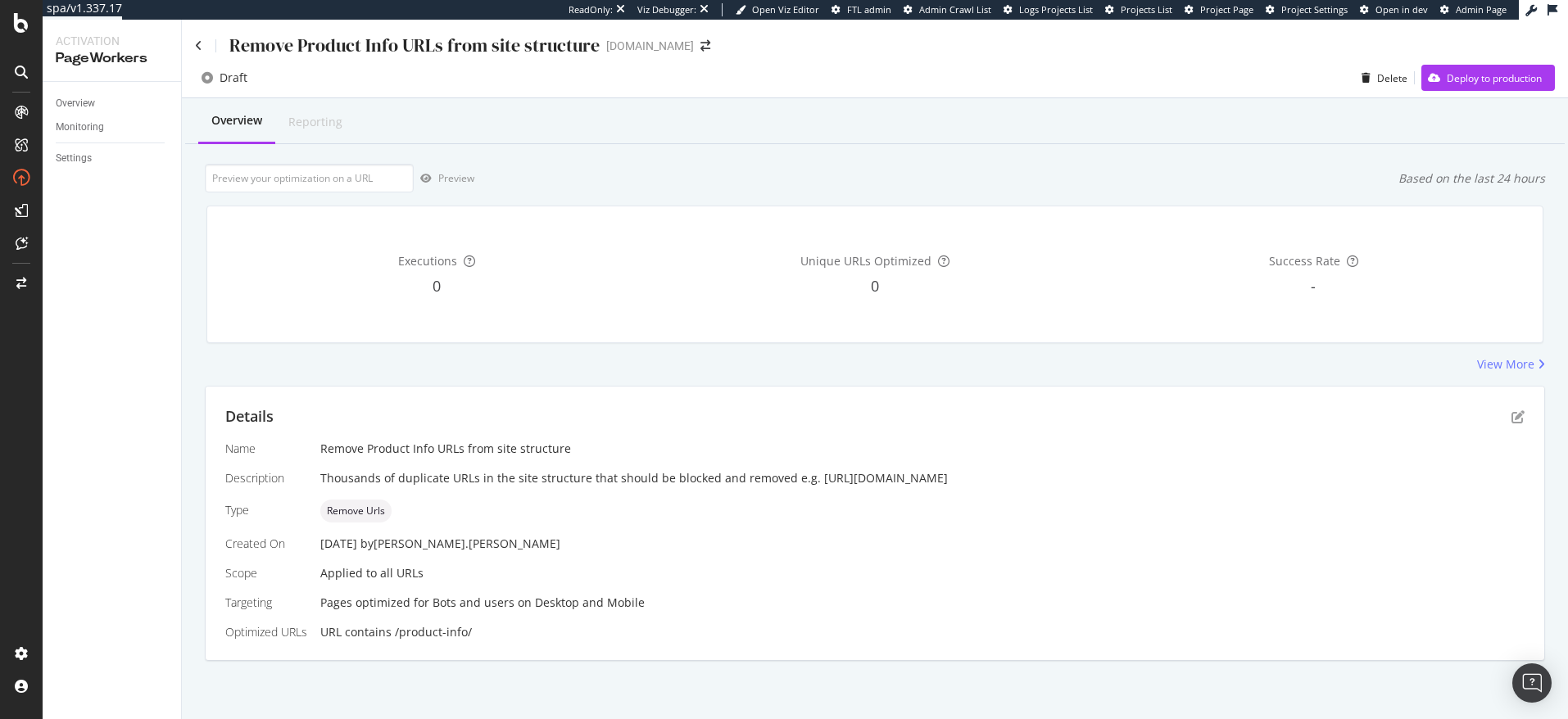
click at [348, 49] on div "Remove Product Info URLs from site structure" at bounding box center [414, 45] width 370 height 25
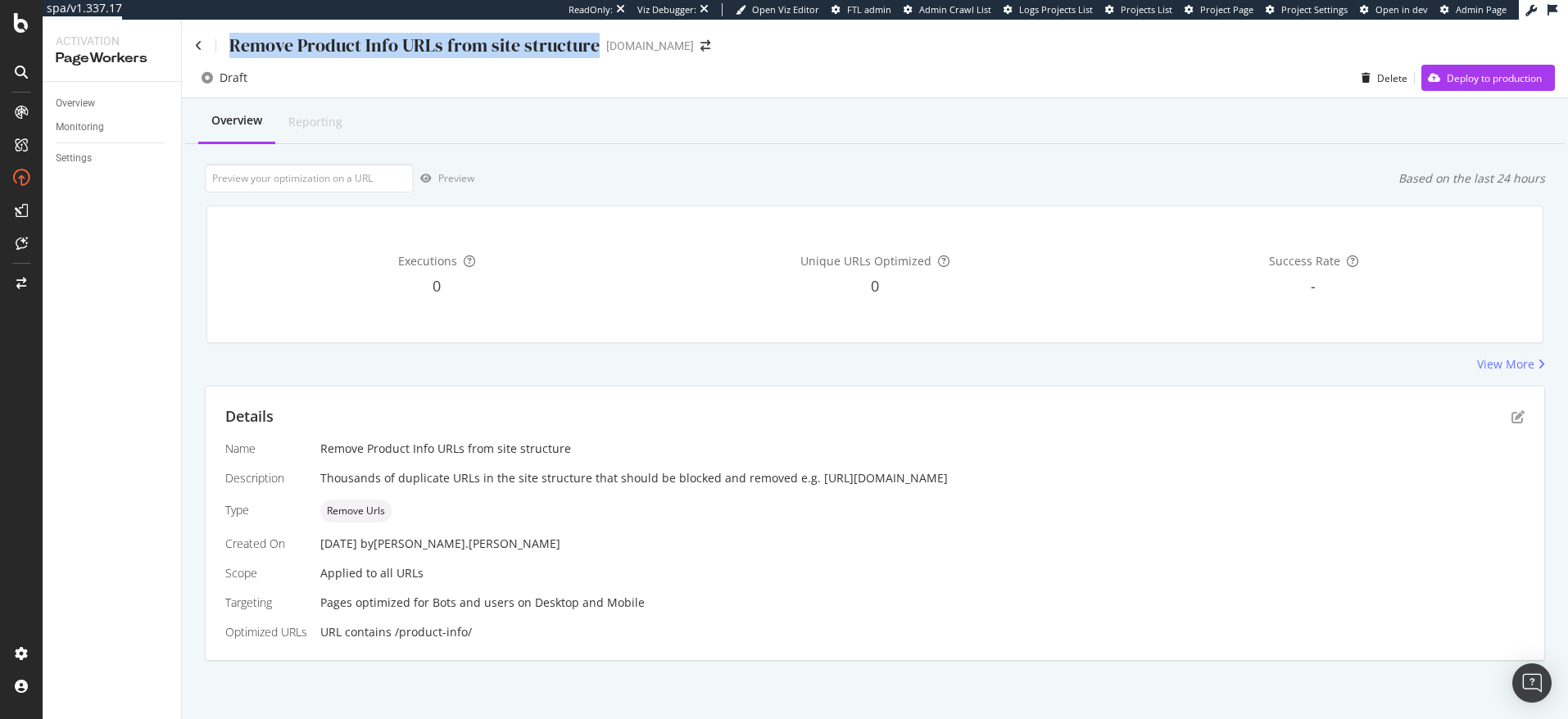
click at [348, 49] on div "Remove Product Info URLs from site structure" at bounding box center [414, 45] width 370 height 25
click at [371, 49] on div "Remove Product Info URLs from site structure" at bounding box center [414, 45] width 370 height 25
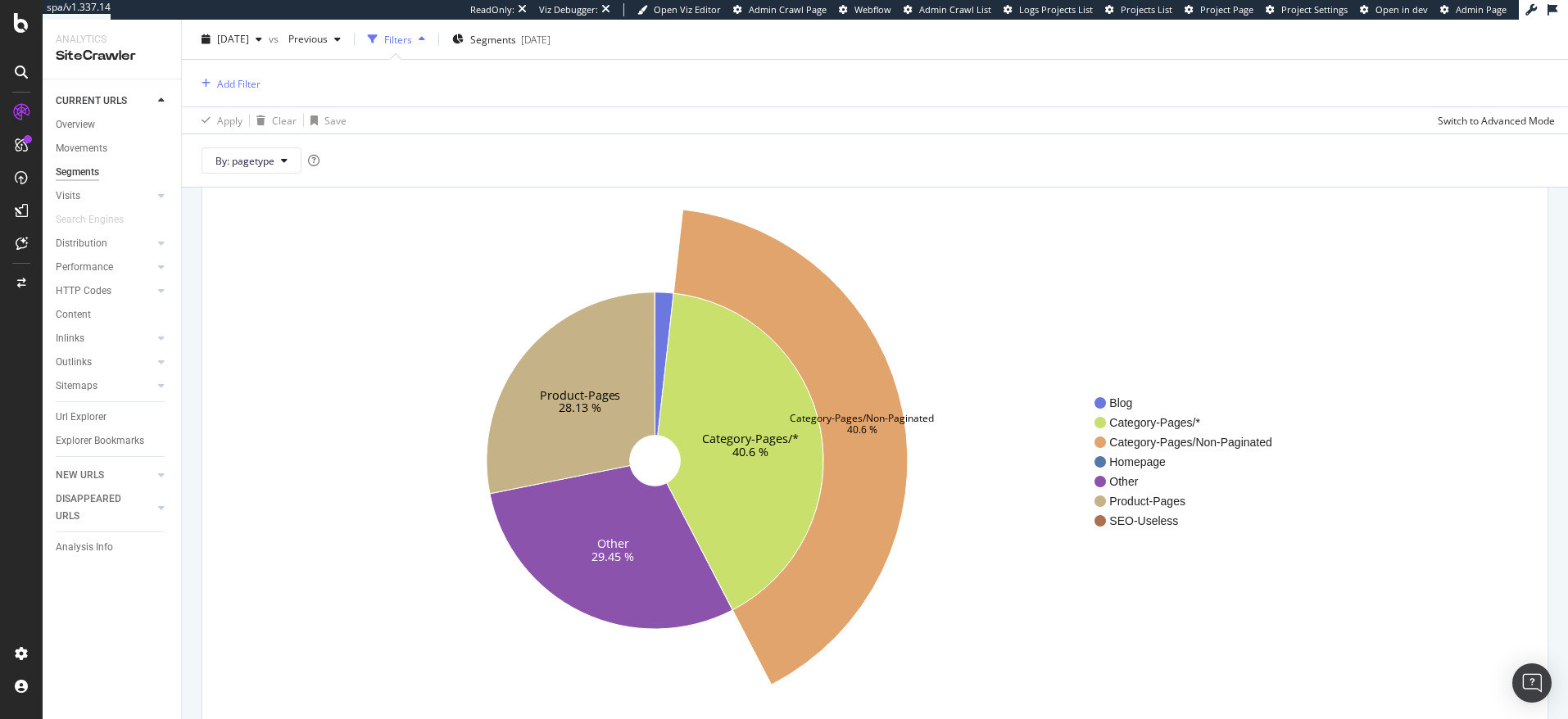
scroll to position [102, 0]
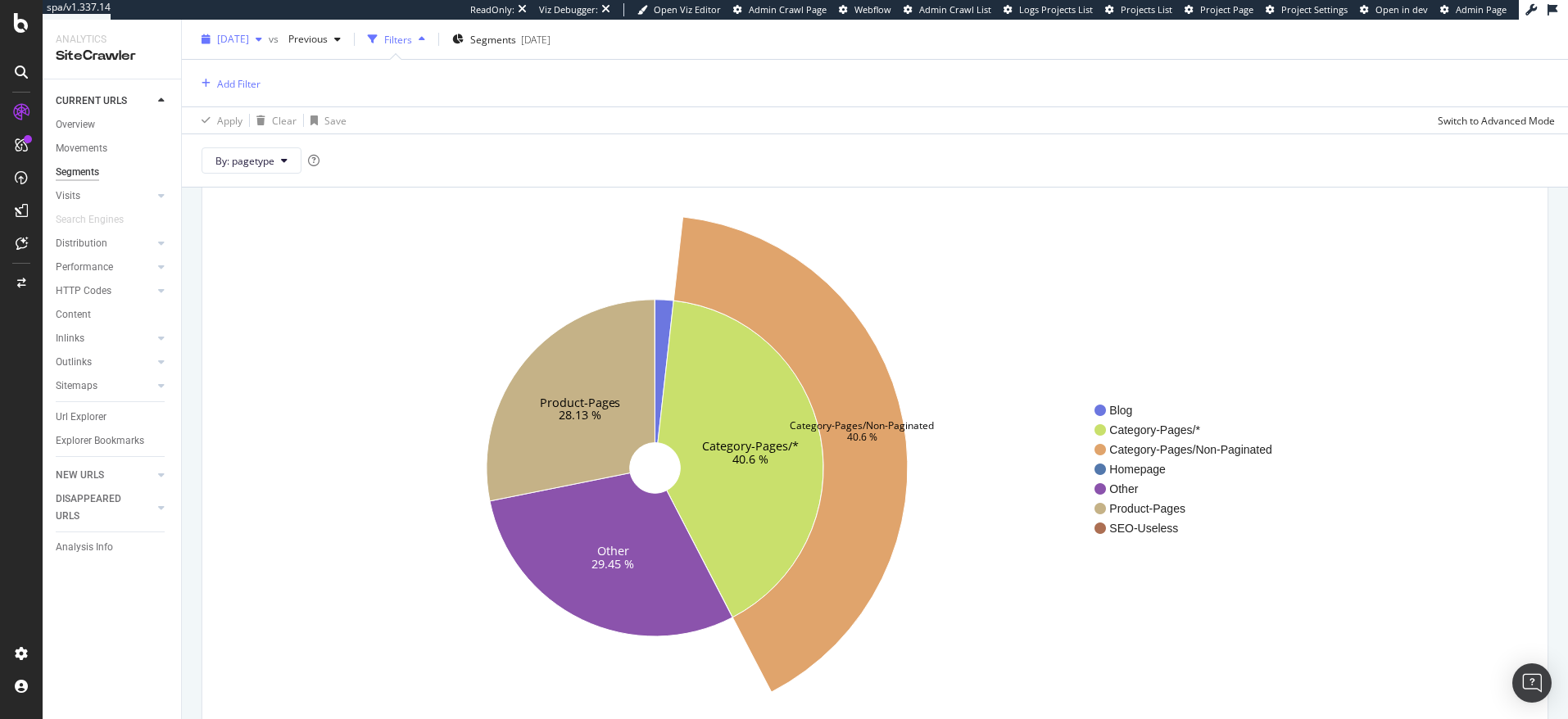
click at [248, 44] on span "[DATE]" at bounding box center [233, 39] width 32 height 14
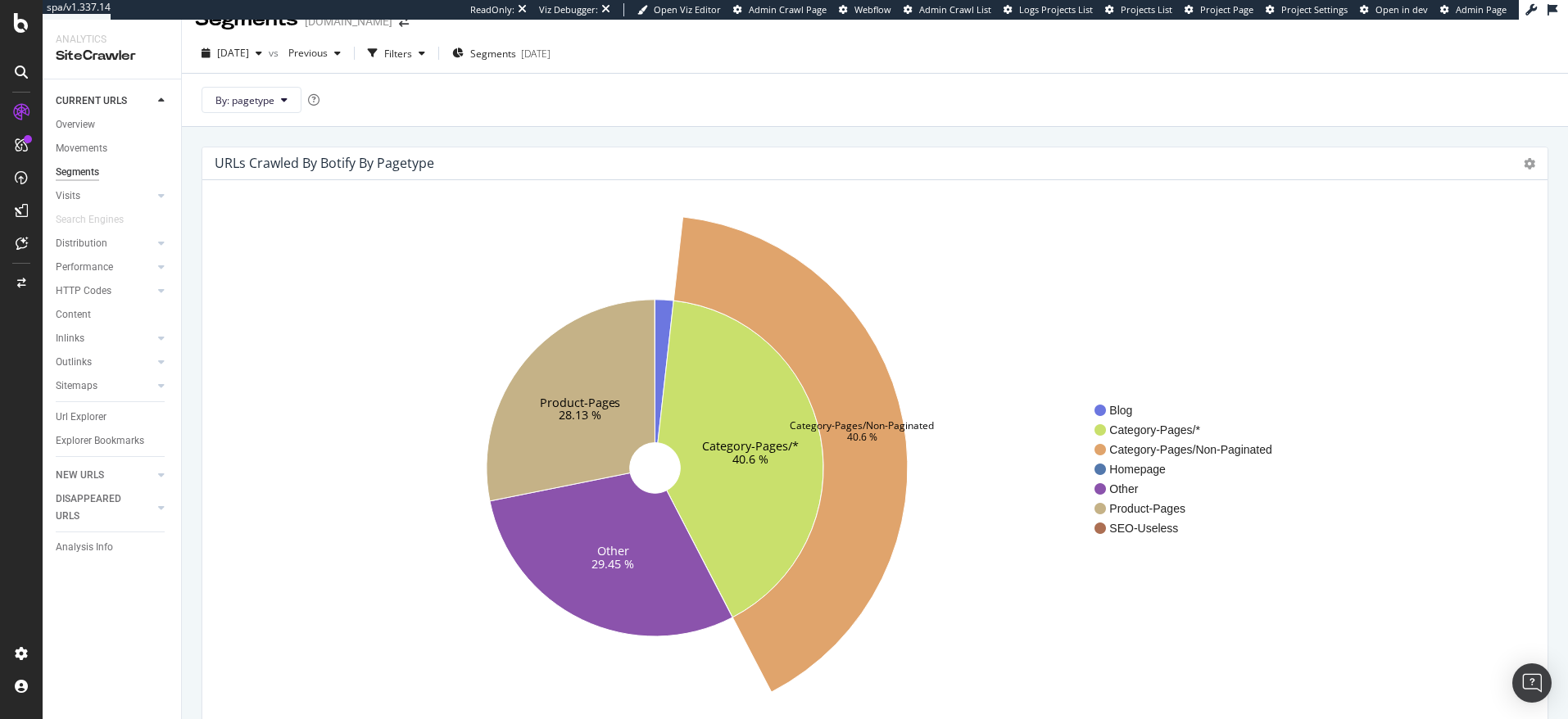
click at [620, 112] on div "By: pagetype" at bounding box center [875, 99] width 1386 height 53
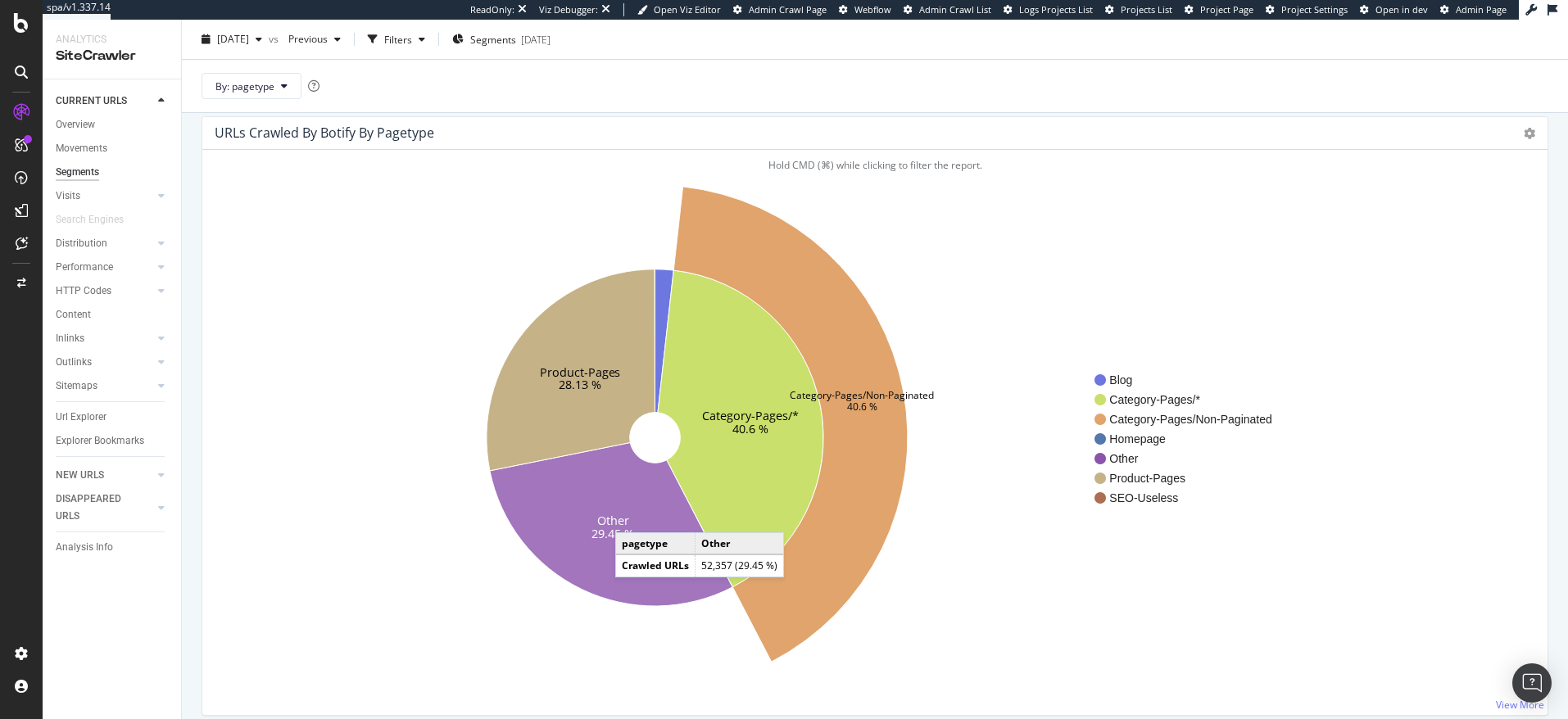
click at [632, 516] on icon at bounding box center [611, 524] width 243 height 164
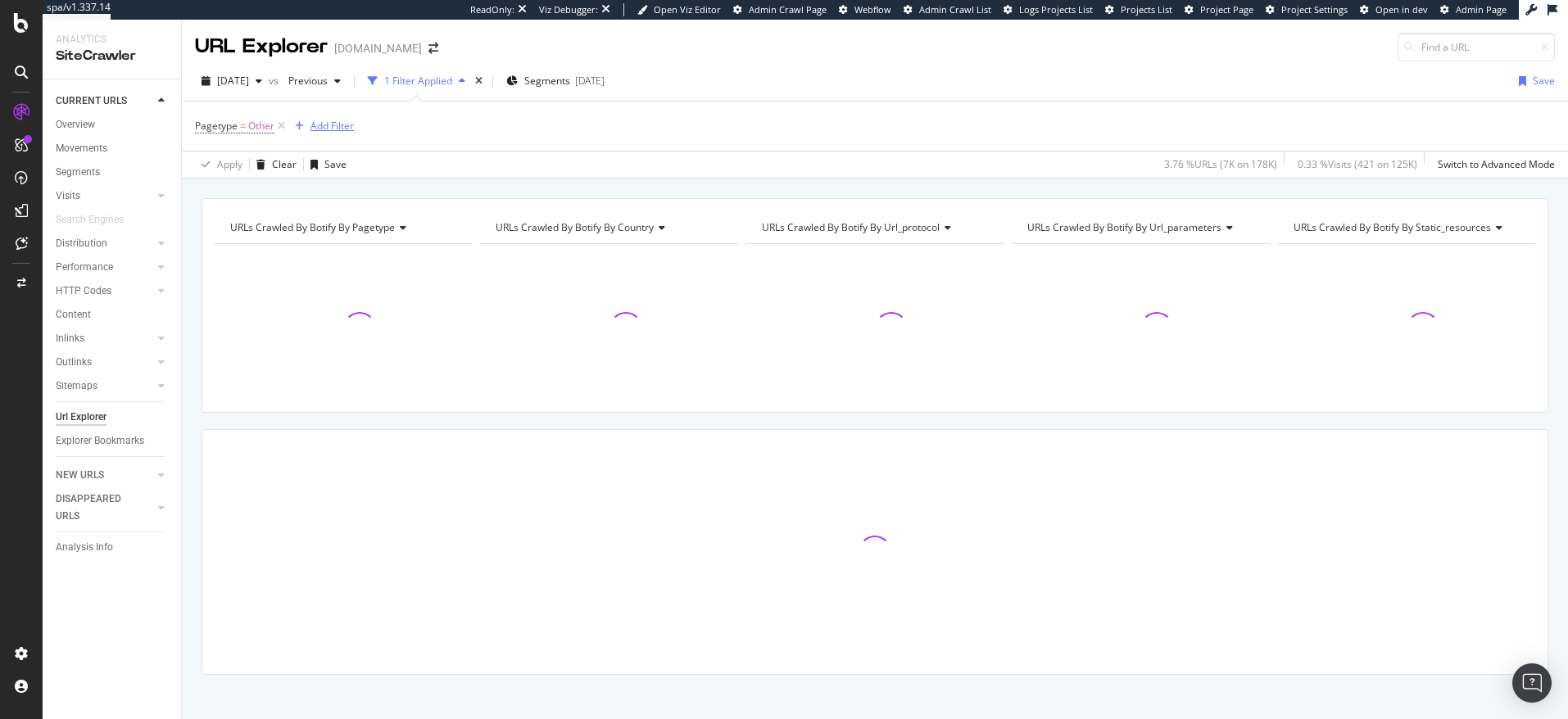
click at [341, 131] on div "Add Filter" at bounding box center [332, 126] width 44 height 14
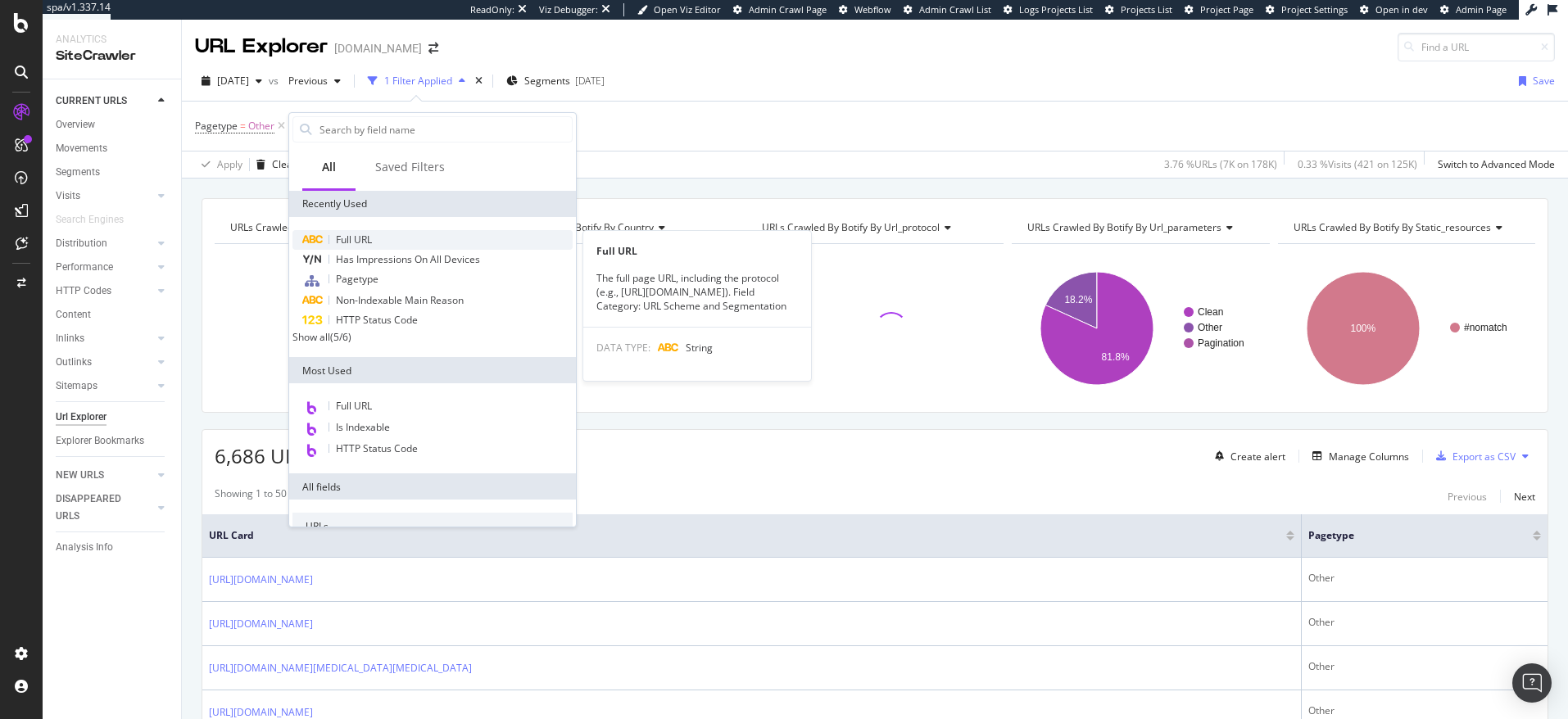
click at [380, 233] on div "Full URL" at bounding box center [432, 239] width 280 height 19
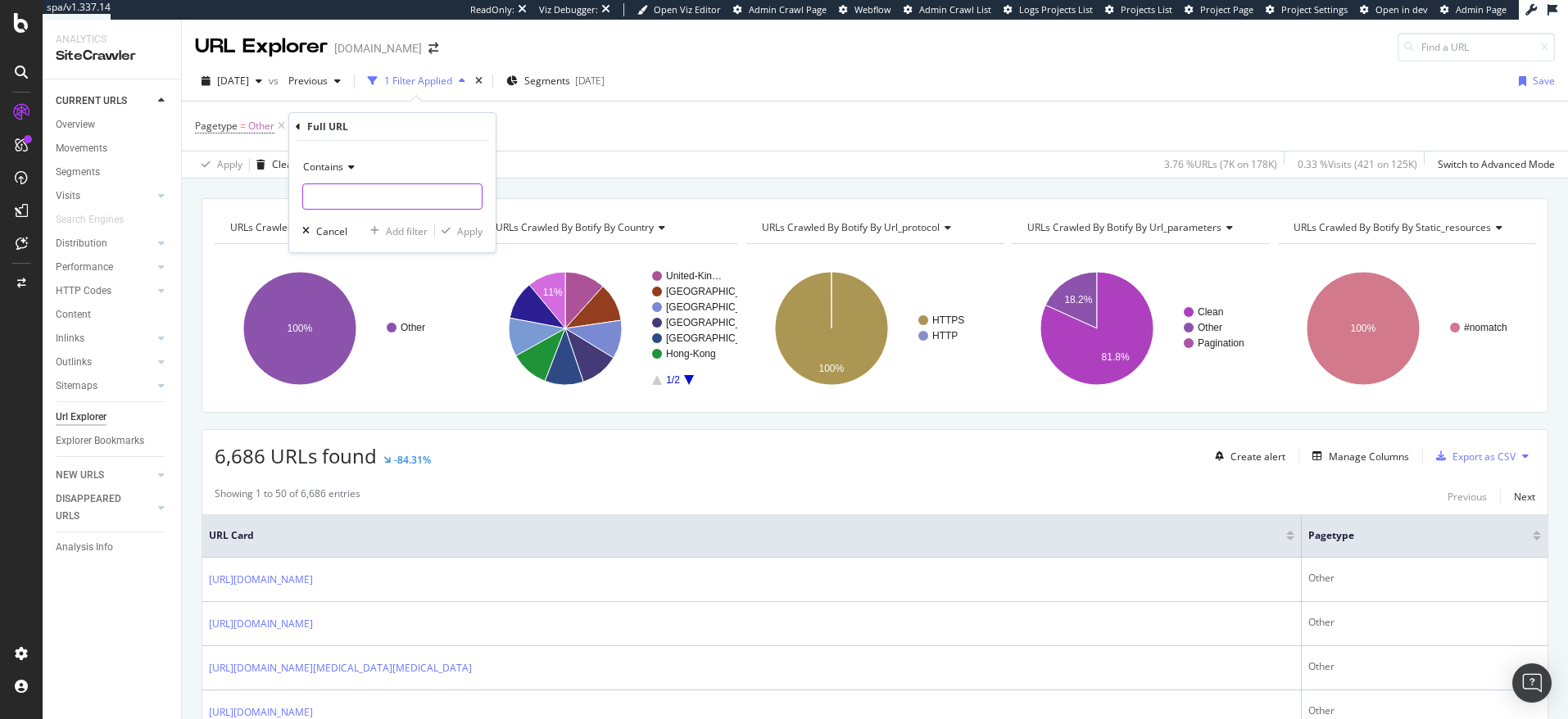
click at [370, 204] on input "text" at bounding box center [392, 196] width 179 height 26
type input "product-info"
click at [473, 232] on div "Apply" at bounding box center [470, 231] width 25 height 14
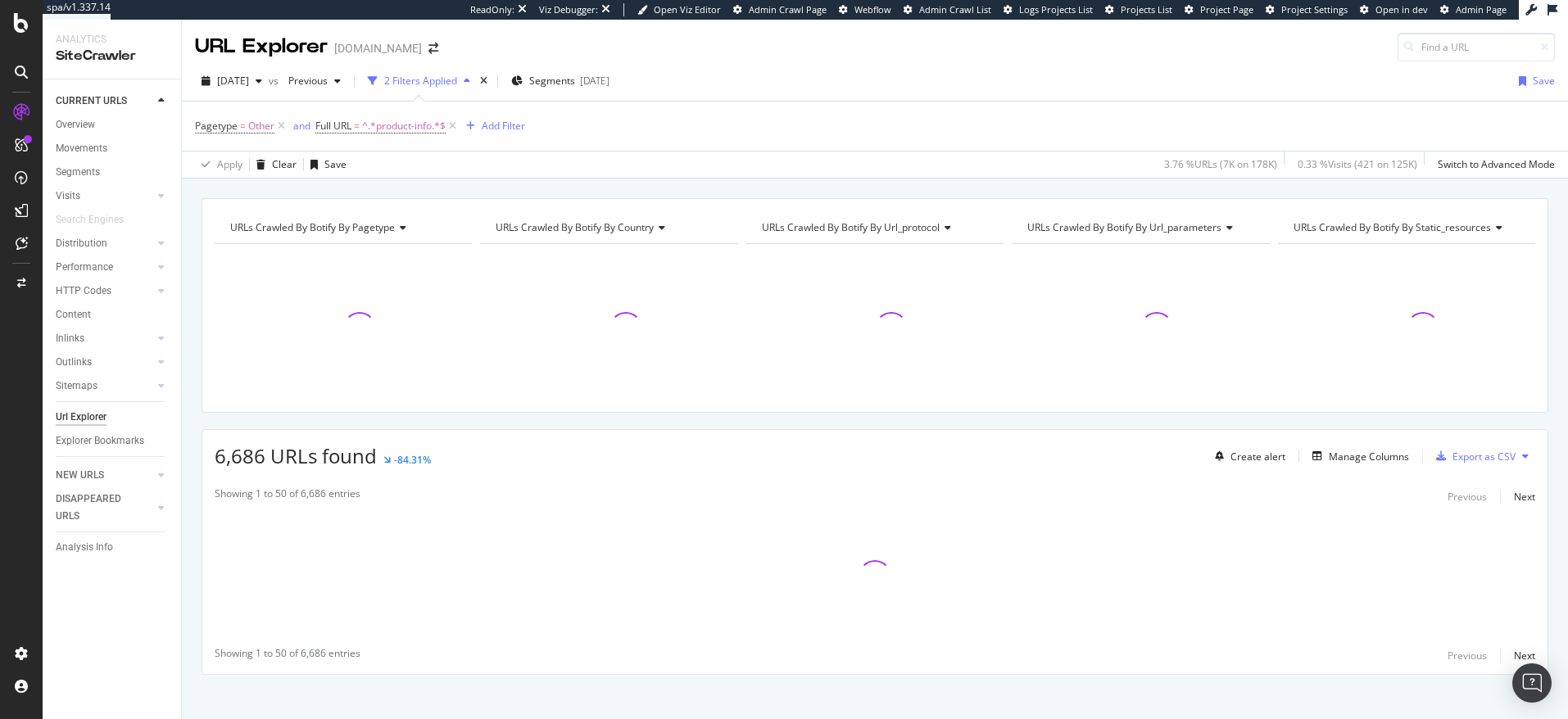
scroll to position [13, 0]
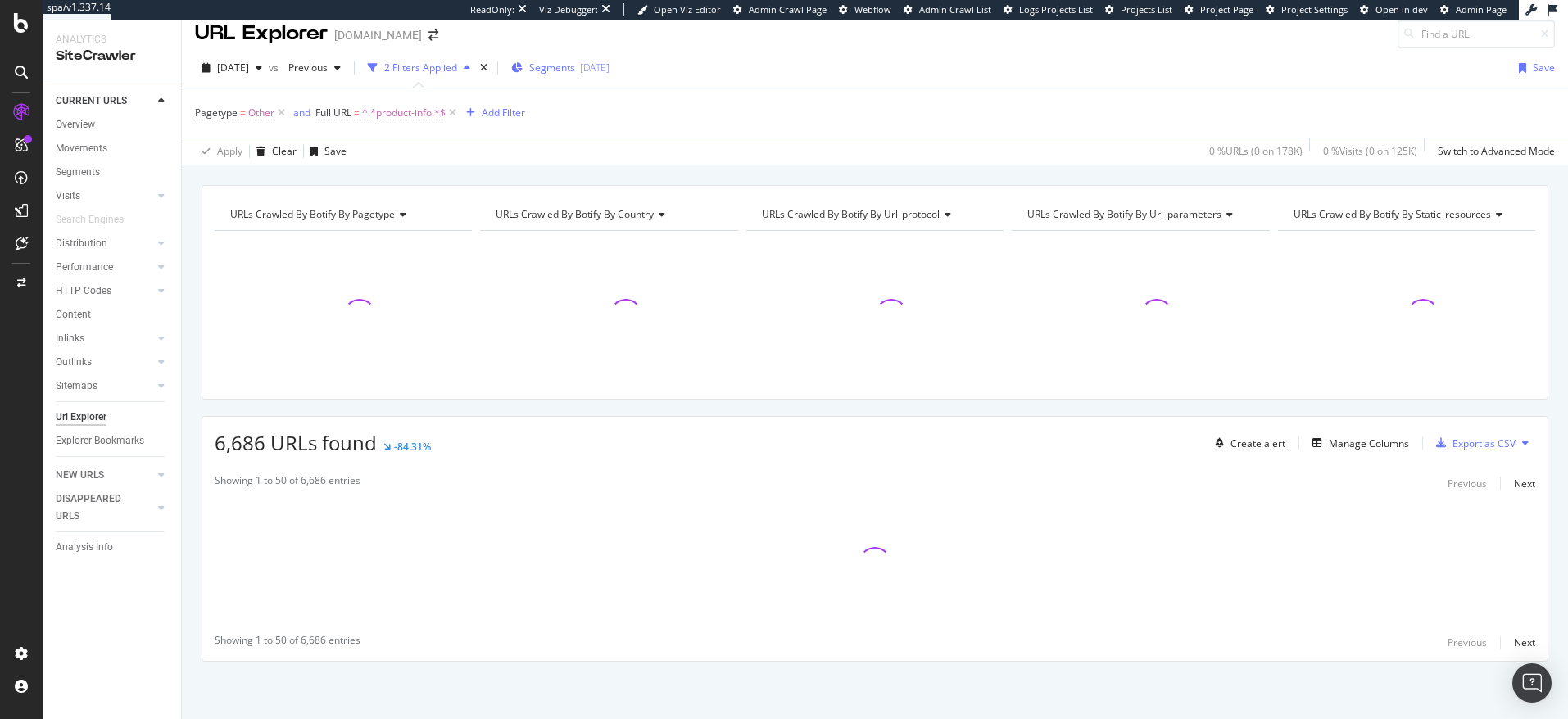
click at [575, 71] on span "Segments" at bounding box center [552, 67] width 46 height 14
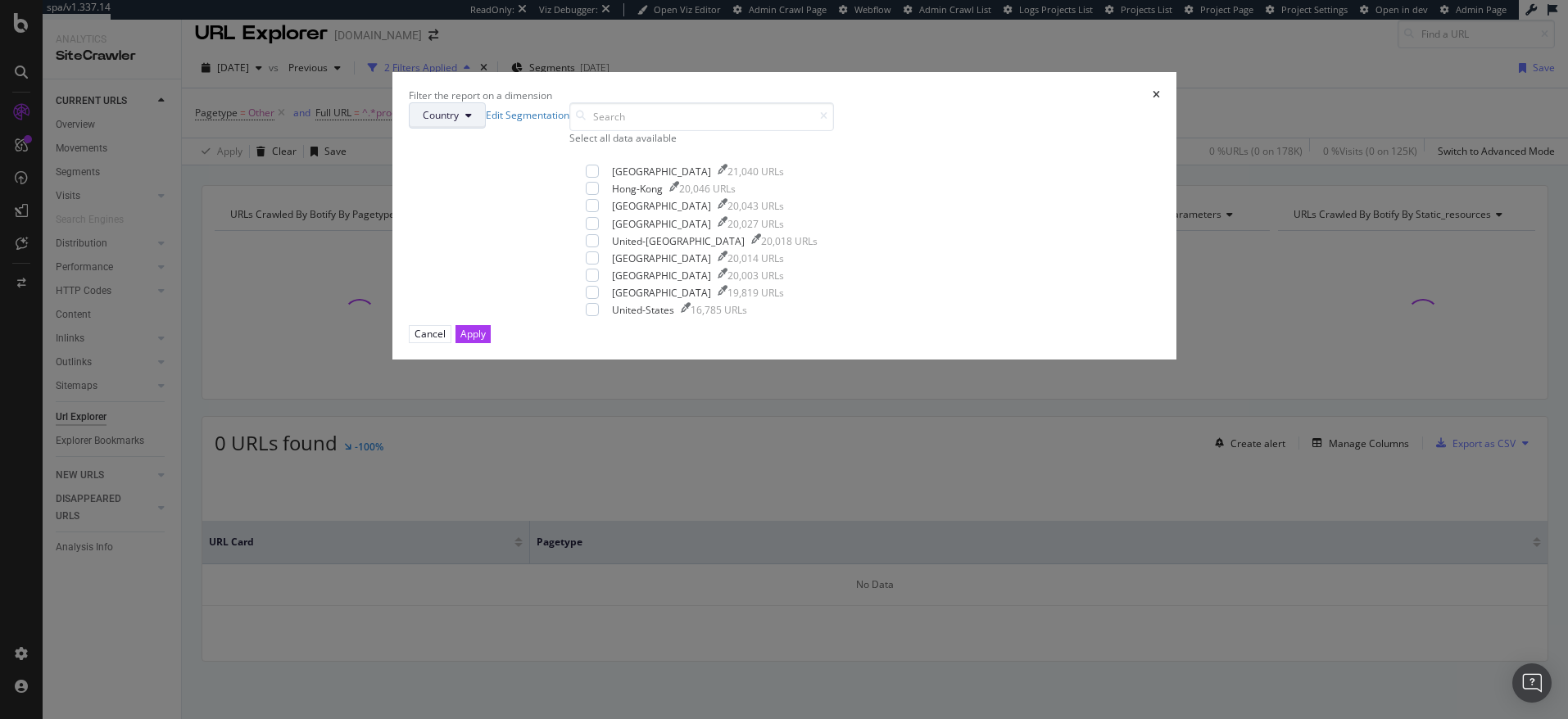
click at [486, 128] on button "Country" at bounding box center [447, 115] width 77 height 26
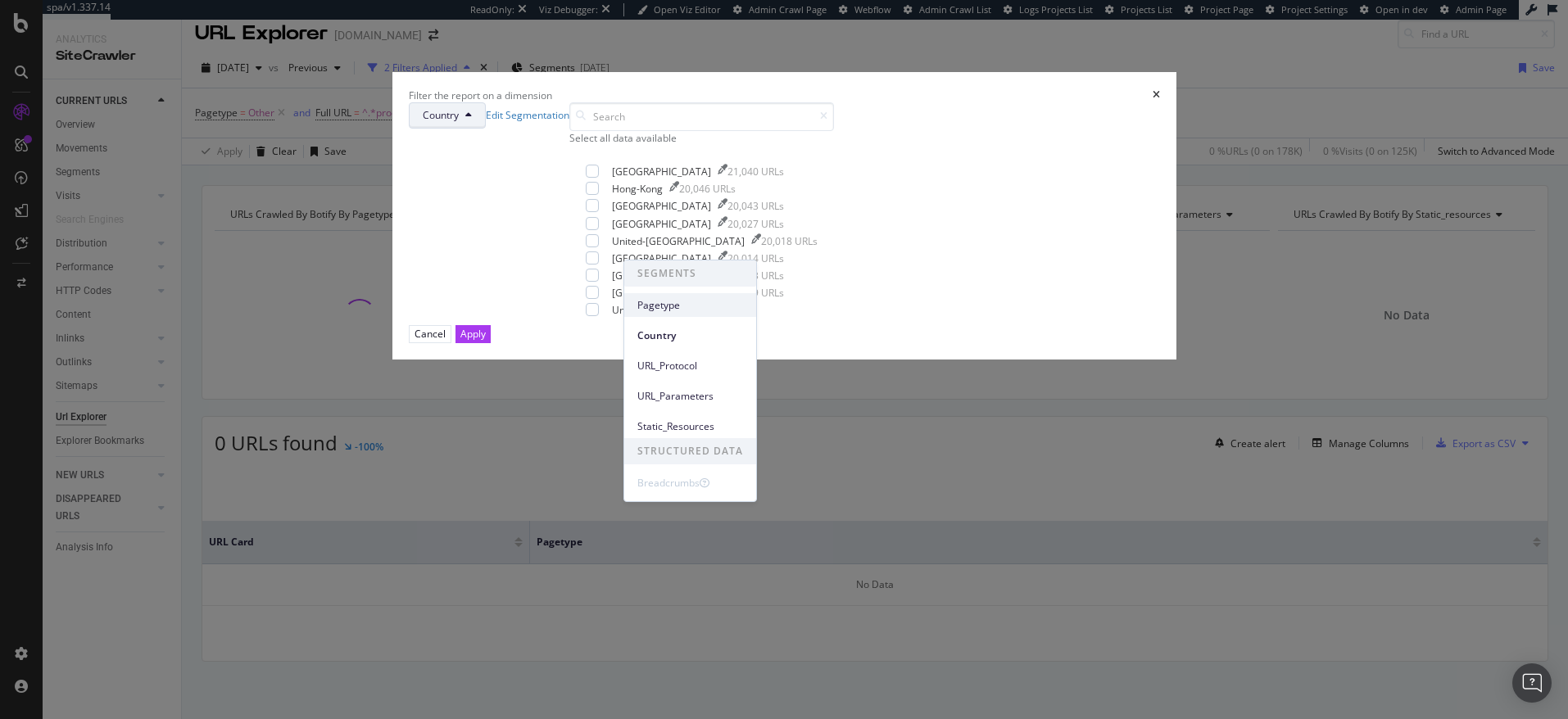
click at [669, 308] on span "Pagetype" at bounding box center [690, 305] width 106 height 15
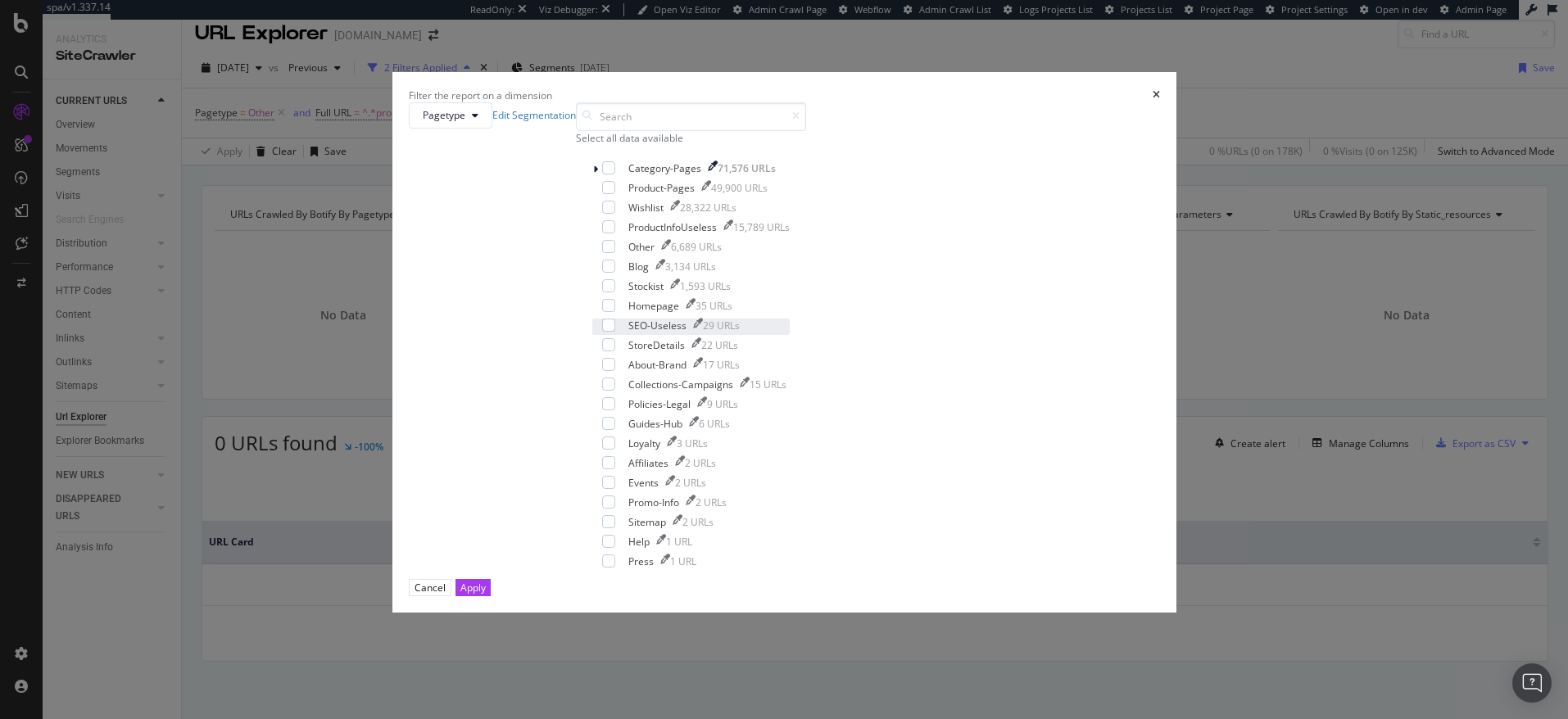
scroll to position [0, 0]
click at [615, 233] on div "modal" at bounding box center [609, 227] width 13 height 13
click at [486, 595] on div "Apply" at bounding box center [473, 587] width 25 height 14
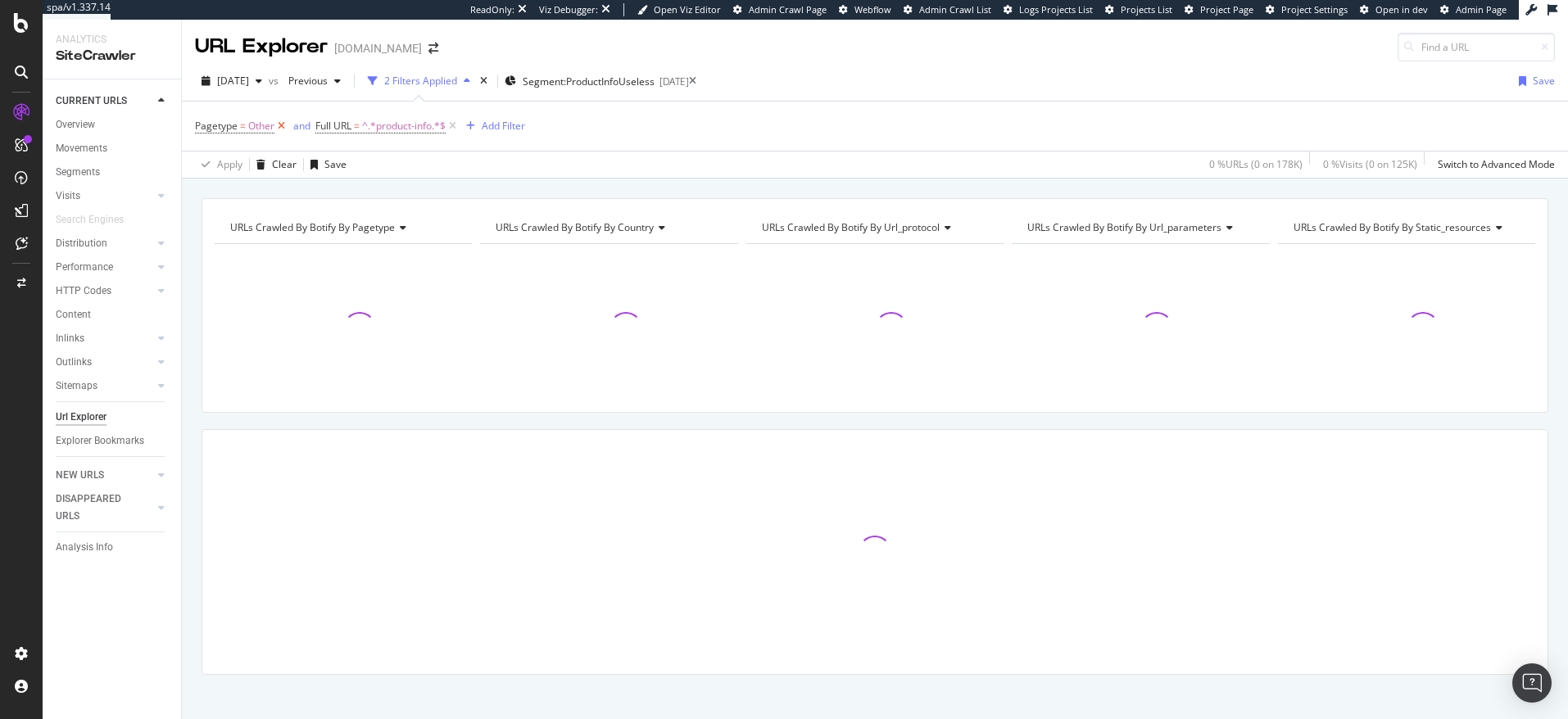
click at [284, 125] on icon at bounding box center [281, 127] width 14 height 17
click at [335, 128] on icon at bounding box center [332, 127] width 14 height 17
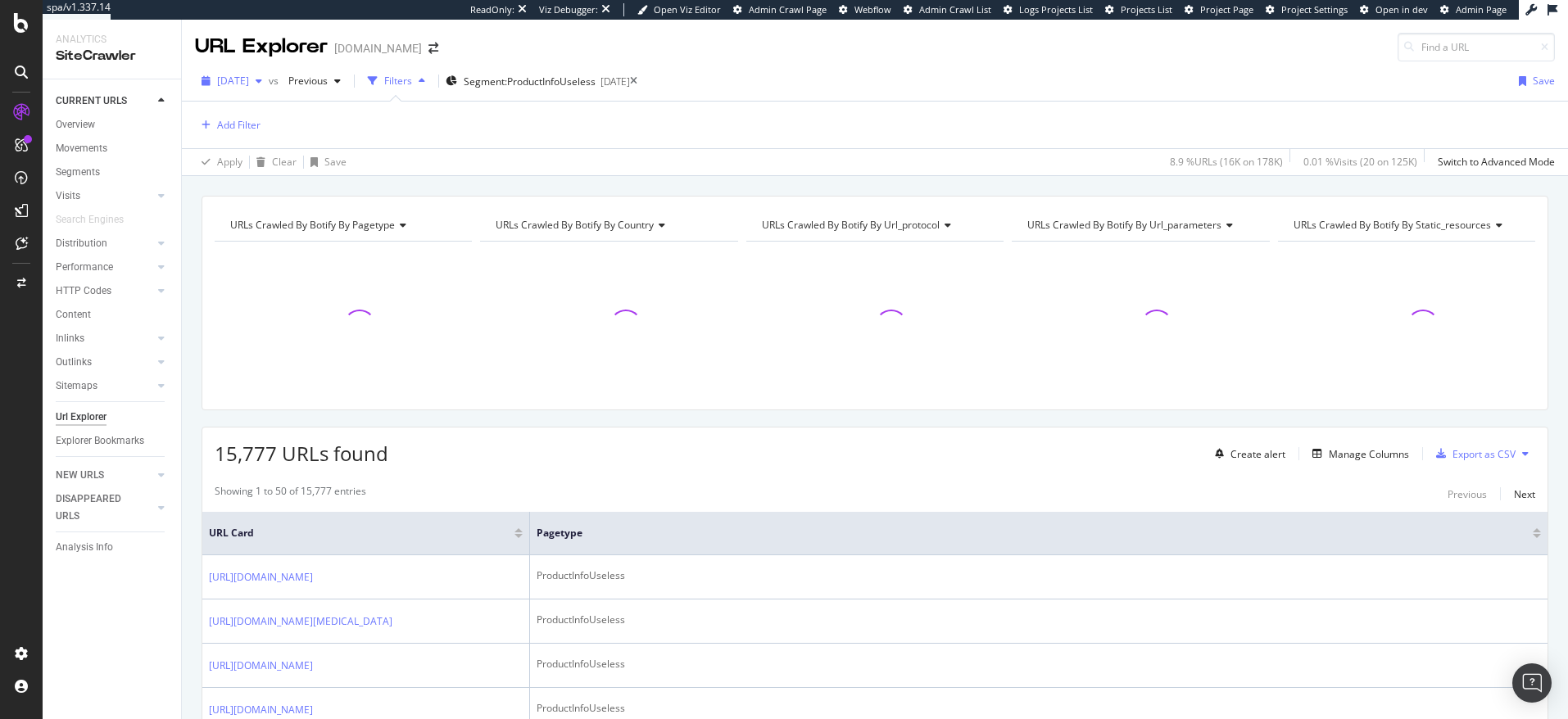
click at [248, 86] on span "[DATE]" at bounding box center [233, 81] width 32 height 14
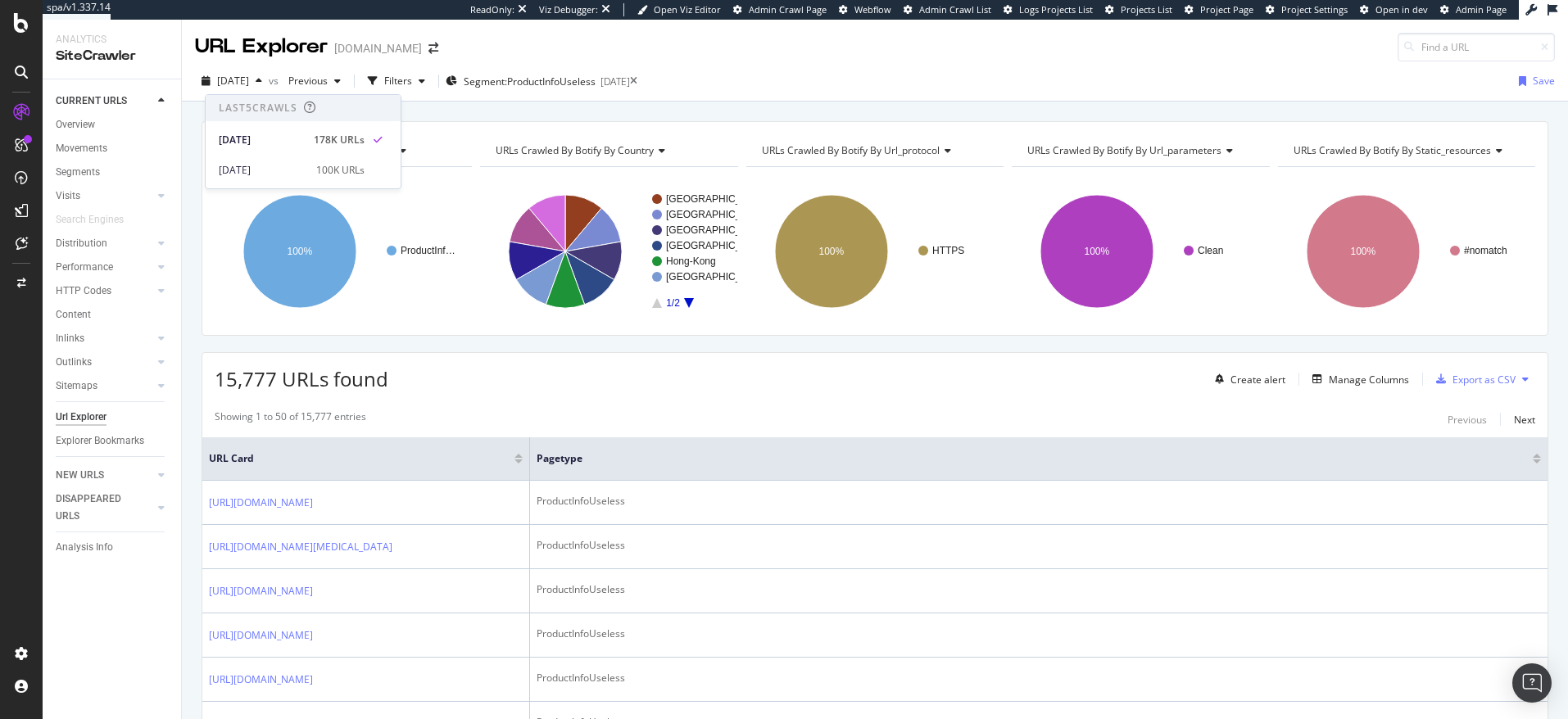
click at [865, 72] on div "2025 Sep. 6th vs Previous Filters Segment: ProductInfoUseless 2025-08-25 Save" at bounding box center [875, 84] width 1386 height 33
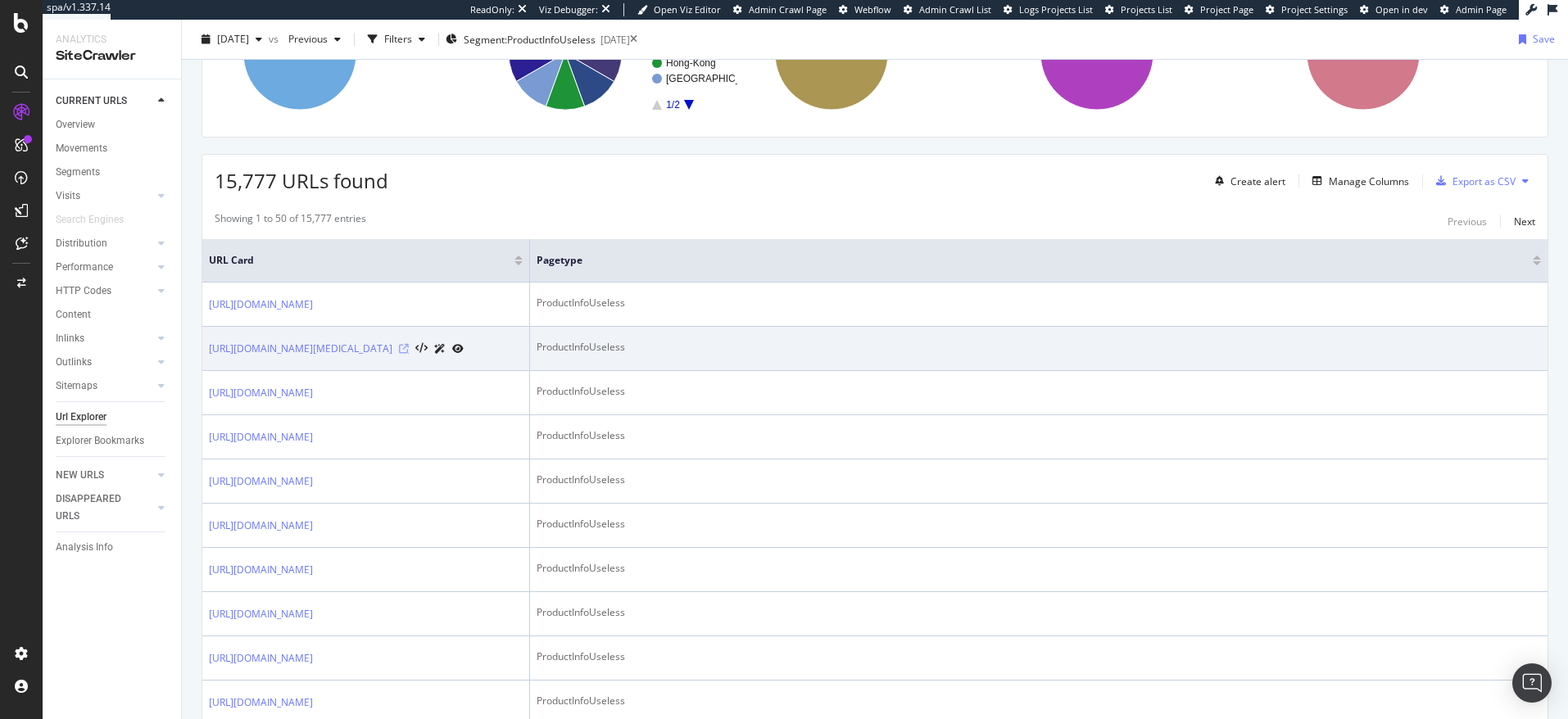
scroll to position [229, 0]
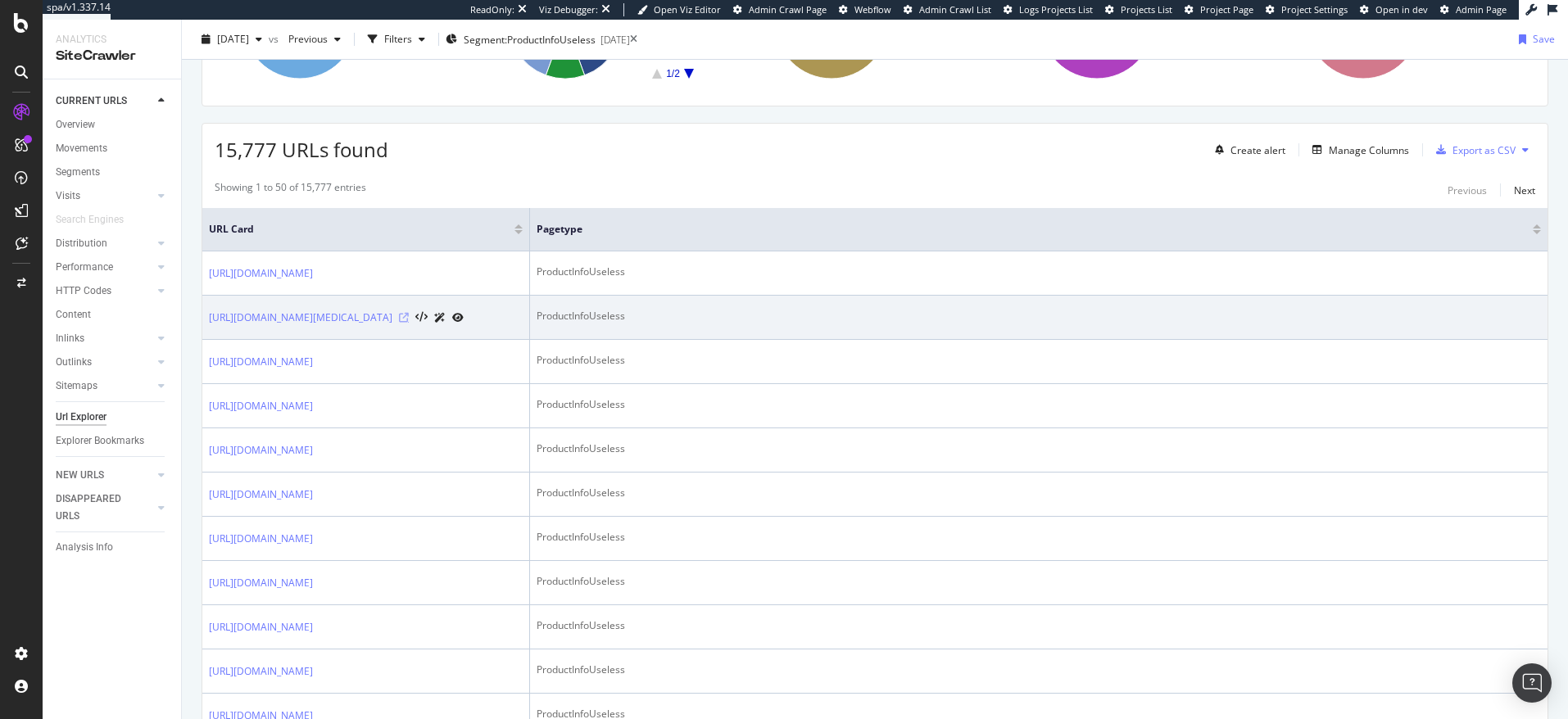
click at [409, 323] on icon at bounding box center [404, 318] width 10 height 10
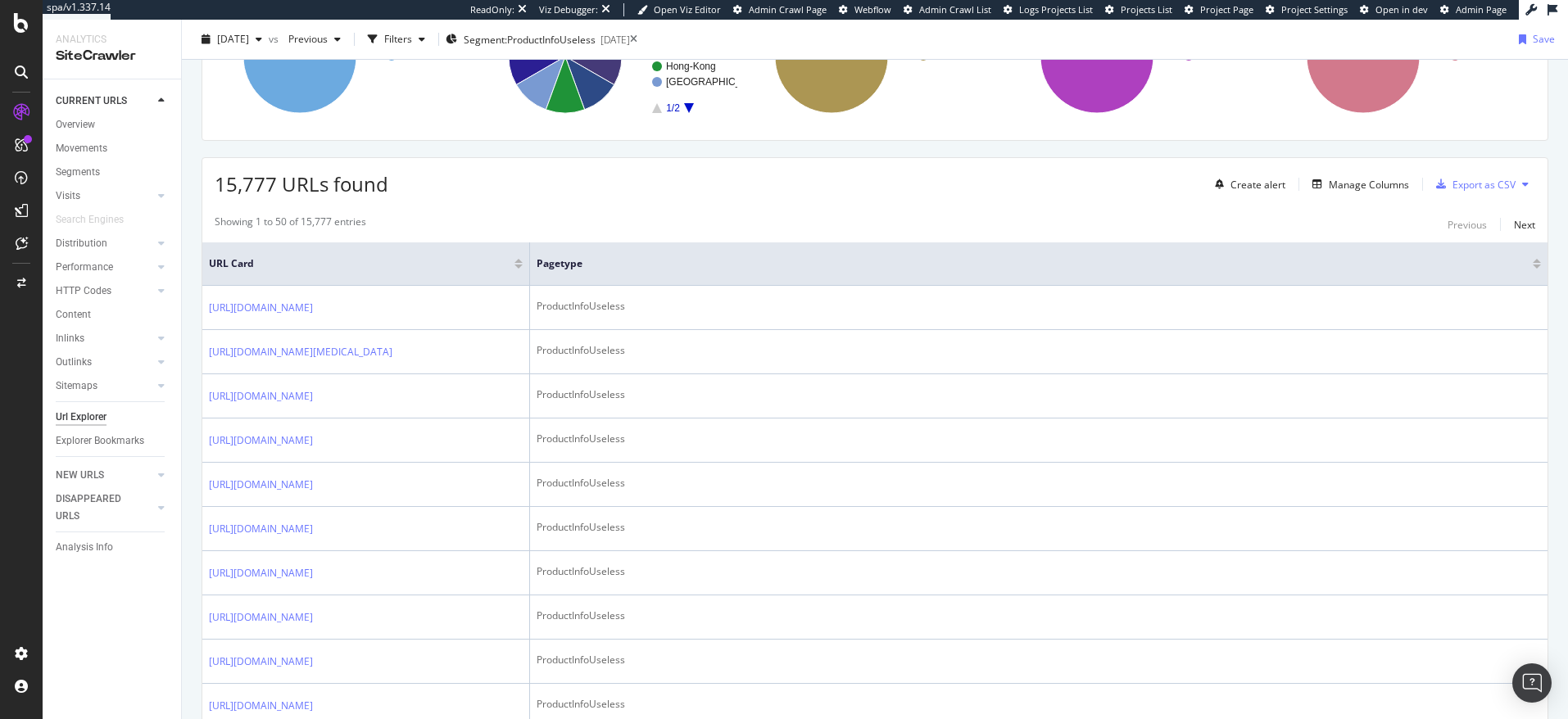
scroll to position [140, 0]
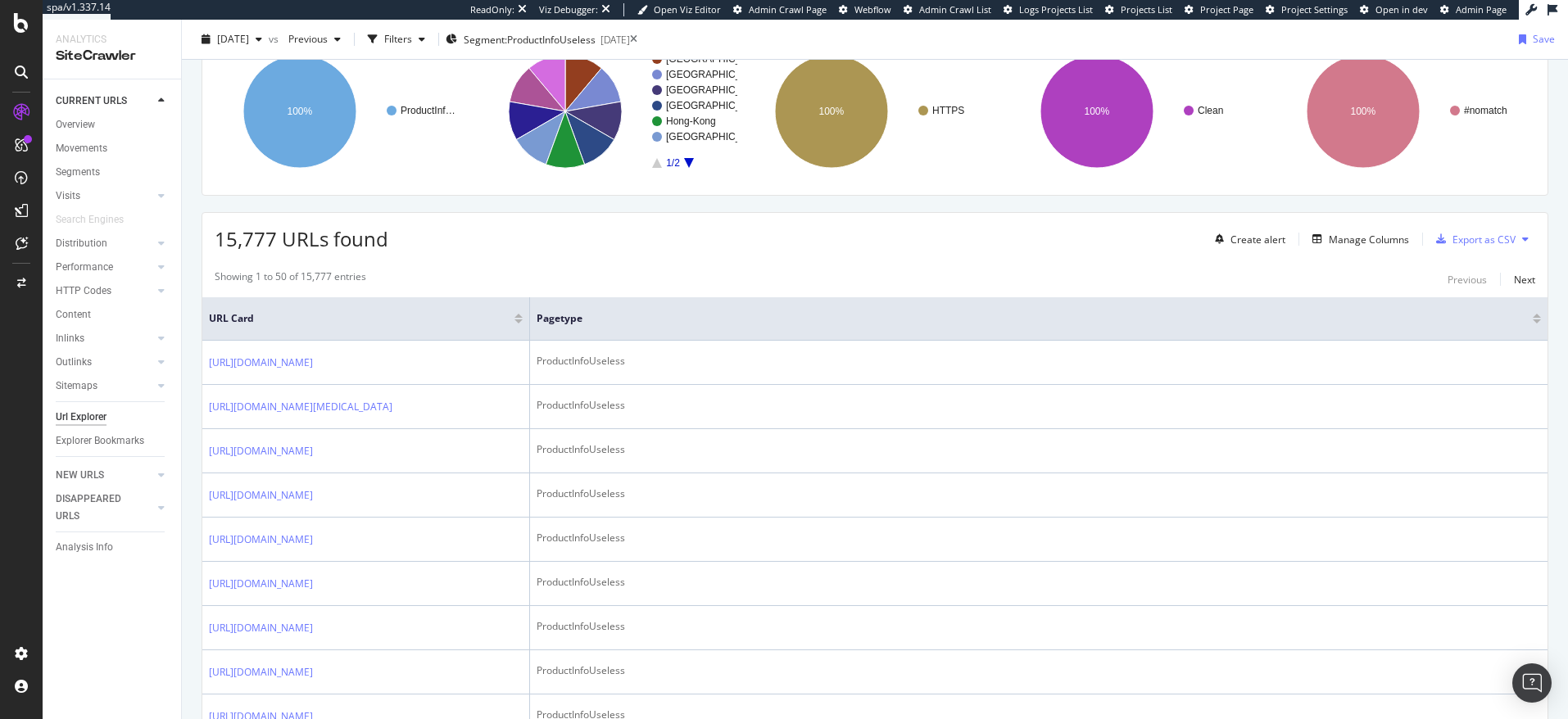
click at [249, 247] on span "15,777 URLs found" at bounding box center [301, 238] width 174 height 27
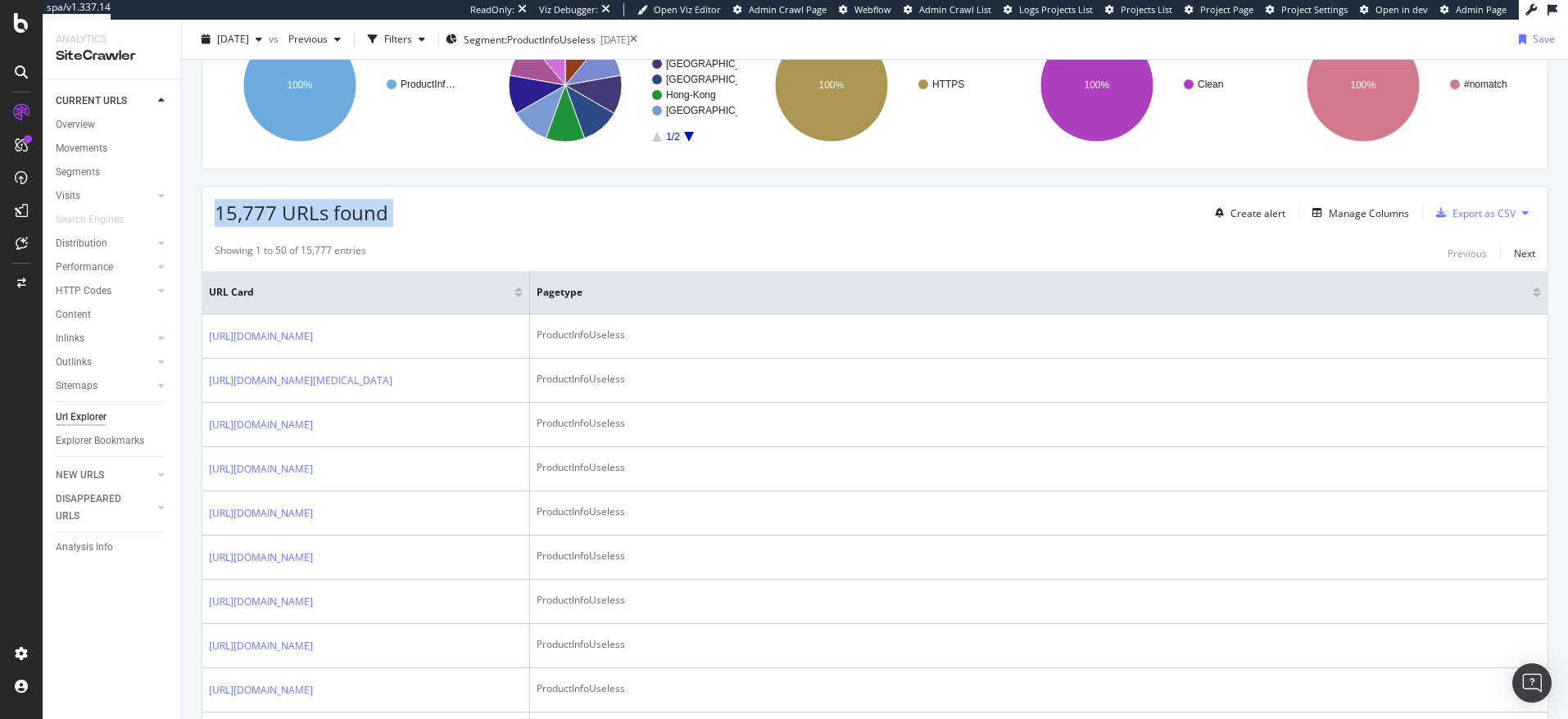
scroll to position [317, 0]
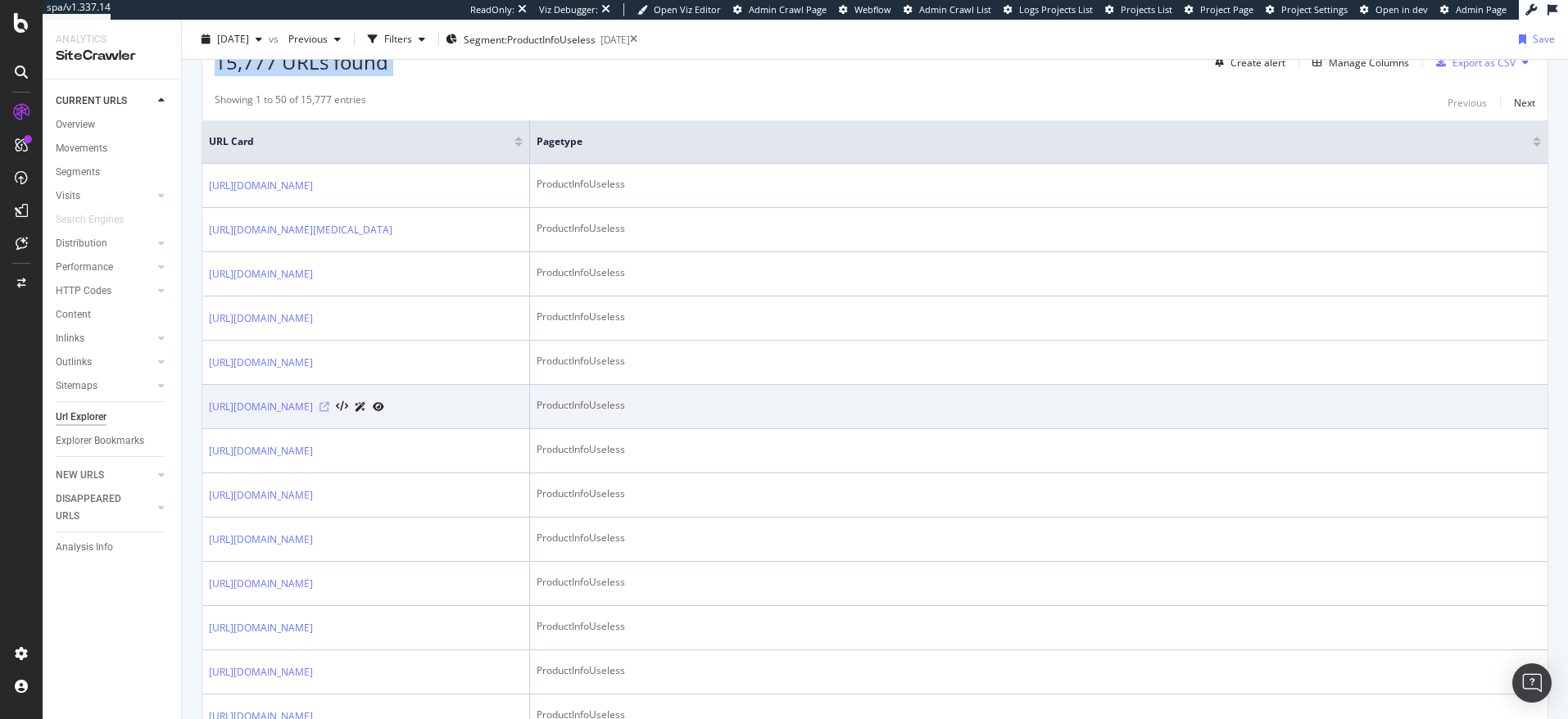
click at [329, 412] on icon at bounding box center [325, 407] width 10 height 10
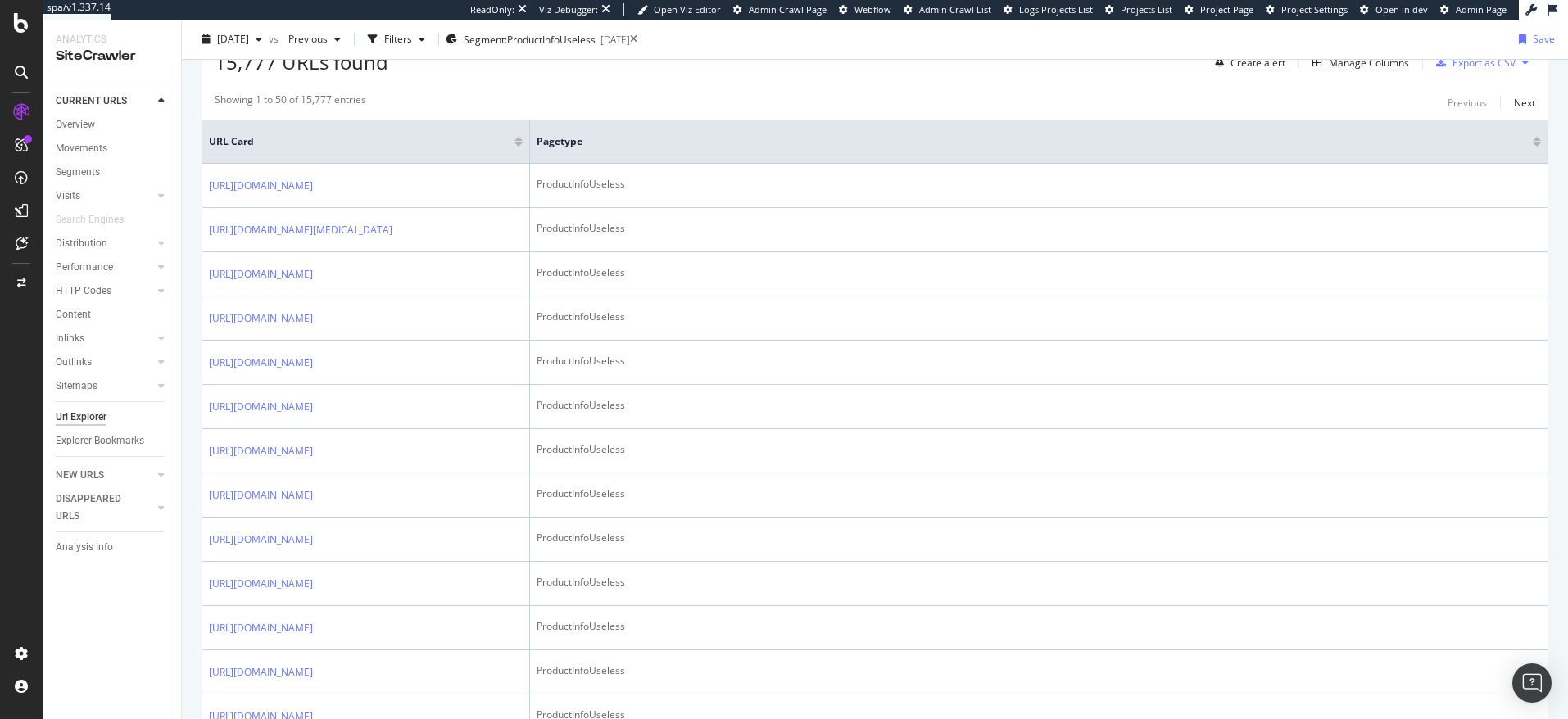
click at [554, 101] on div "Showing 1 to 50 of 15,777 entries Previous Next" at bounding box center [875, 102] width 1346 height 19
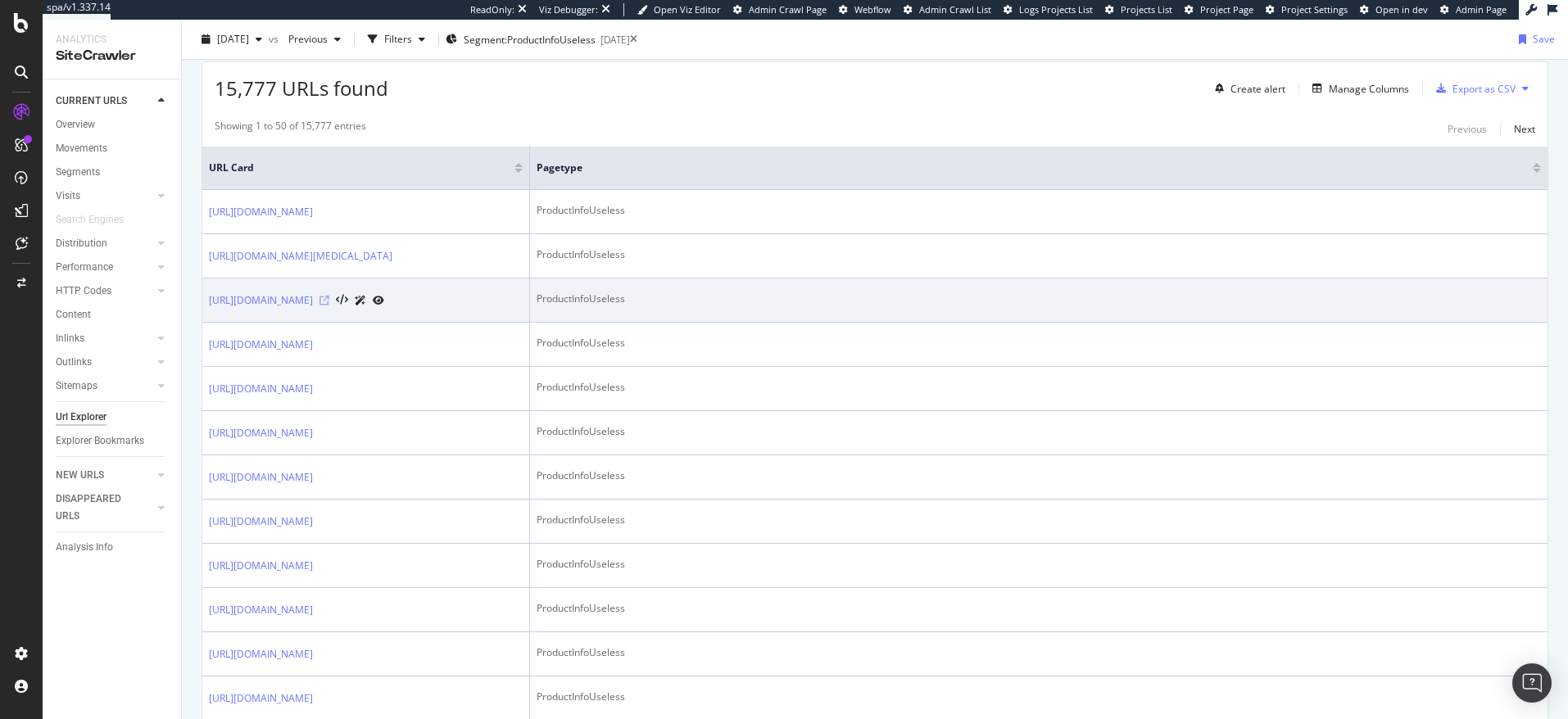
click at [329, 305] on icon at bounding box center [325, 300] width 10 height 10
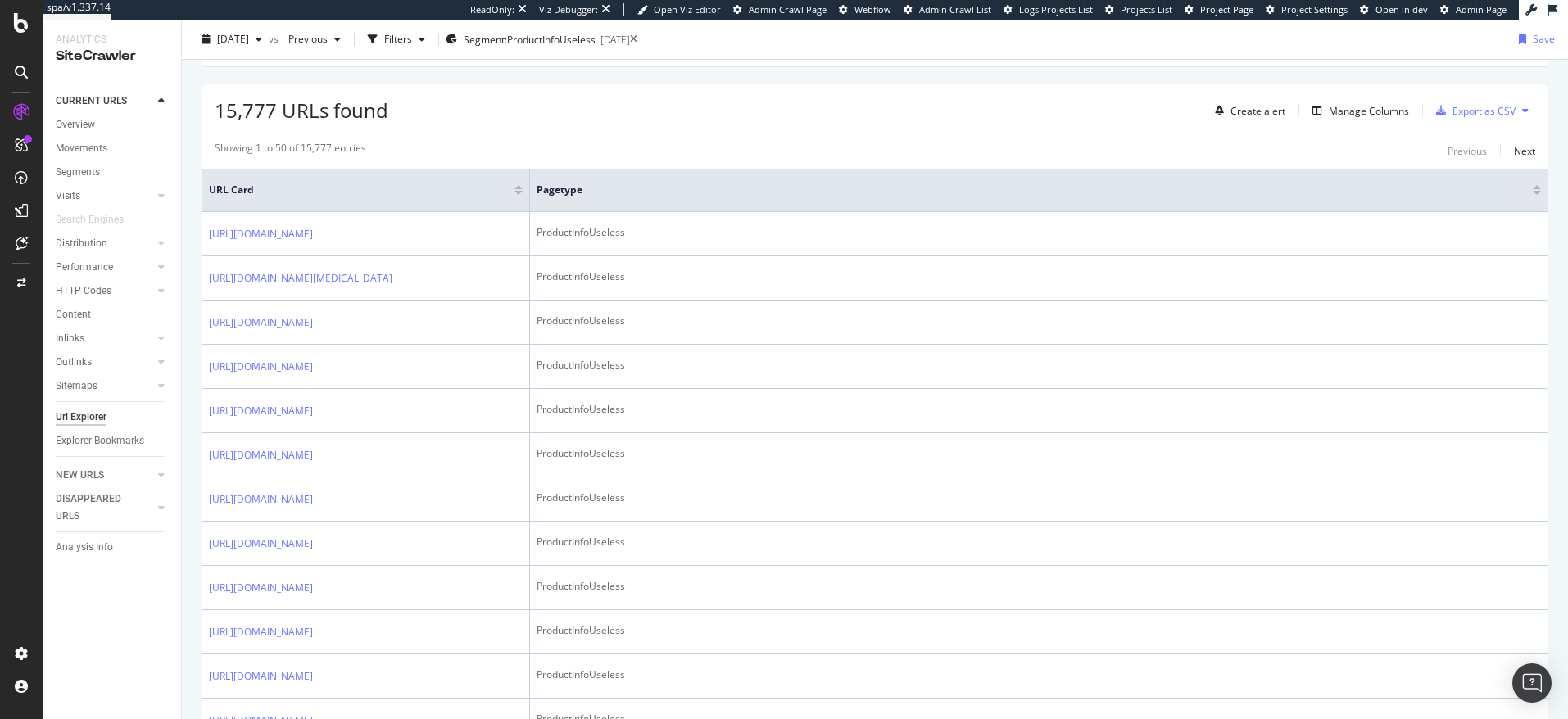
scroll to position [269, 0]
click at [1346, 113] on div "Manage Columns" at bounding box center [1369, 110] width 81 height 14
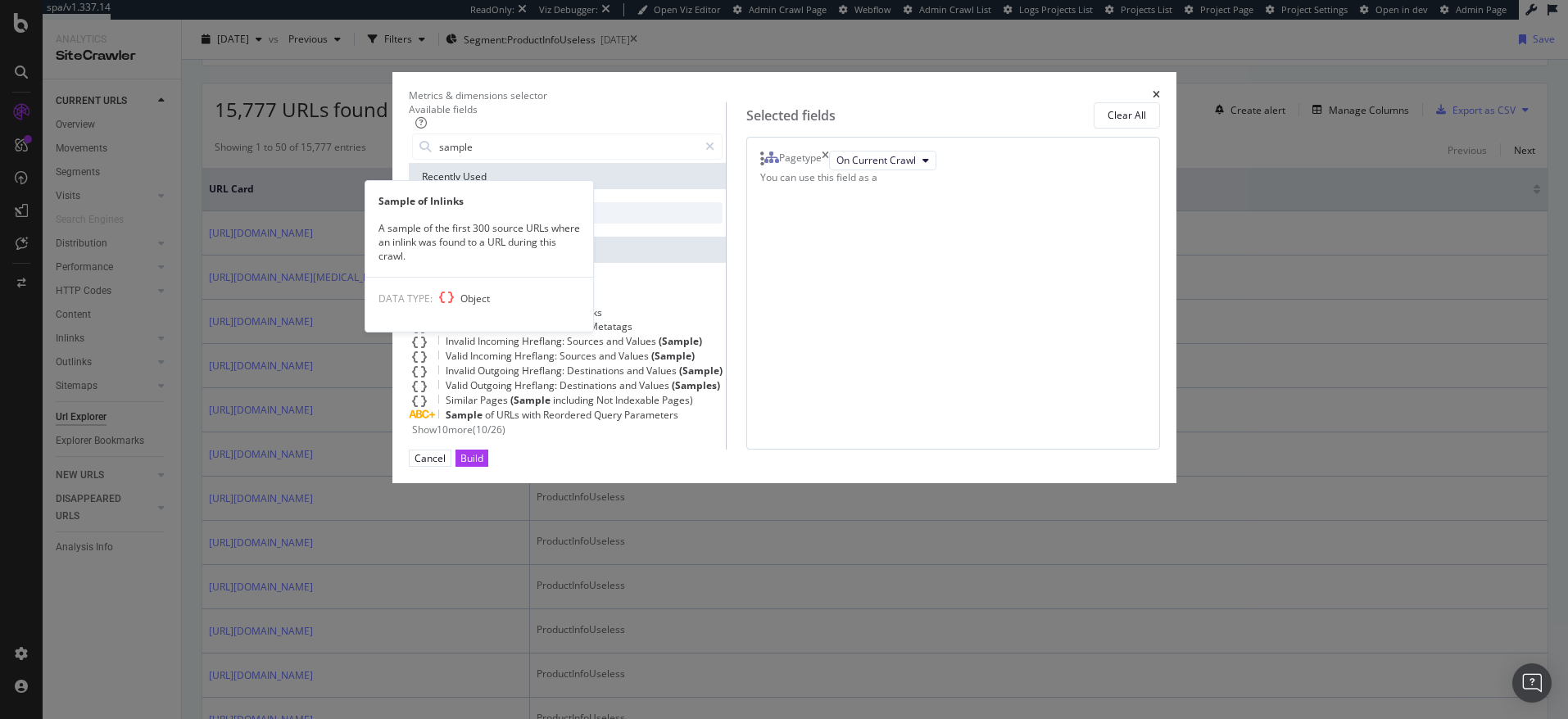
type input "sample"
click at [564, 222] on div "Sample of Inlinks" at bounding box center [567, 212] width 311 height 21
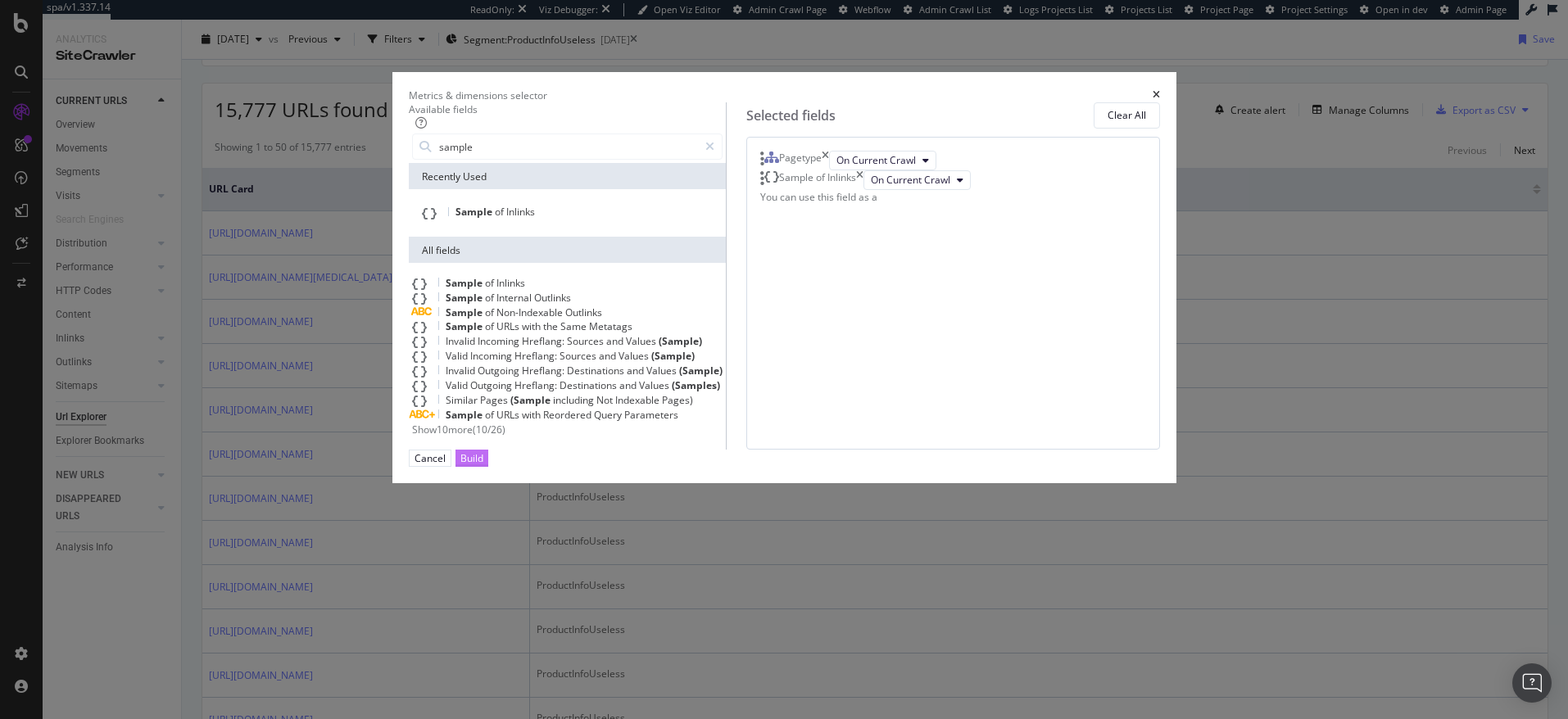
click at [483, 465] on div "Build" at bounding box center [472, 458] width 23 height 14
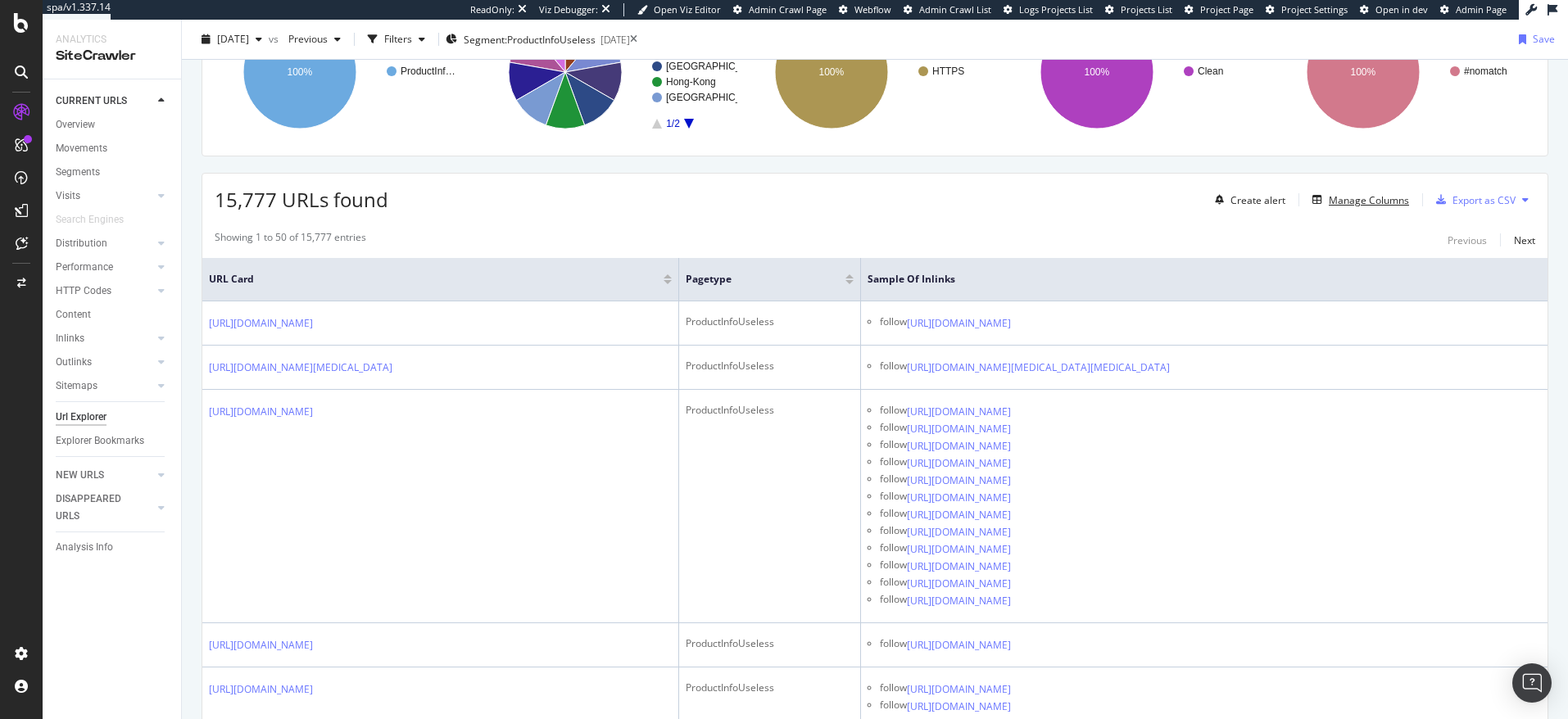
scroll to position [182, 0]
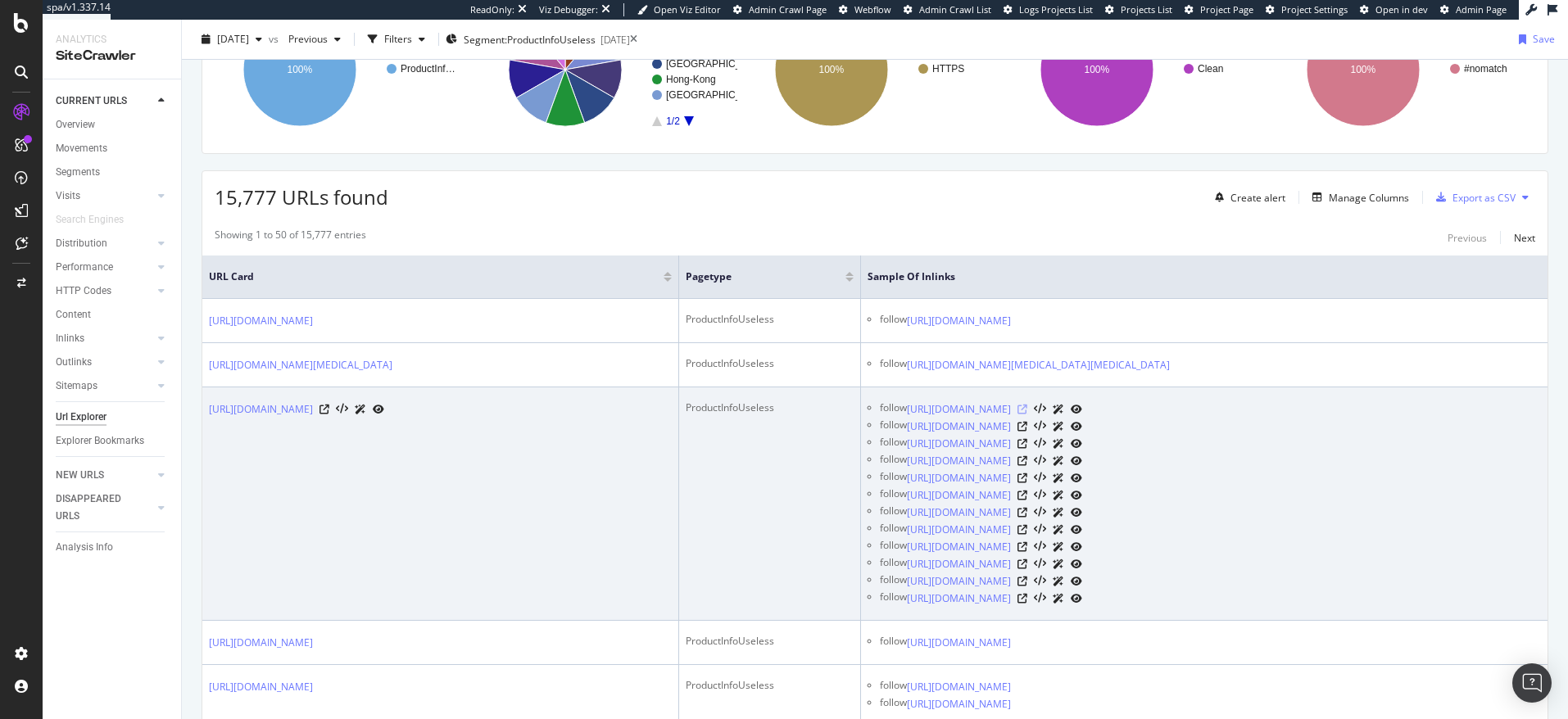
click at [1027, 414] on icon at bounding box center [1022, 409] width 10 height 10
drag, startPoint x: 689, startPoint y: 428, endPoint x: 359, endPoint y: 428, distance: 330.0
click at [359, 418] on div "[URL][DOMAIN_NAME]" at bounding box center [296, 409] width 175 height 17
copy link "/product-info/details-dimensions/products/gold-vermeil-wave-wrap-ring"
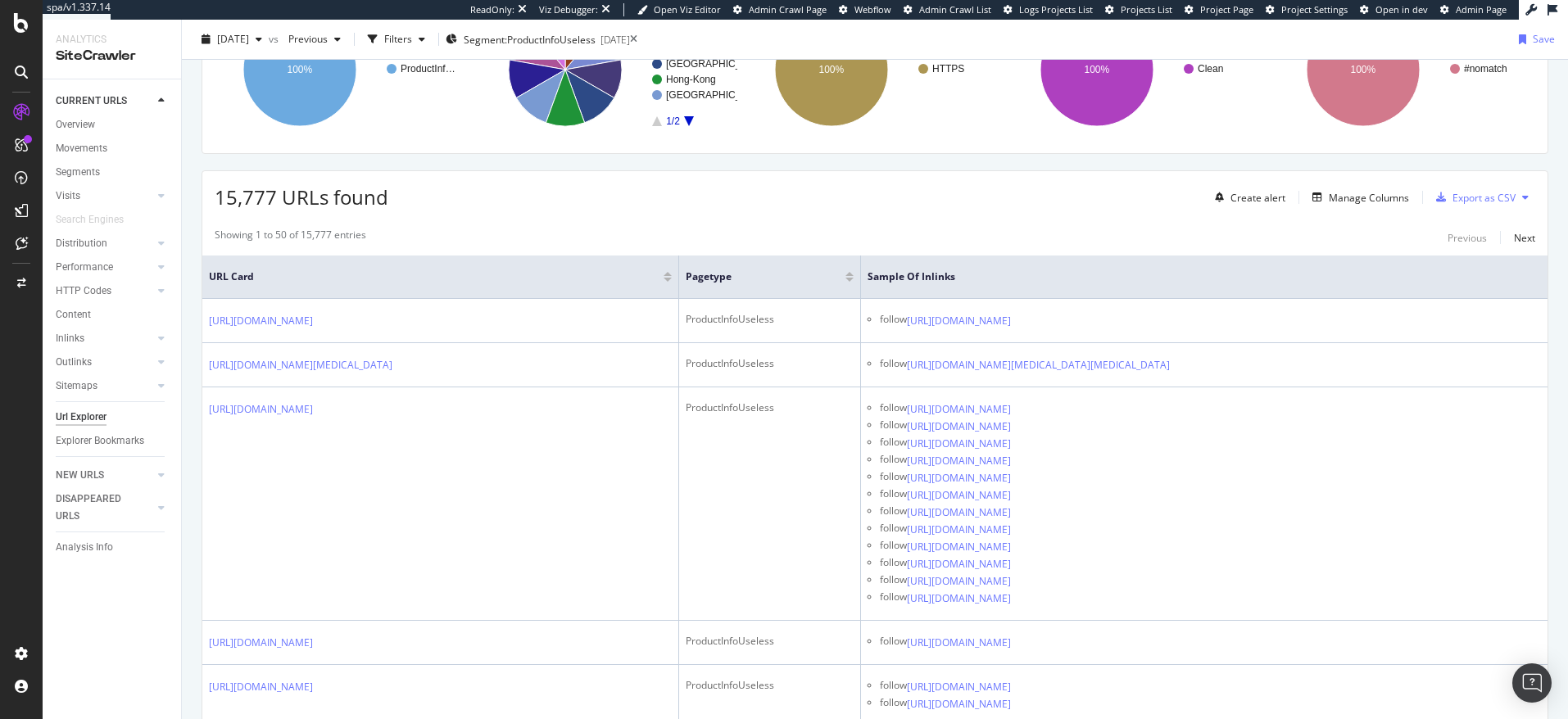
scroll to position [0, 0]
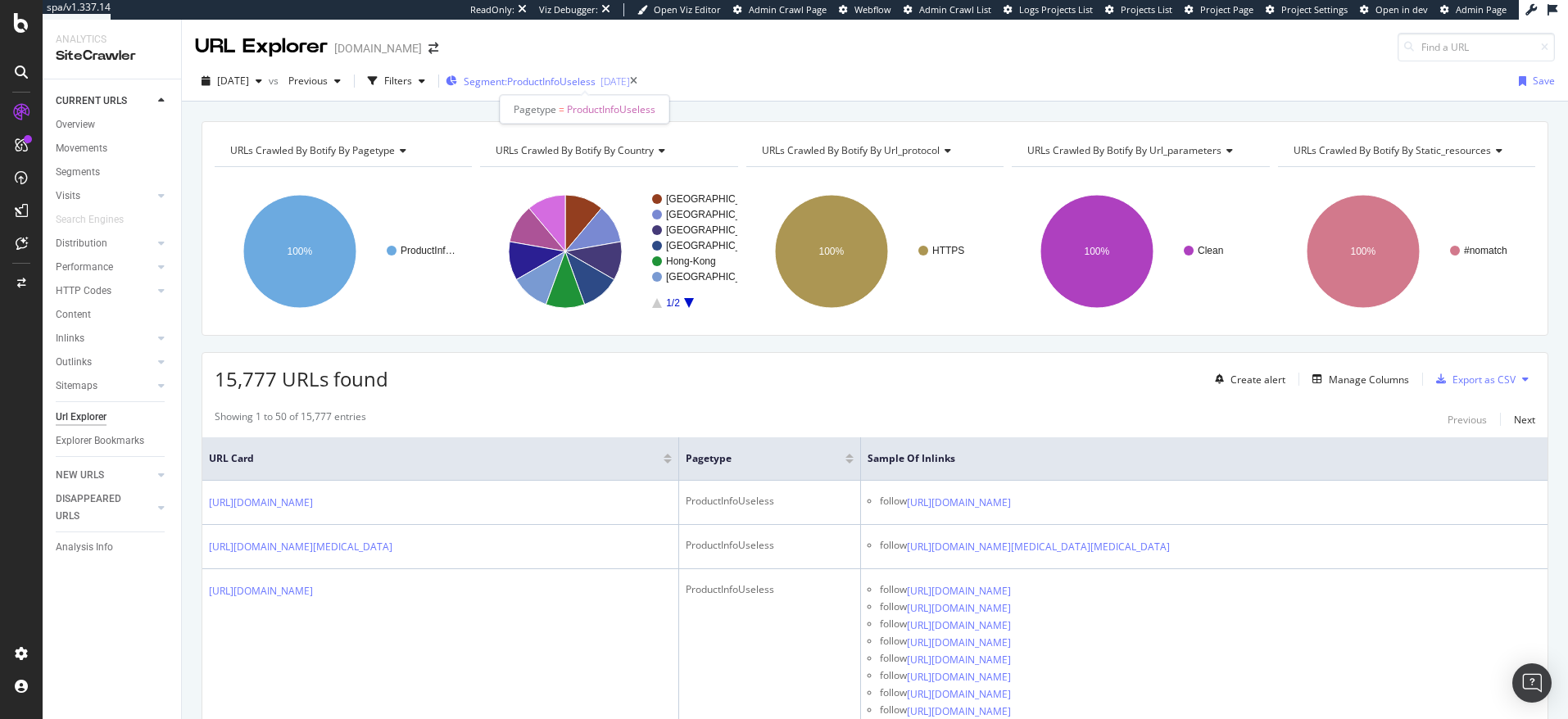
click at [549, 82] on span "Segment: ProductInfoUseless" at bounding box center [529, 81] width 132 height 14
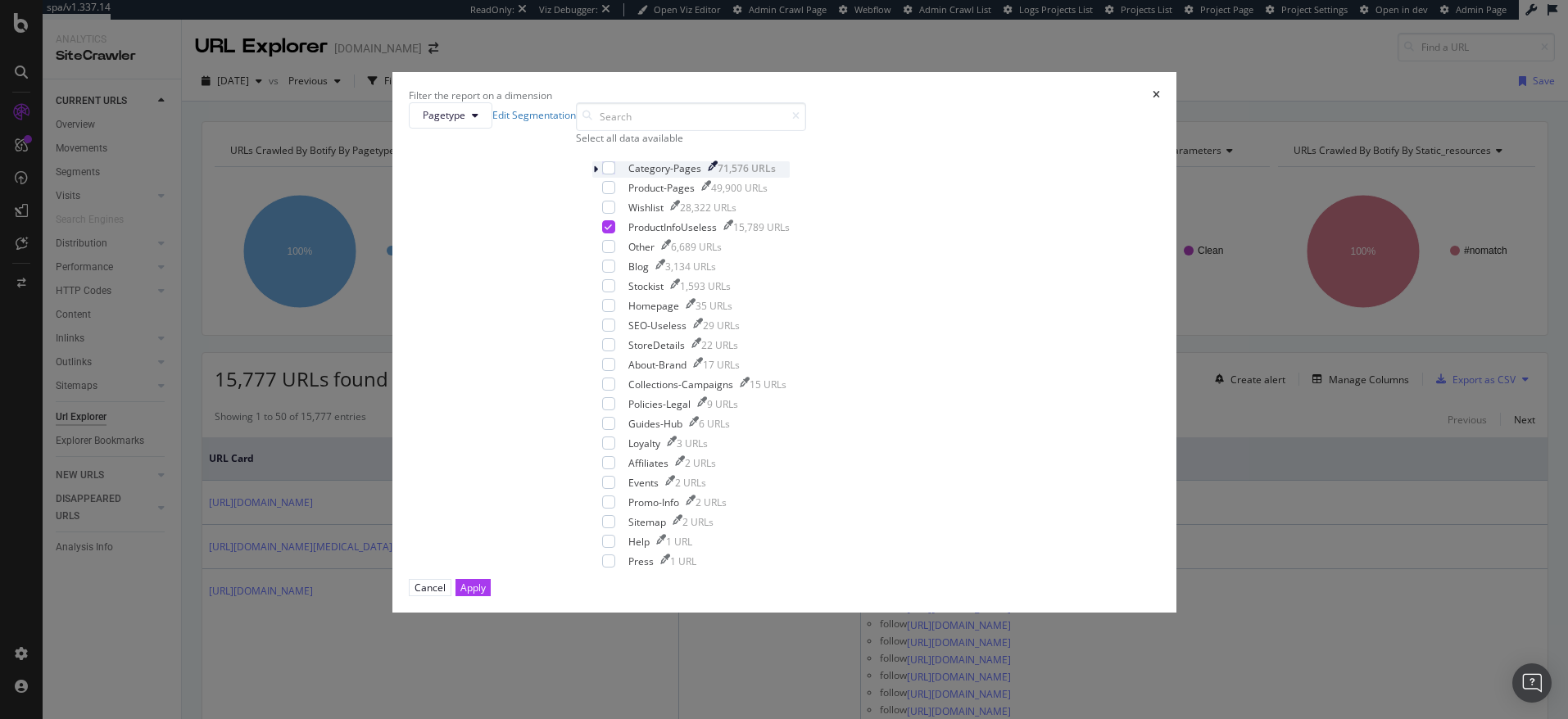
click at [598, 175] on icon "modal" at bounding box center [596, 169] width 5 height 10
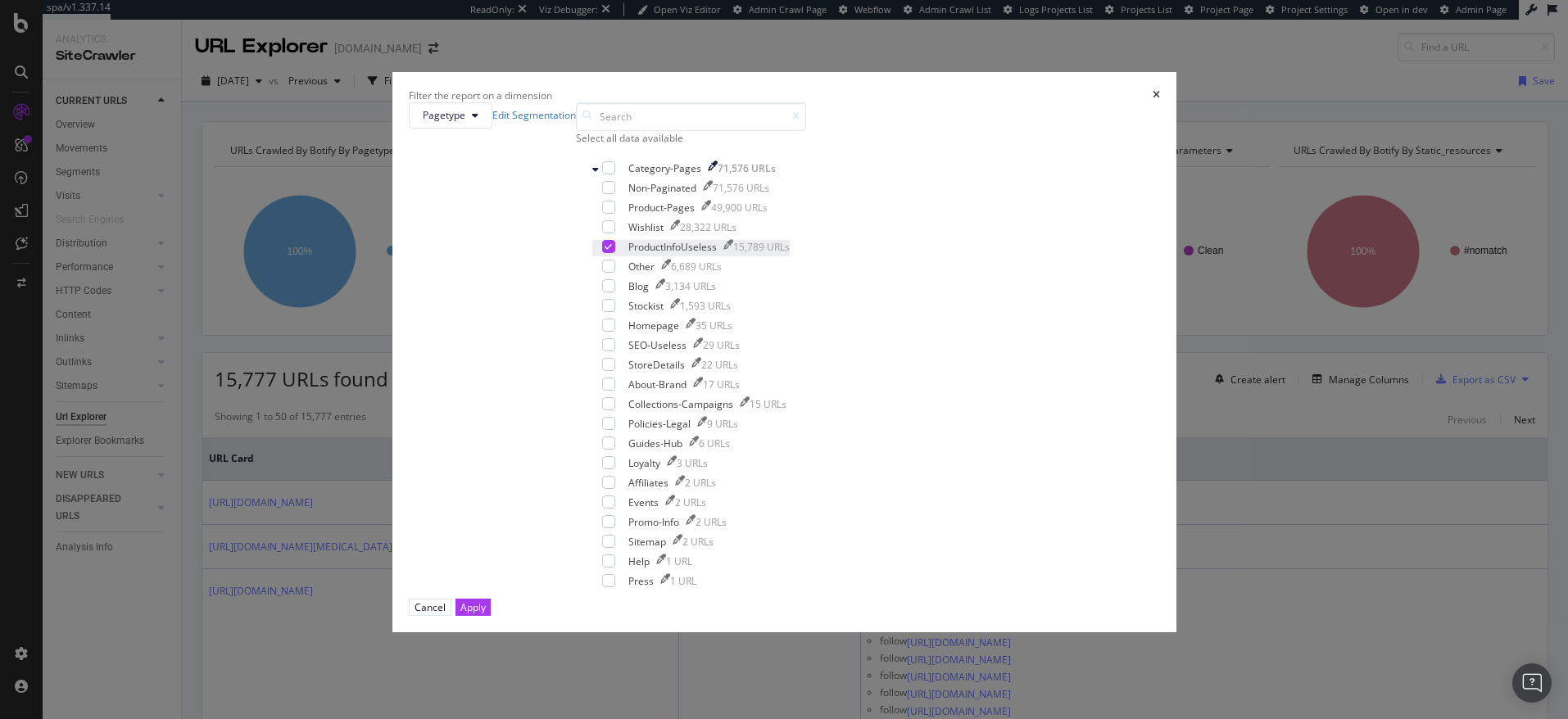
click at [612, 251] on icon "modal" at bounding box center [608, 247] width 8 height 8
click at [1152, 100] on icon "times" at bounding box center [1156, 95] width 8 height 10
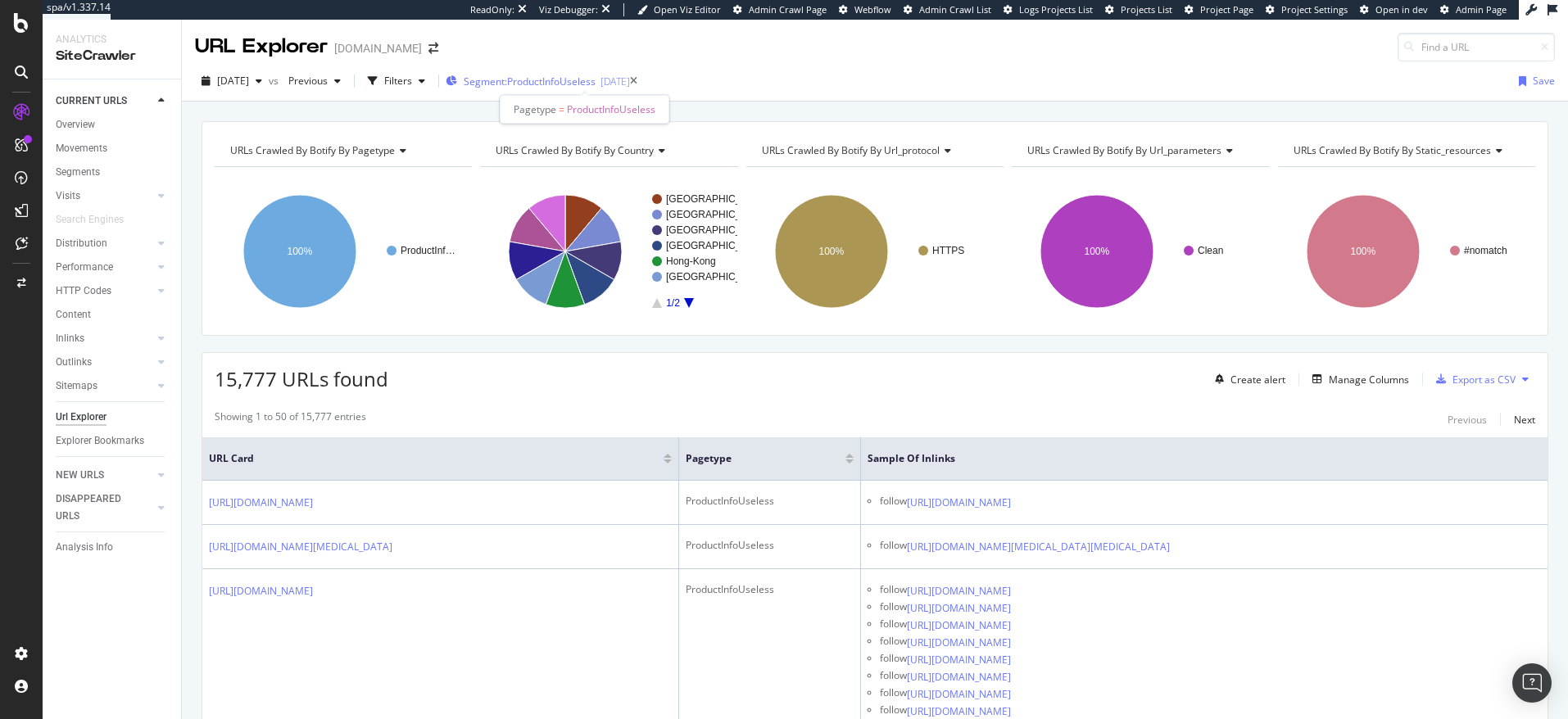
click at [575, 80] on span "Segment: ProductInfoUseless" at bounding box center [529, 81] width 132 height 14
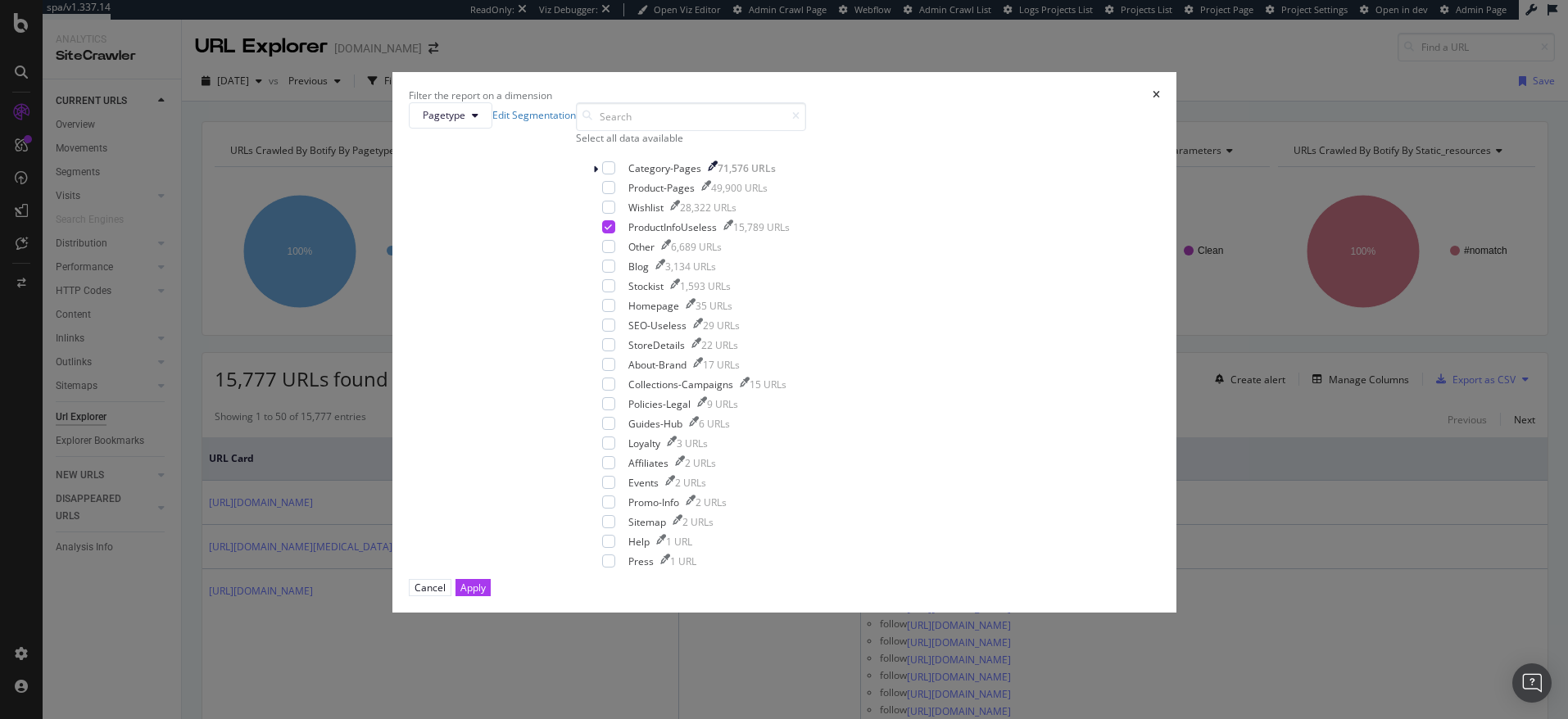
click at [1152, 100] on icon "times" at bounding box center [1156, 95] width 8 height 10
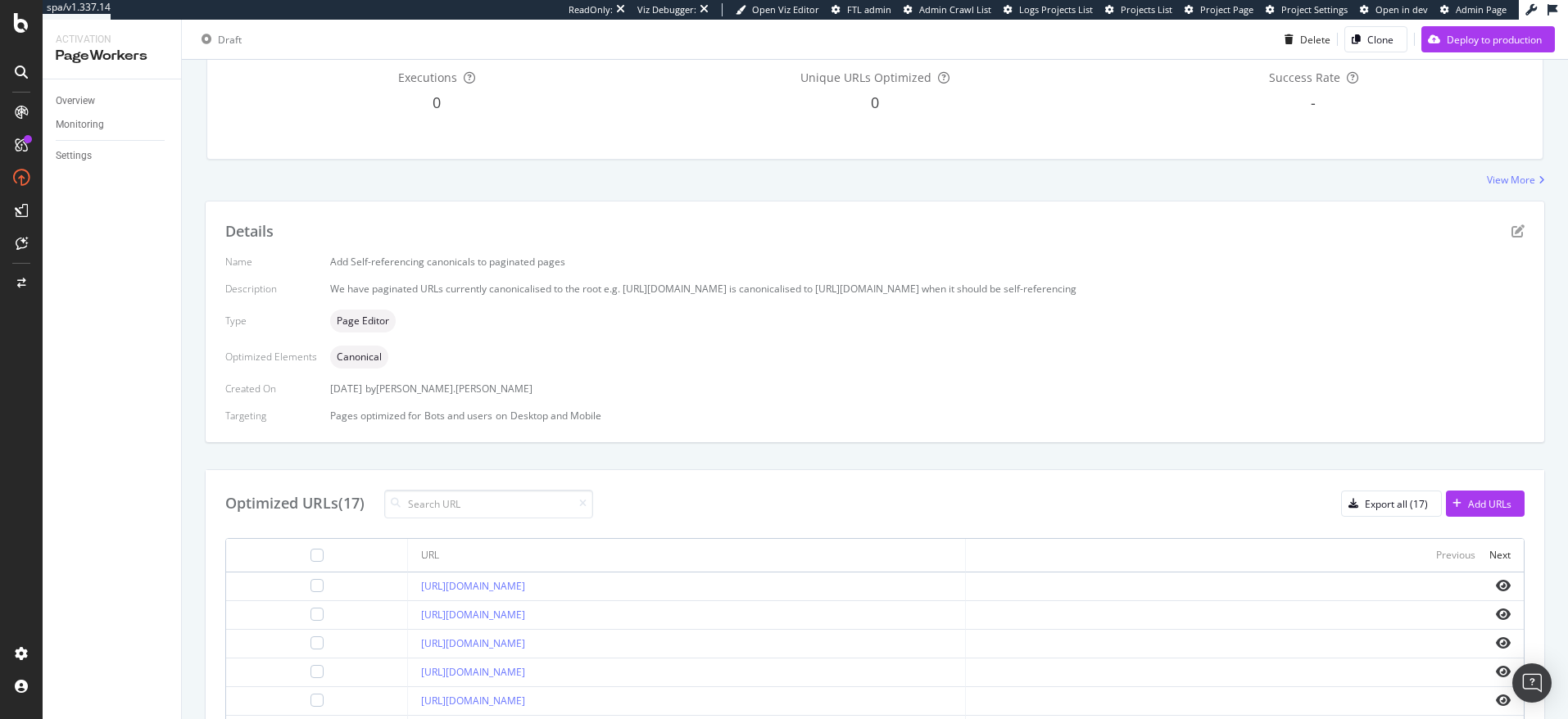
scroll to position [228, 0]
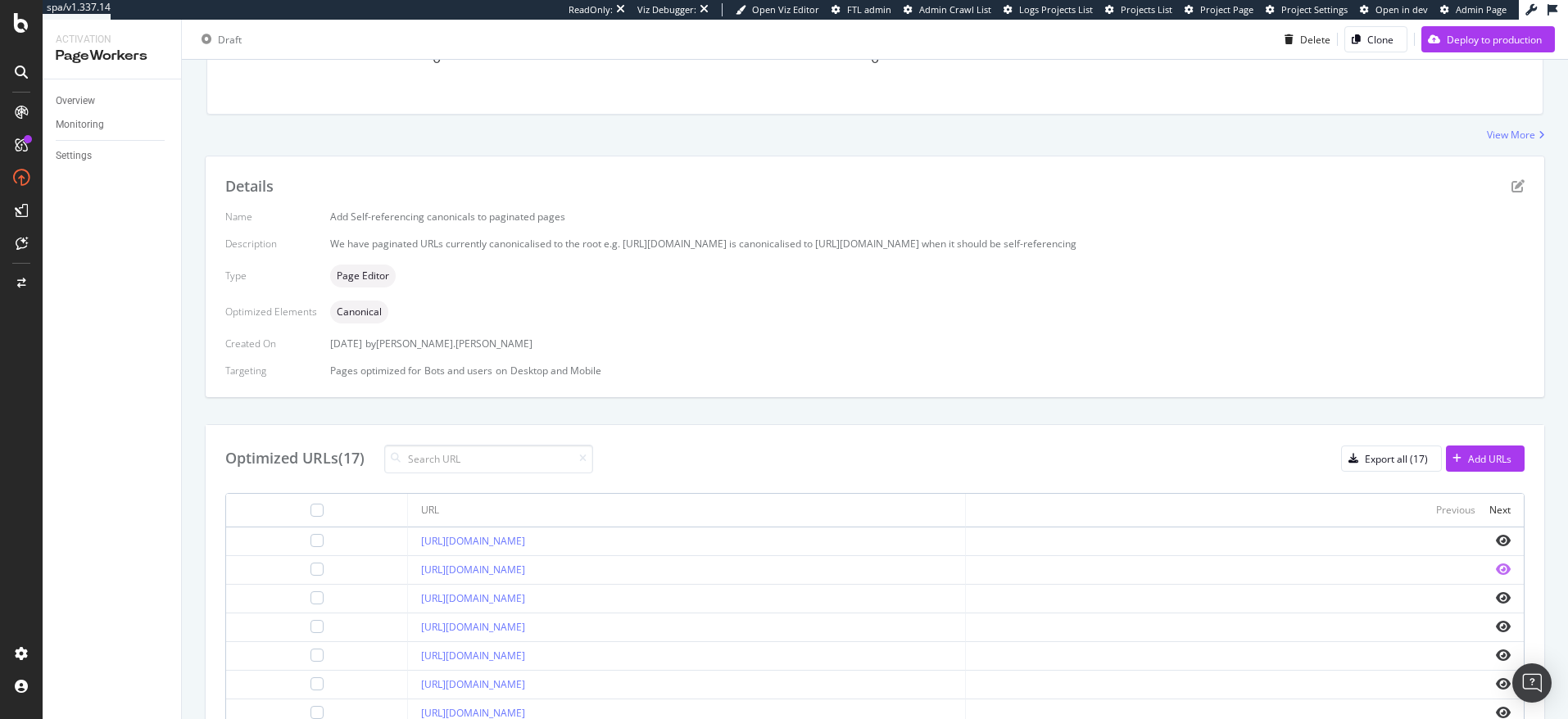
click at [1503, 575] on icon "eye" at bounding box center [1503, 570] width 15 height 13
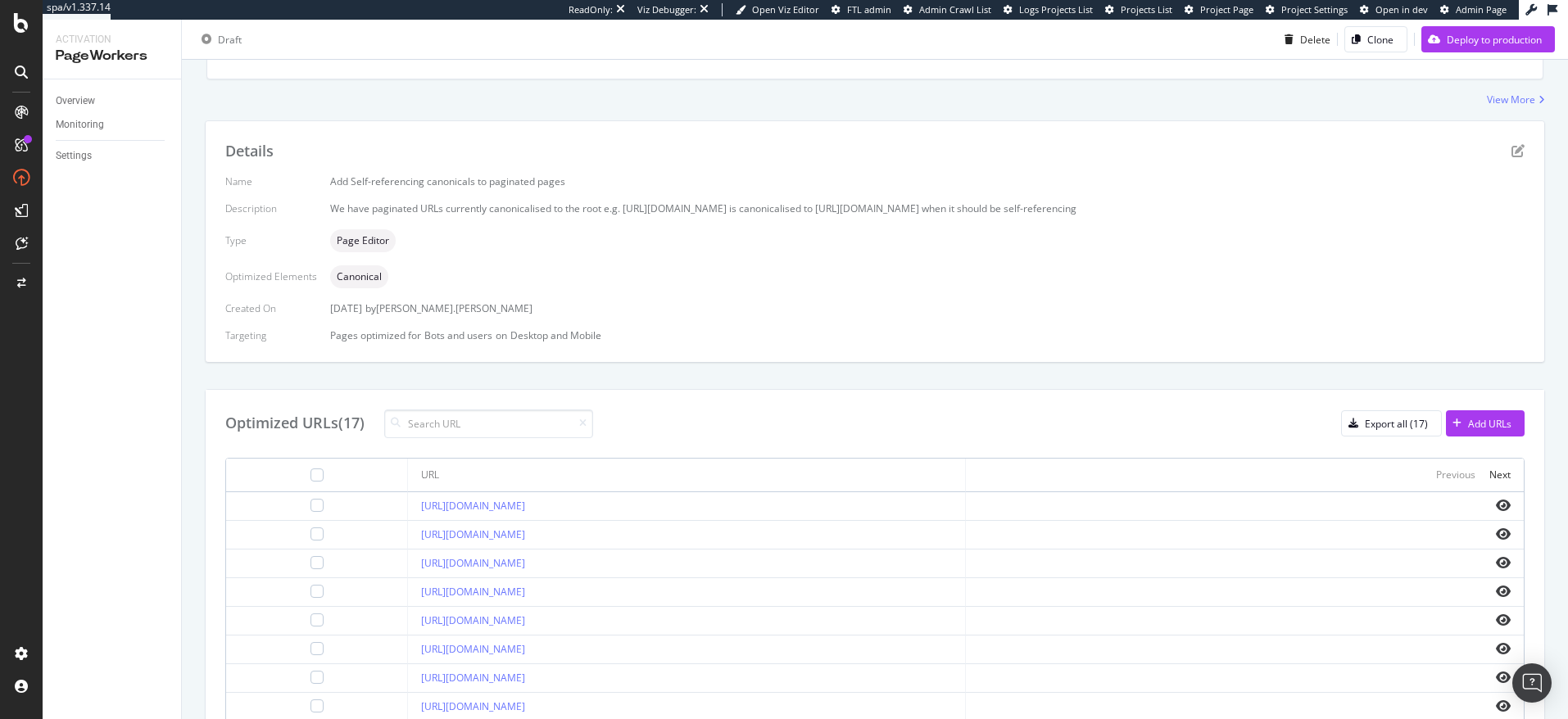
scroll to position [0, 0]
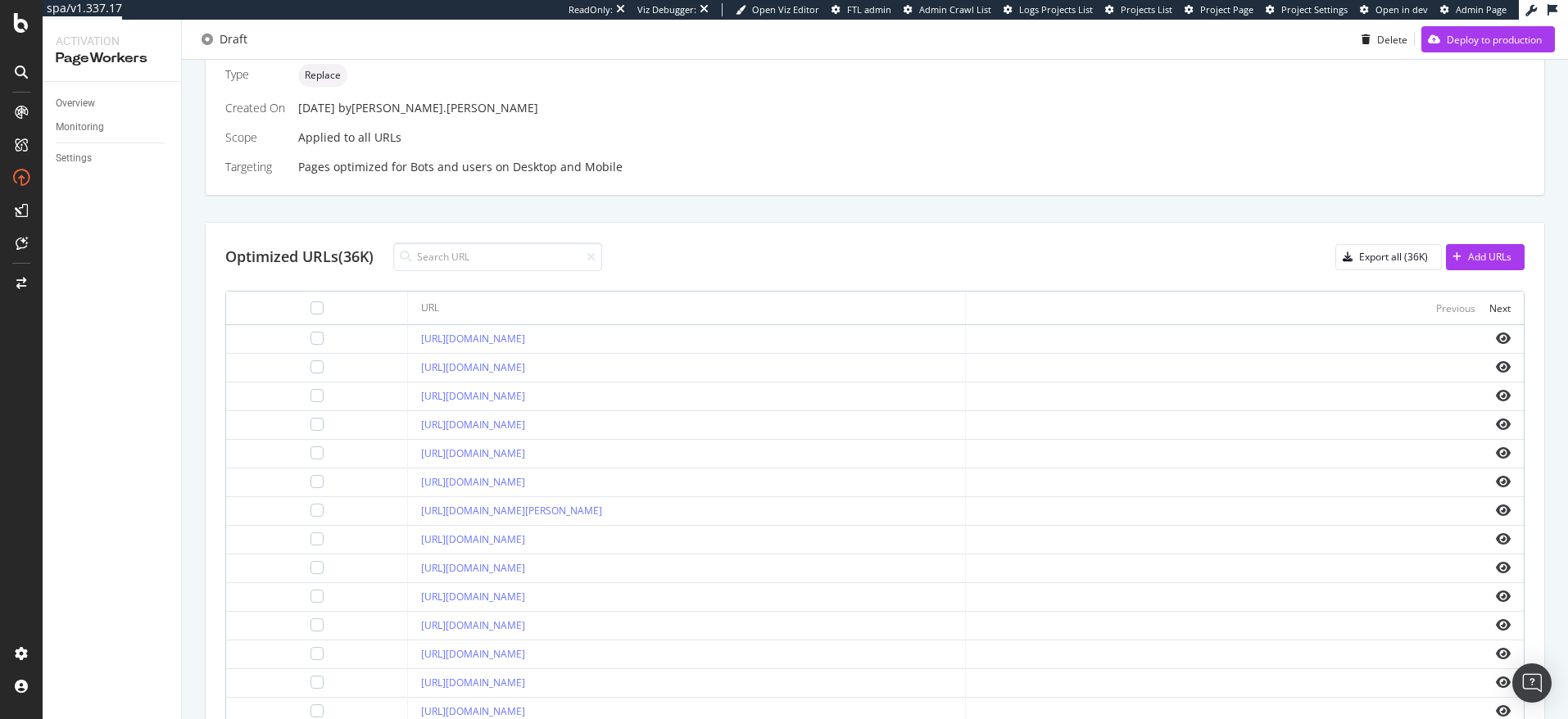
scroll to position [445, 0]
